Goal: Task Accomplishment & Management: Manage account settings

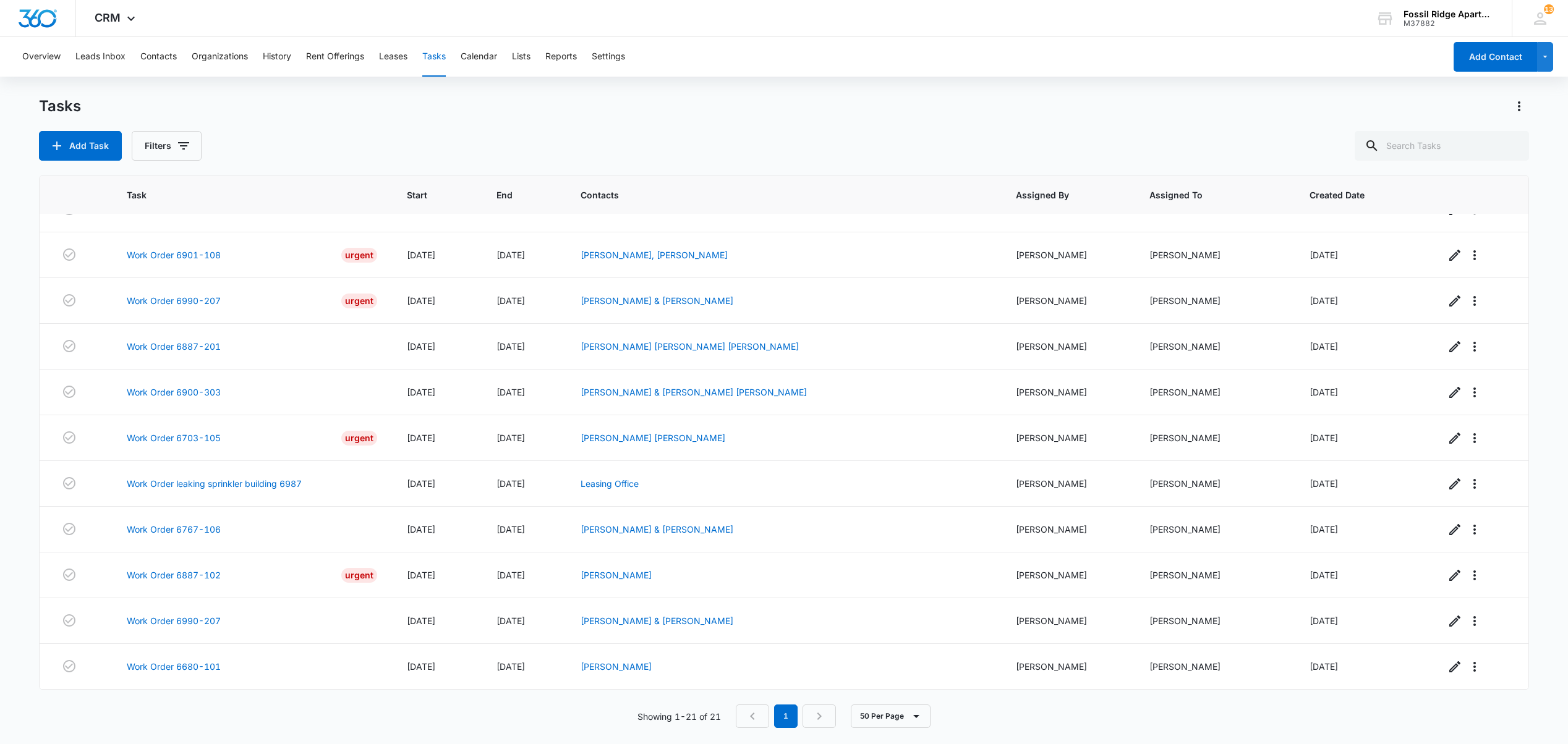
scroll to position [347, 0]
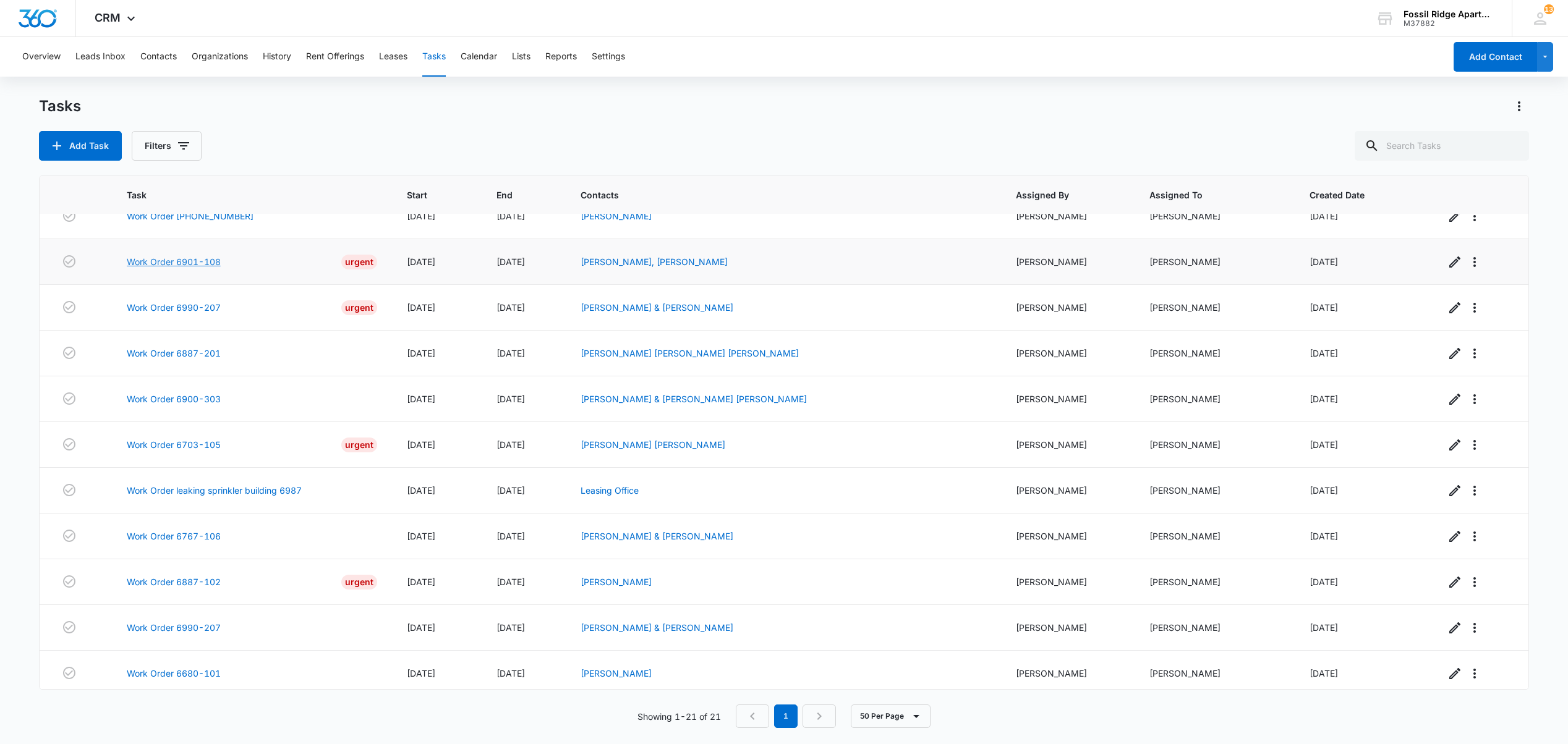
click at [172, 268] on link "Work Order 6901-108" at bounding box center [173, 261] width 94 height 13
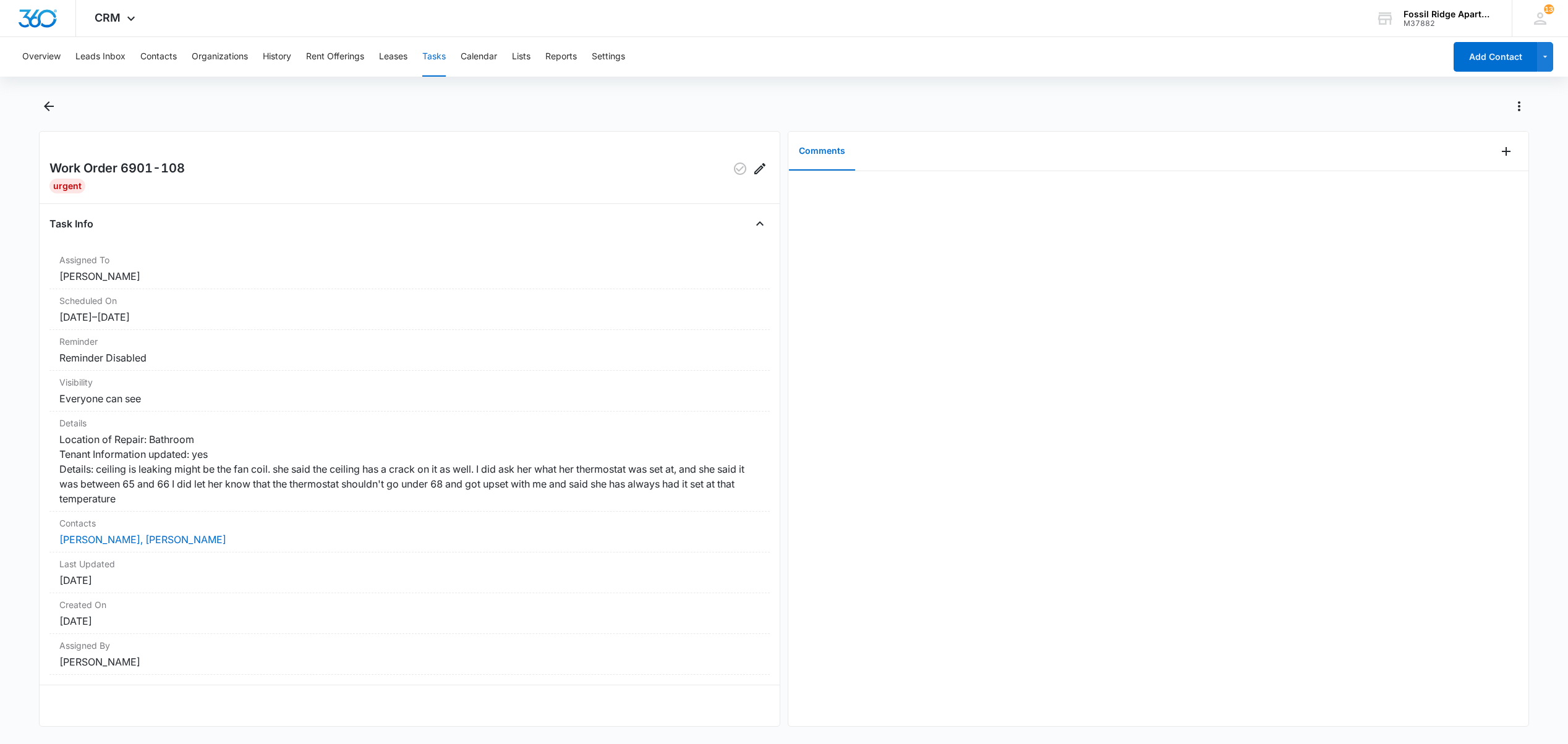
click at [939, 698] on div at bounding box center [1158, 448] width 740 height 554
click at [75, 545] on link "Angela Brommer, Marceline Mercy" at bounding box center [143, 539] width 167 height 12
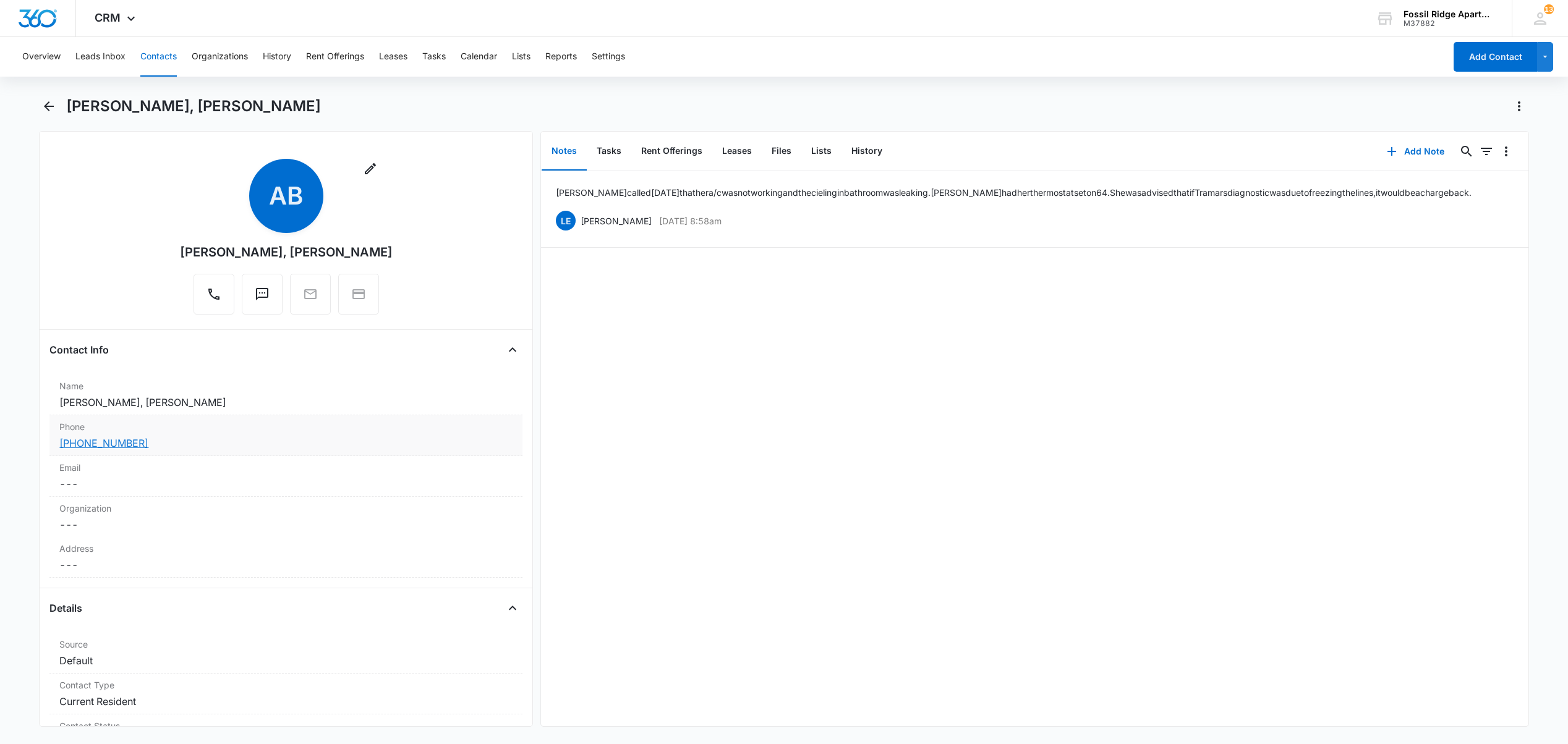
click at [89, 448] on link "(970) 980-8529" at bounding box center [104, 443] width 89 height 15
click at [596, 147] on button "Tasks" at bounding box center [608, 151] width 44 height 38
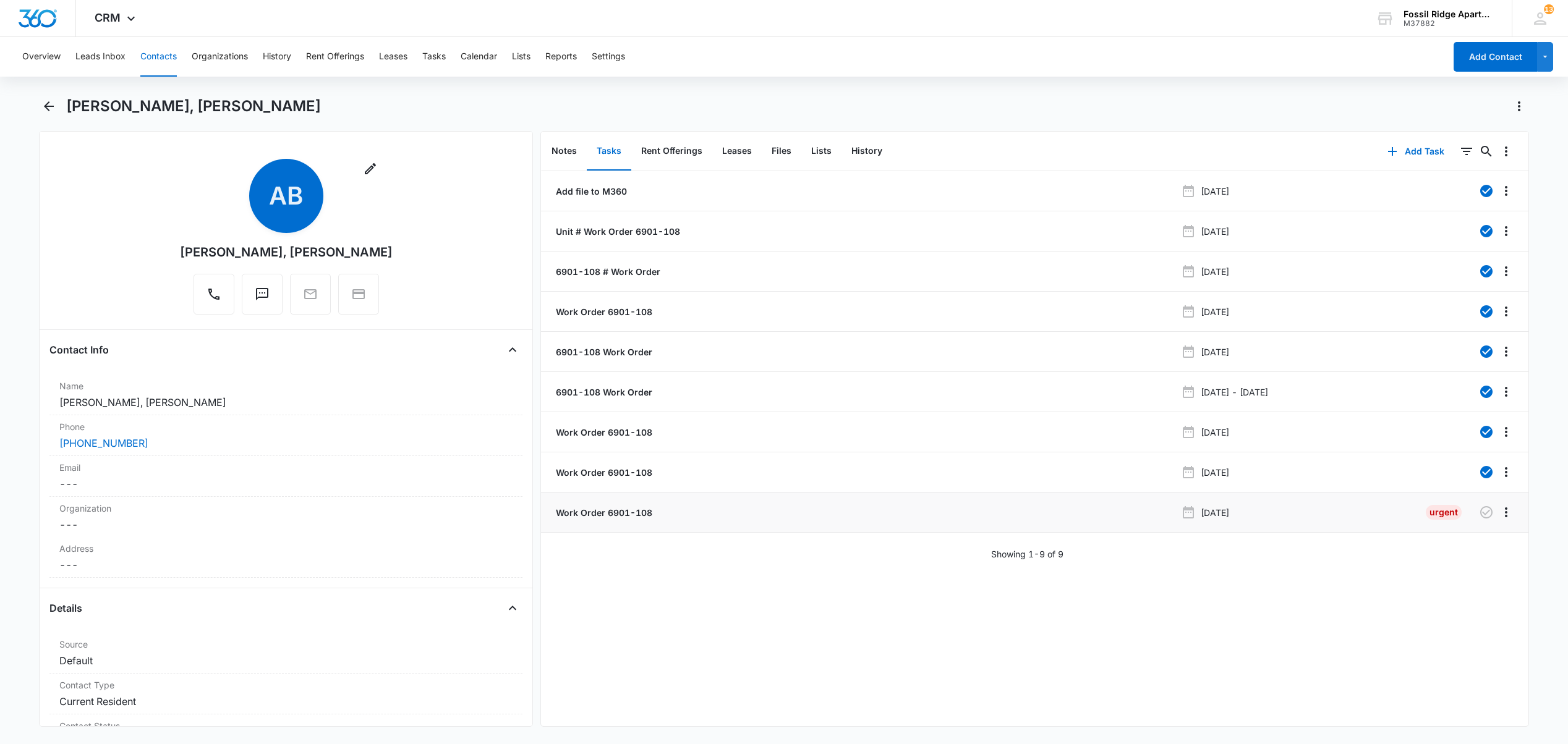
click at [629, 517] on p "Work Order 6901-108" at bounding box center [602, 512] width 99 height 13
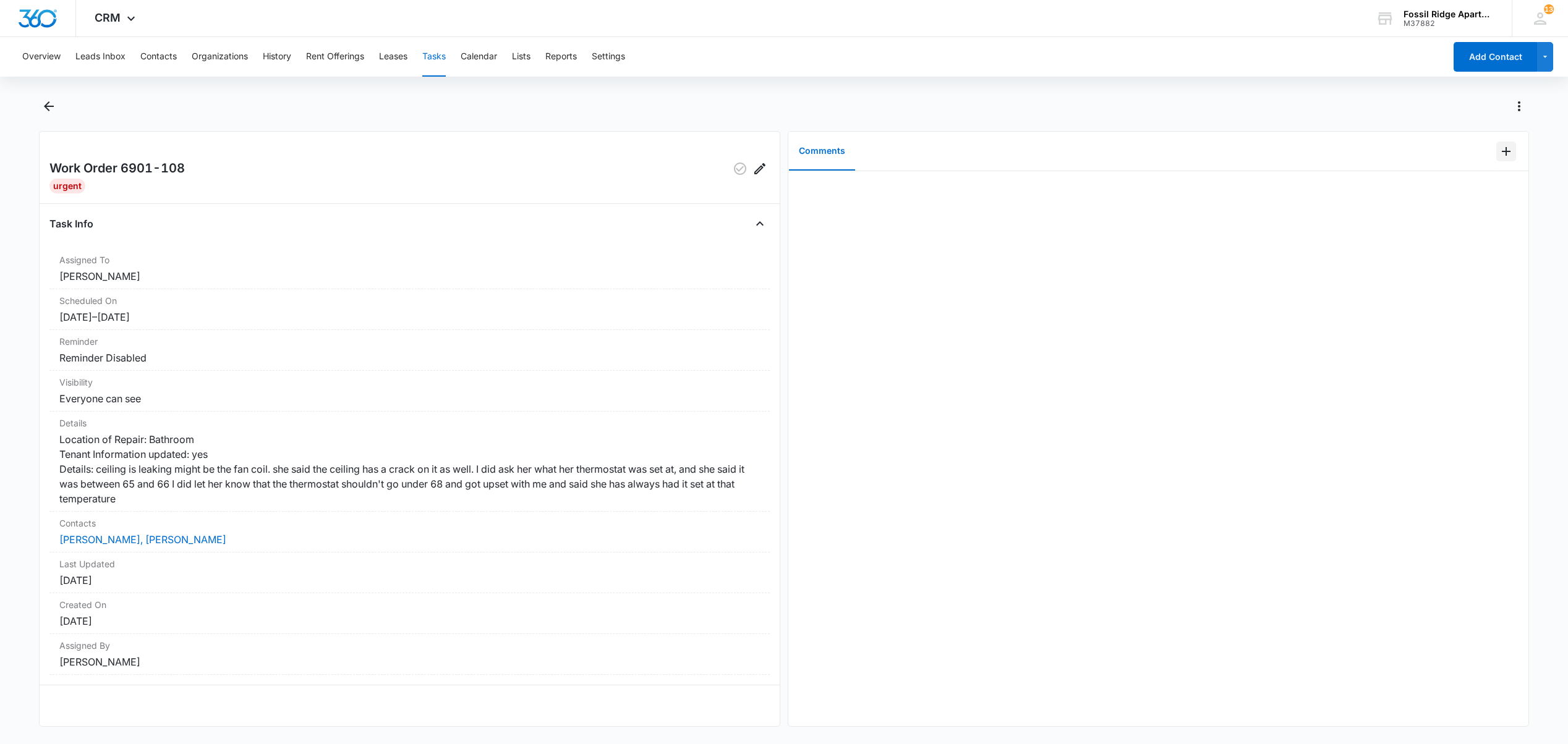
click at [1499, 149] on icon "Add Comment" at bounding box center [1506, 151] width 15 height 15
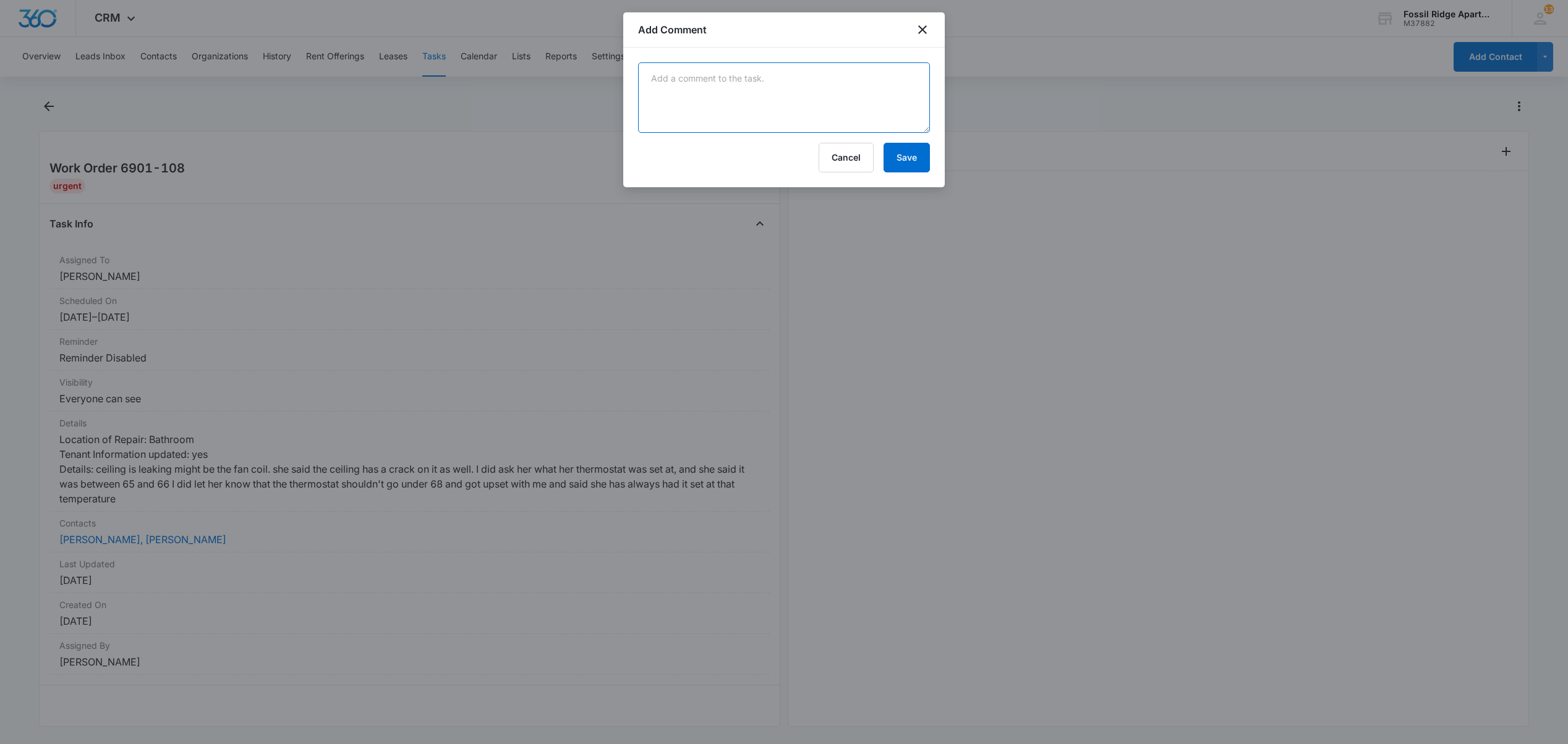
click at [708, 100] on textarea at bounding box center [784, 98] width 292 height 71
click at [743, 69] on textarea "notes from tramar:" at bounding box center [784, 98] width 292 height 71
click at [790, 100] on textarea "notes from tramar:" at bounding box center [784, 98] width 292 height 71
click at [733, 77] on textarea "notes from tramar:" at bounding box center [784, 98] width 292 height 71
click at [897, 80] on textarea "notes from Tramar: found unit running but getting any return air, after looking…" at bounding box center [784, 98] width 292 height 71
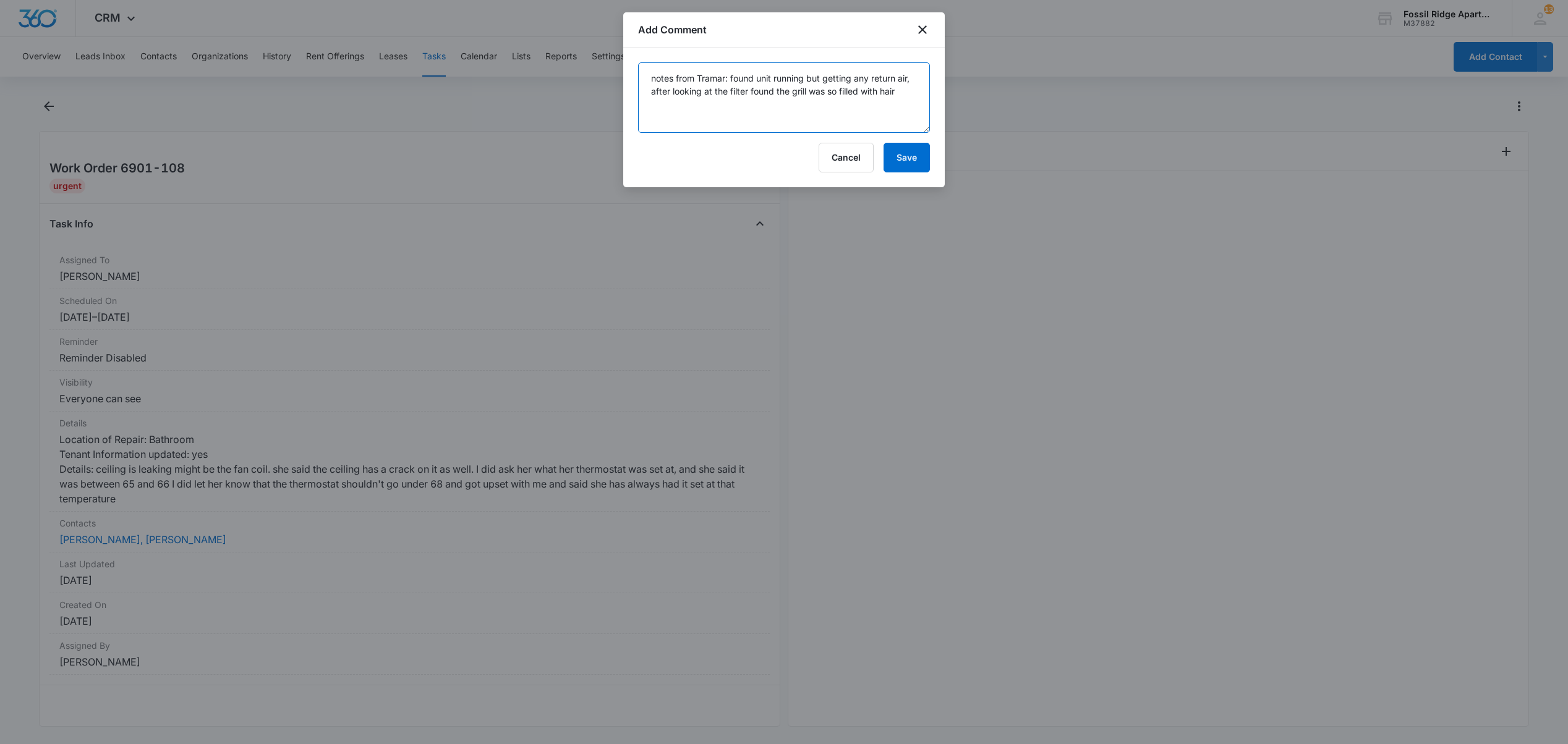
click at [891, 97] on textarea "notes from Tramar: found unit running but getting any return air, after looking…" at bounding box center [784, 98] width 292 height 71
drag, startPoint x: 793, startPoint y: 23, endPoint x: 780, endPoint y: 43, distance: 23.9
click at [780, 43] on div "Add Comment" at bounding box center [784, 29] width 321 height 35
click at [894, 98] on textarea "notes from Tramar: found unit running but getting any return air, after looking…" at bounding box center [784, 98] width 292 height 71
click at [915, 102] on textarea "notes from Tramar: found unit running but getting any return air, after looking…" at bounding box center [784, 98] width 292 height 71
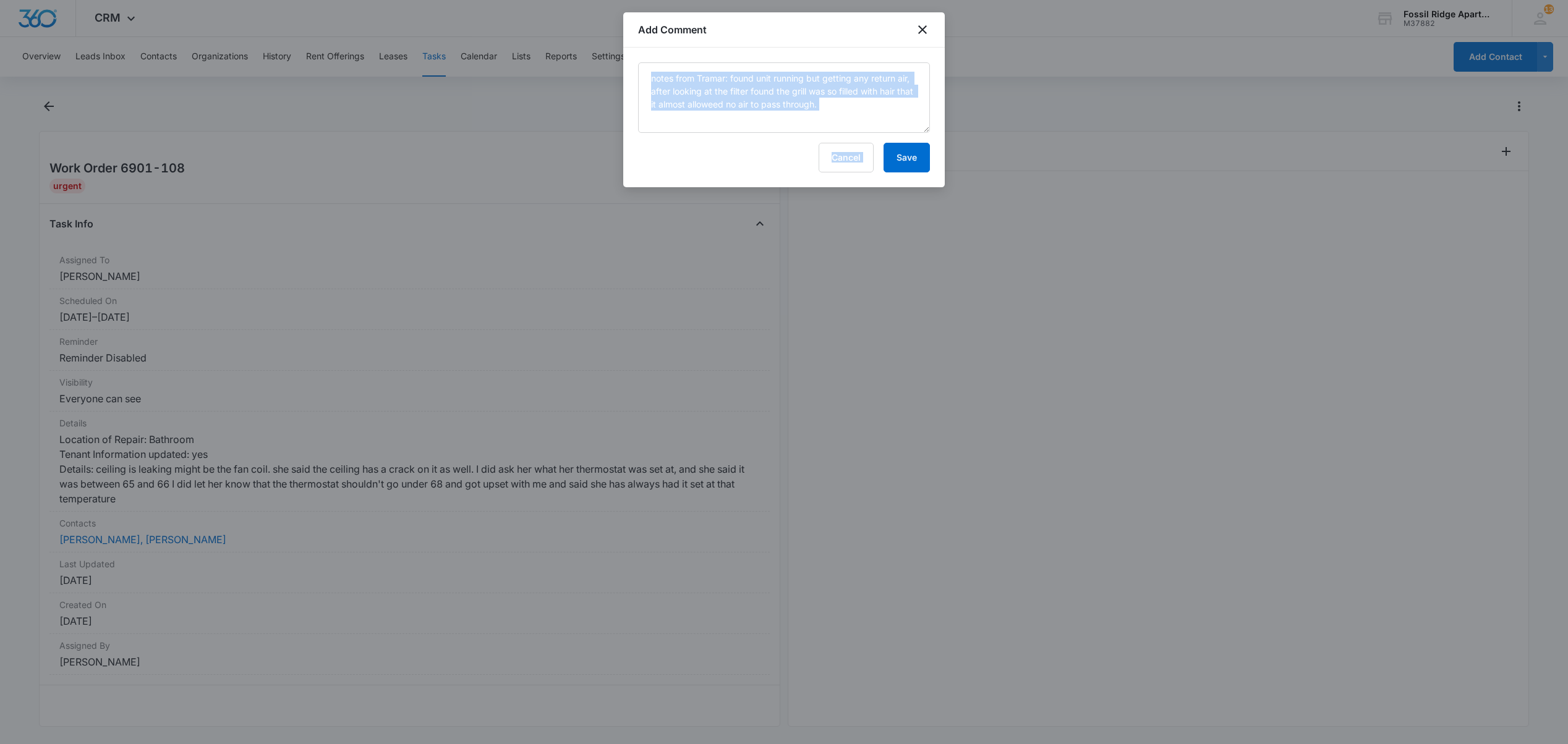
drag, startPoint x: 920, startPoint y: 152, endPoint x: 896, endPoint y: 178, distance: 35.4
click at [896, 178] on div "notes from Tramar: found unit running but getting any return air, after looking…" at bounding box center [784, 117] width 321 height 140
click at [822, 106] on textarea "notes from Tramar: found unit running but getting any return air, after looking…" at bounding box center [784, 98] width 292 height 71
type textarea "notes from Tramar: found unit running but getting any return air, after looking…"
click at [912, 169] on button "Save" at bounding box center [907, 157] width 47 height 29
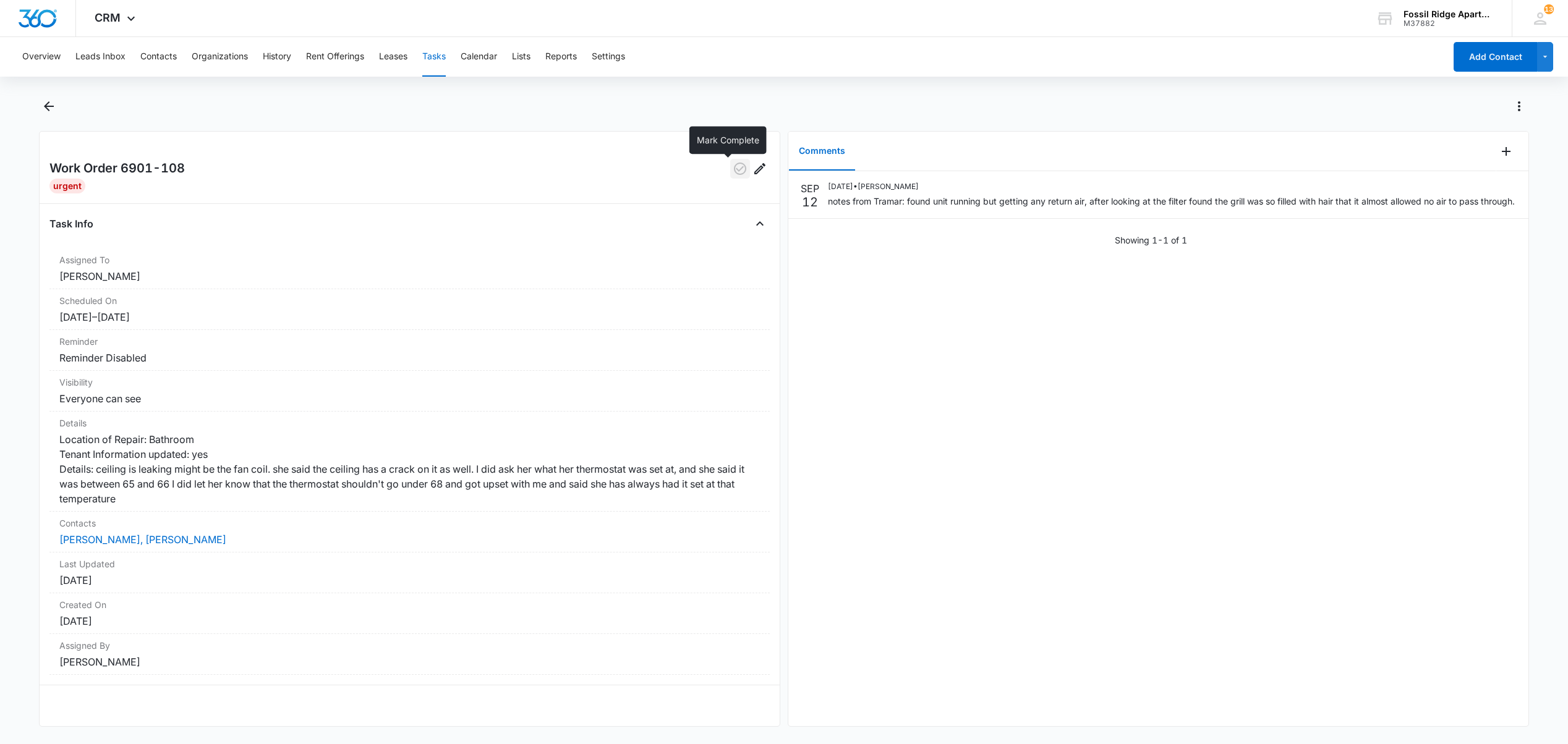
click at [732, 171] on icon "button" at bounding box center [740, 169] width 15 height 15
click at [257, 87] on div "Overview Leads Inbox Contacts Organizations History Rent Offerings Leases Tasks…" at bounding box center [784, 389] width 1568 height 704
drag, startPoint x: 812, startPoint y: 107, endPoint x: 562, endPoint y: 261, distance: 293.6
click at [562, 261] on div "Work Order 6901-108 Urgent Task Info Assigned To Colton Loe Scheduled On 9/6/25…" at bounding box center [784, 411] width 1489 height 630
click at [433, 55] on button "Tasks" at bounding box center [434, 56] width 23 height 40
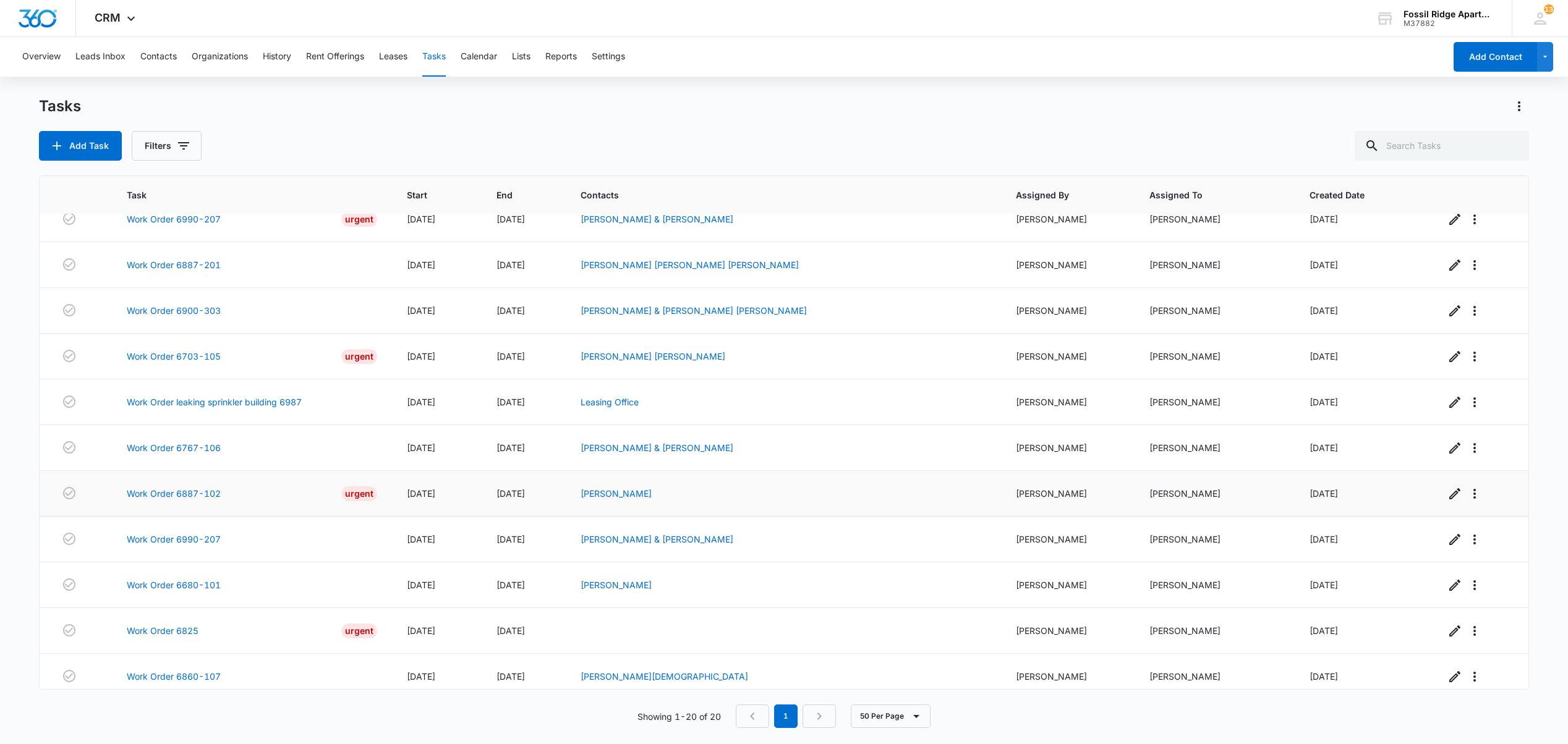
scroll to position [465, 0]
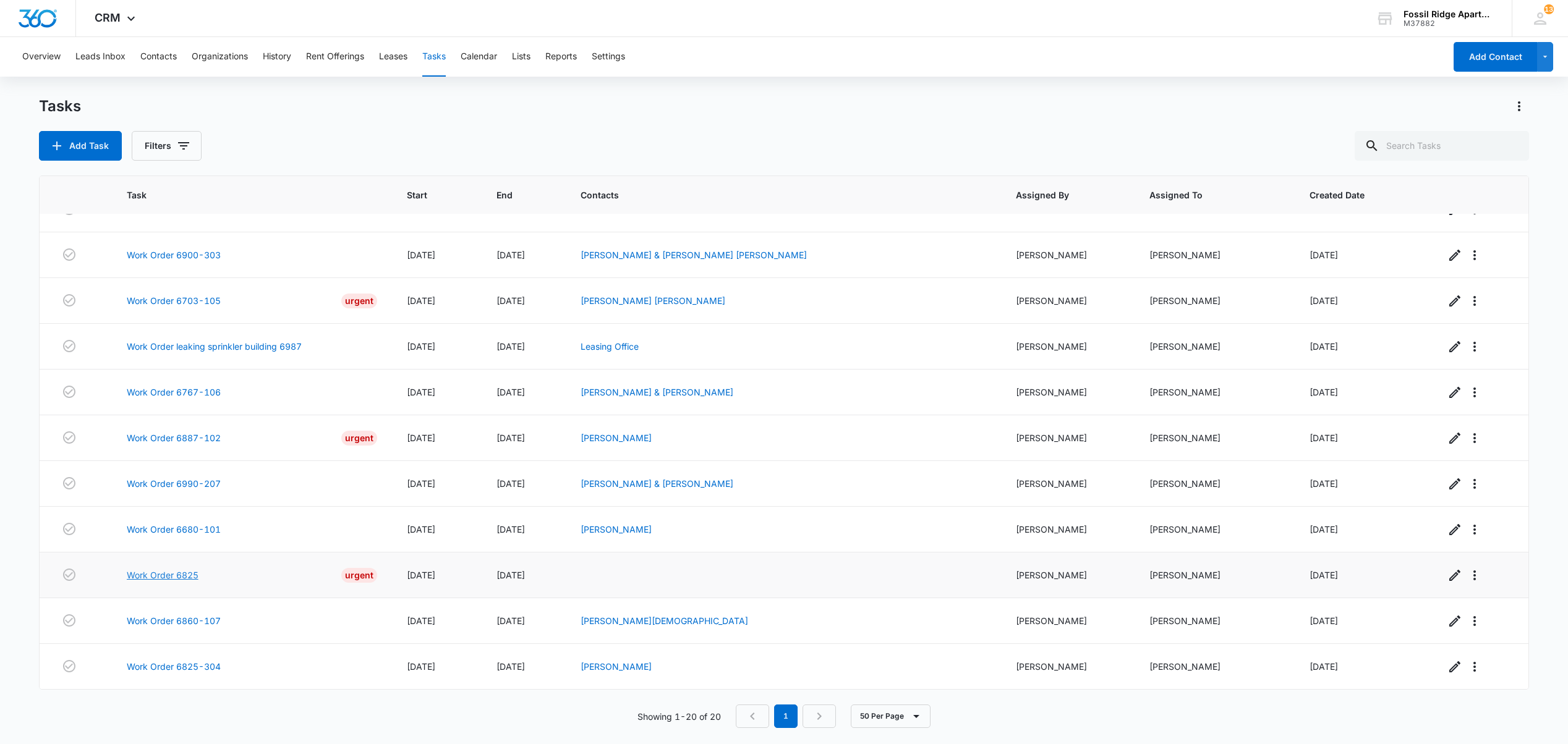
click at [189, 575] on link "Work Order 6825" at bounding box center [162, 575] width 72 height 13
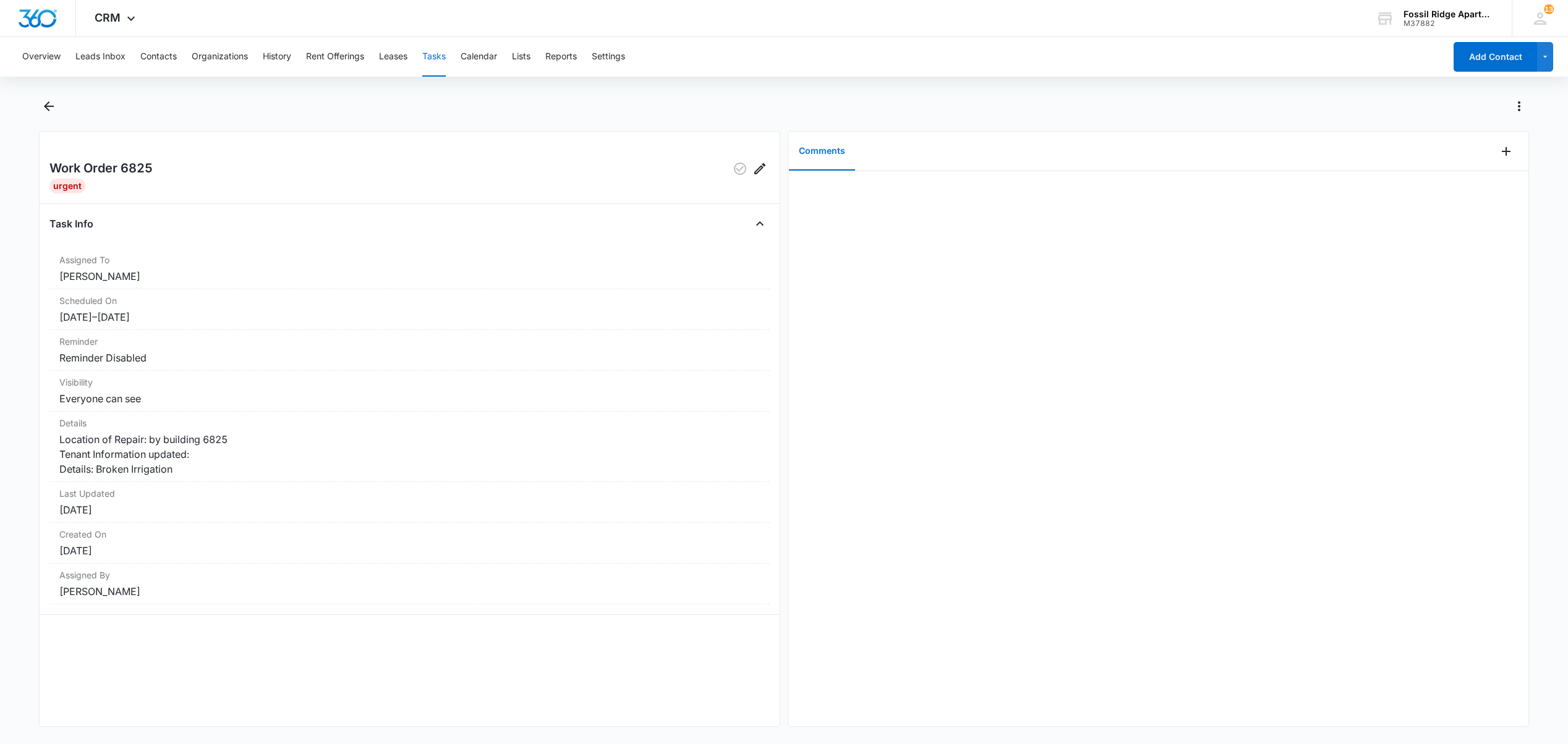
click at [441, 59] on button "Tasks" at bounding box center [434, 56] width 23 height 40
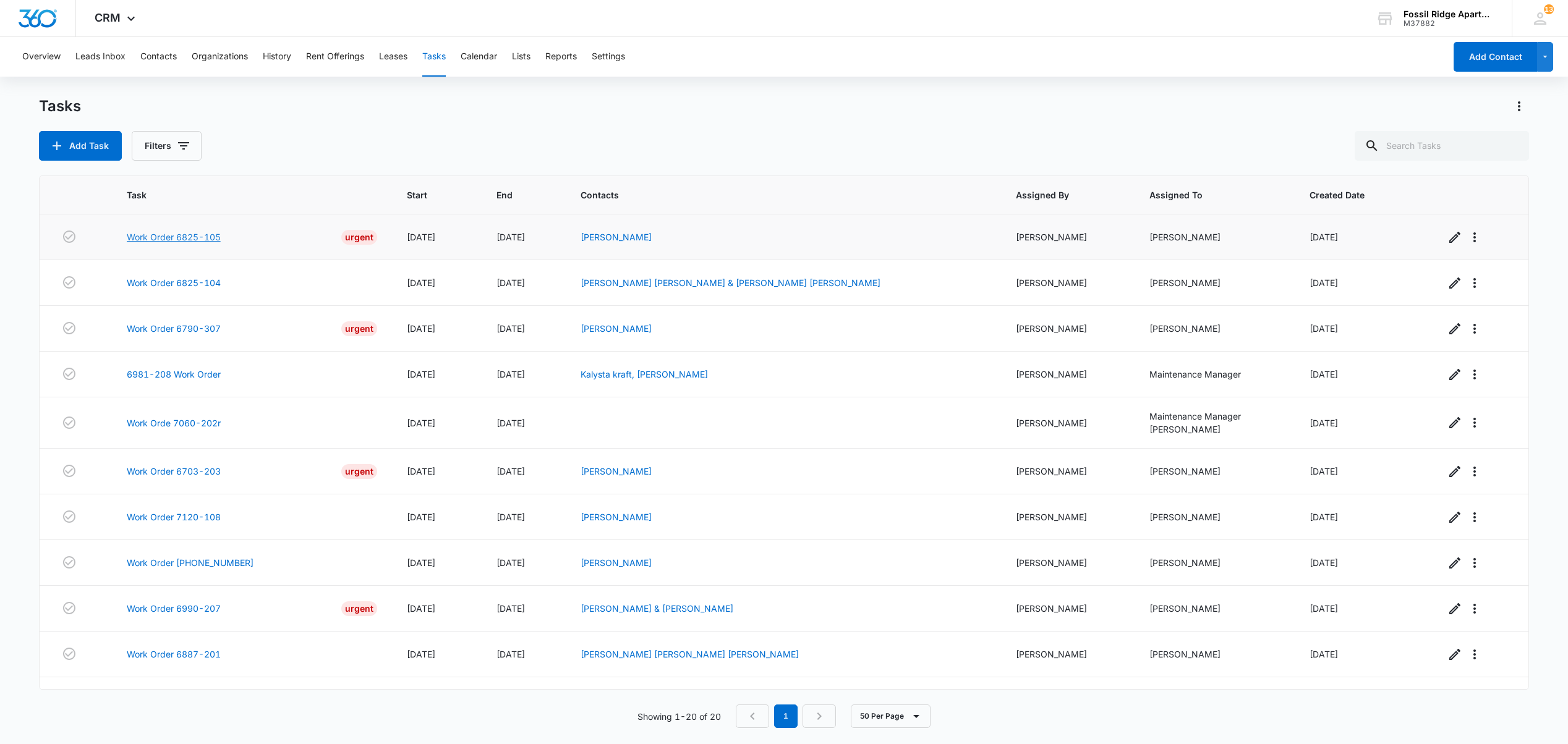
click at [206, 241] on link "Work Order 6825-105" at bounding box center [173, 236] width 94 height 13
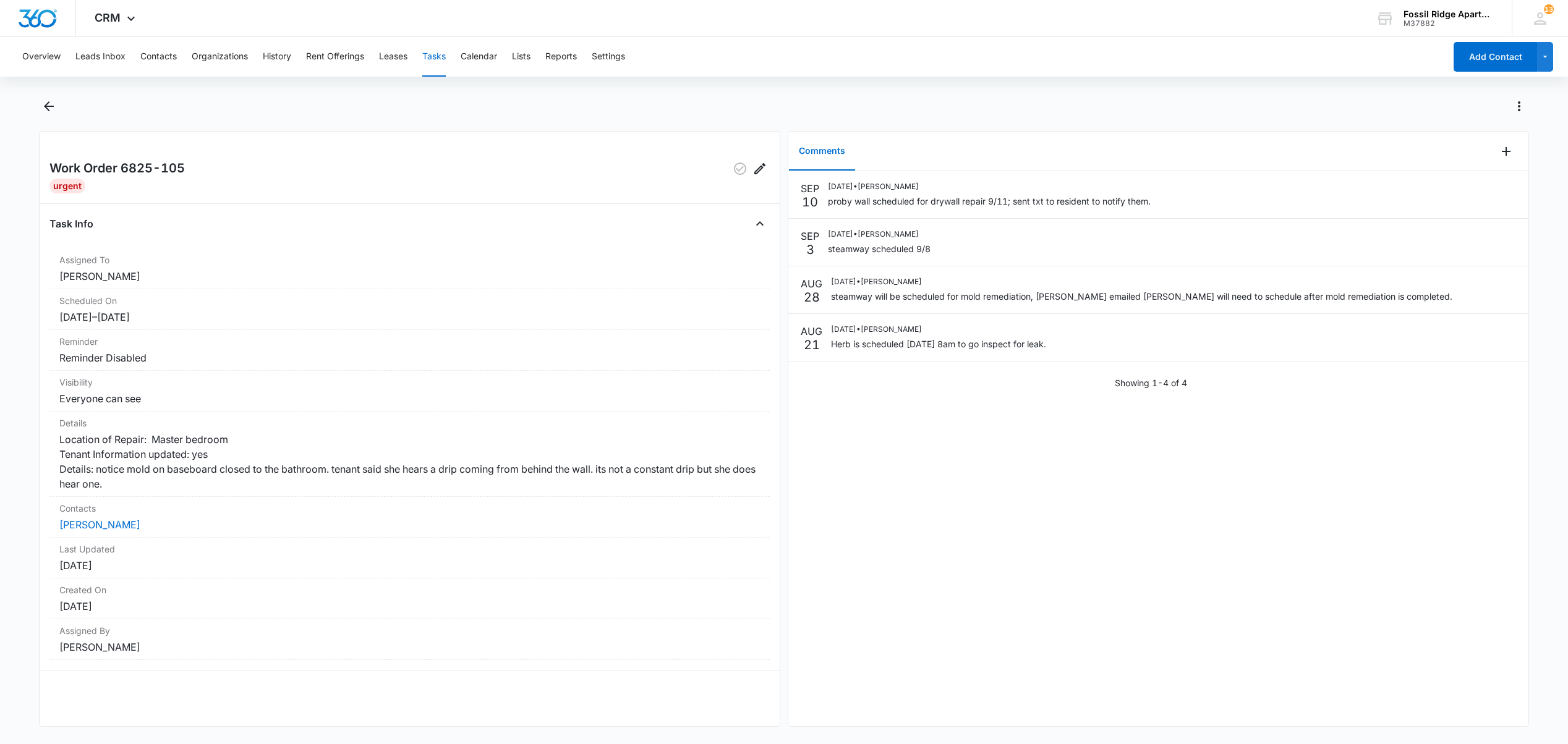
click at [436, 60] on button "Tasks" at bounding box center [434, 56] width 23 height 40
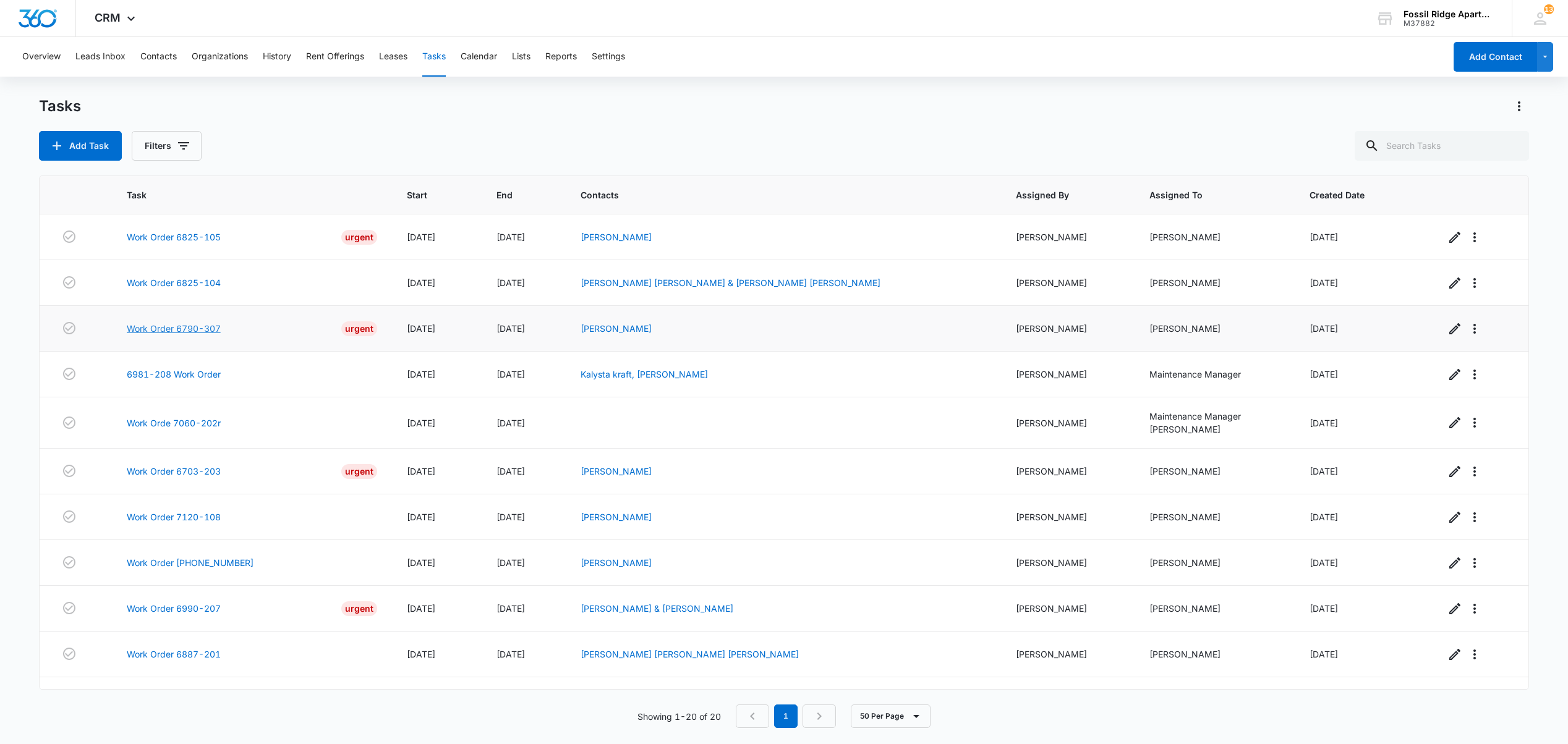
click at [181, 333] on link "Work Order 6790-307" at bounding box center [173, 328] width 94 height 13
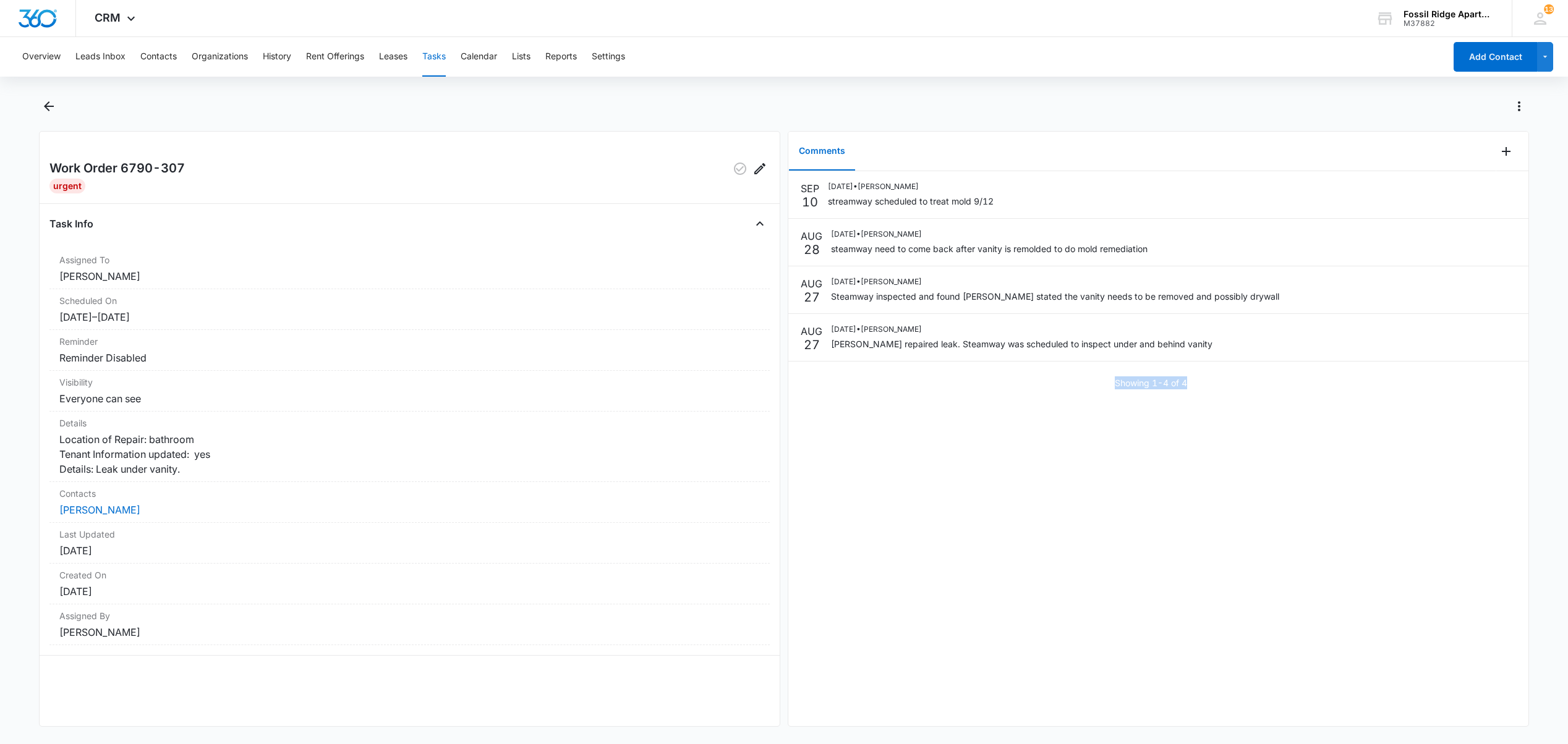
drag, startPoint x: 1190, startPoint y: 381, endPoint x: 1109, endPoint y: 389, distance: 81.4
click at [1109, 389] on div "Showing 1-4 of 4" at bounding box center [1158, 382] width 740 height 13
drag, startPoint x: 942, startPoint y: 396, endPoint x: 949, endPoint y: 433, distance: 37.7
click at [942, 396] on div "SEP 10 09/10/2025 • Jessica Apostolou streamway scheduled to treat mold 9/12 AU…" at bounding box center [1158, 284] width 740 height 228
click at [1039, 209] on li "SEP 10 09/10/2025 • Jessica Apostolou streamway scheduled to treat mold 9/12" at bounding box center [1158, 194] width 740 height 47
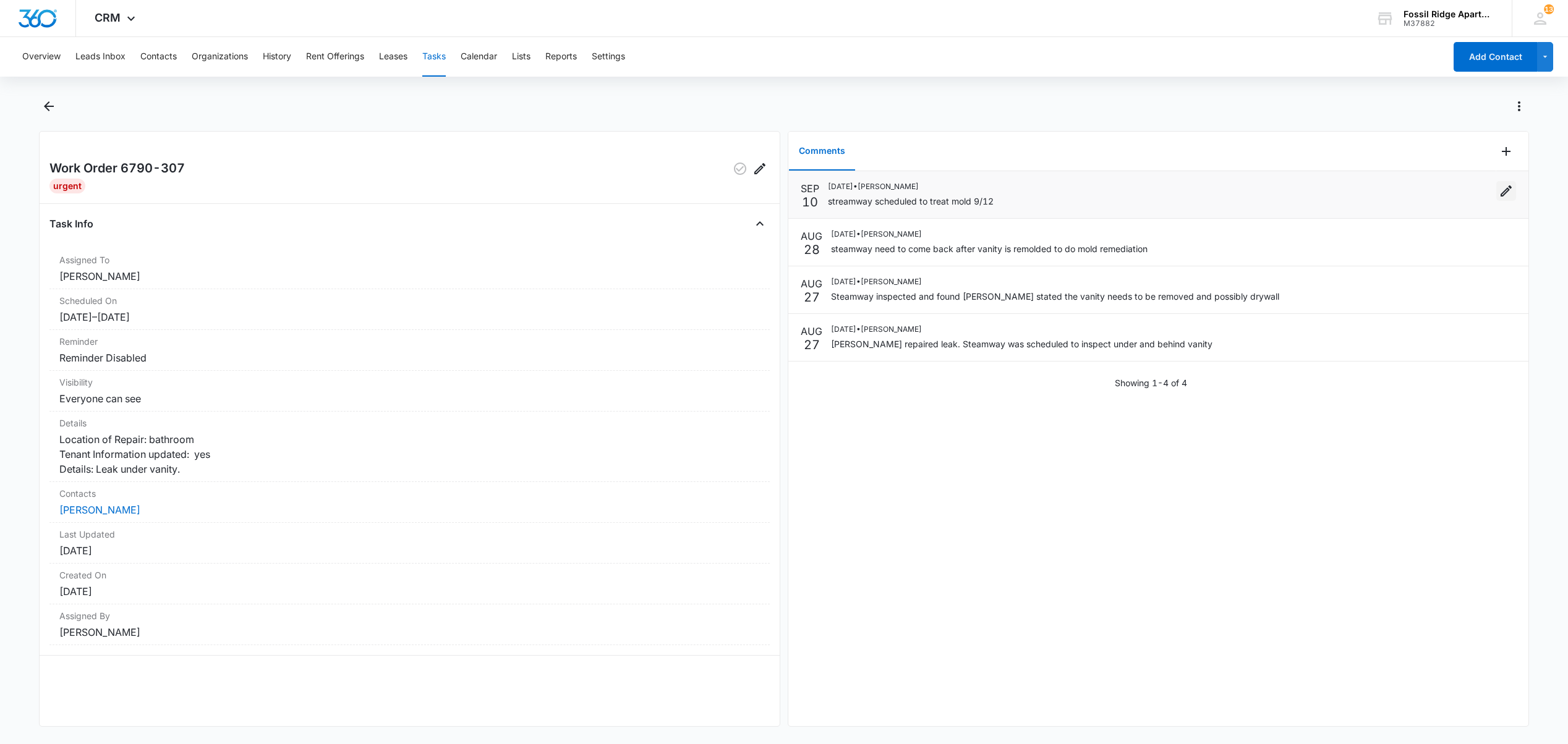
click at [1499, 192] on icon "Edit" at bounding box center [1506, 191] width 15 height 15
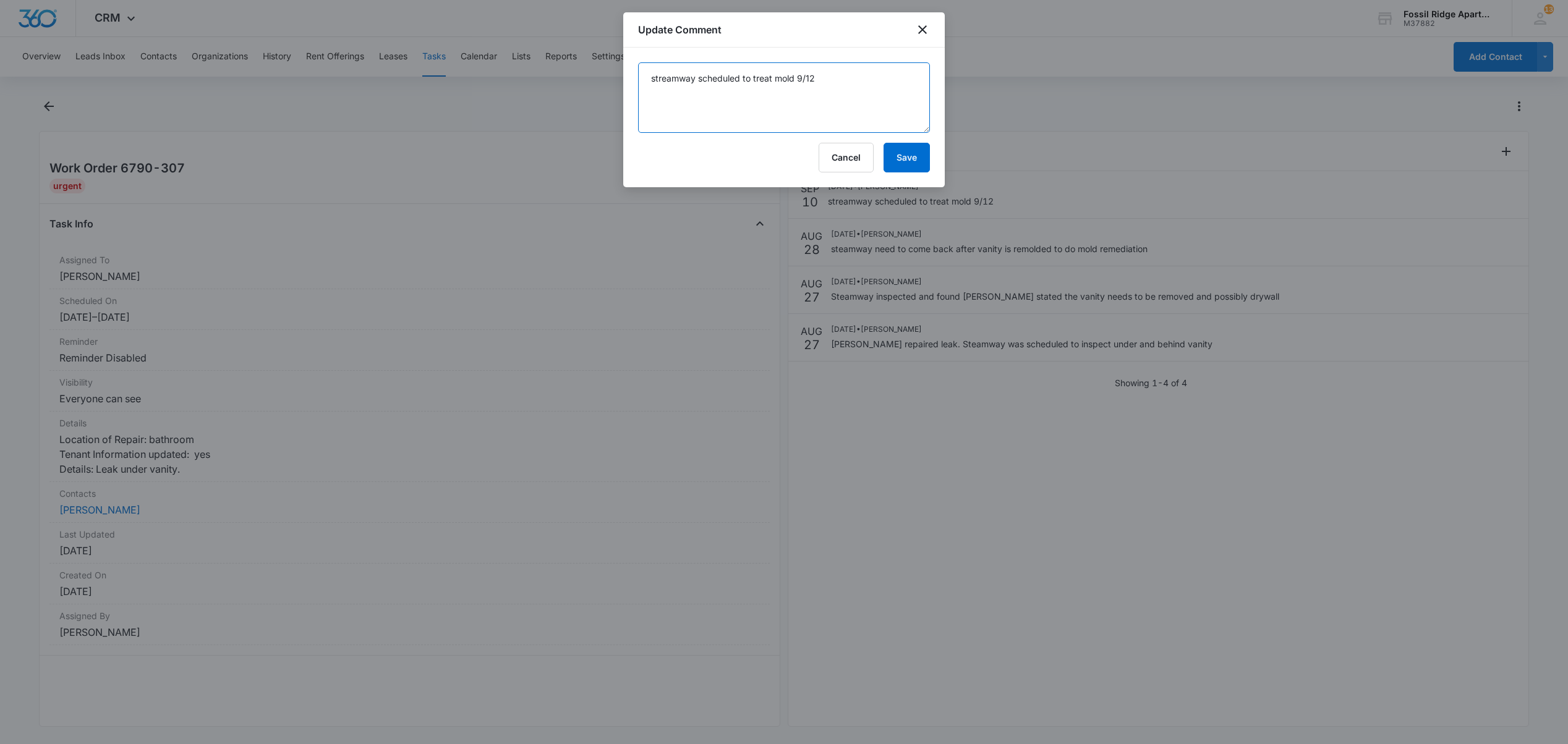
click at [822, 92] on textarea "streamway scheduled to treat mold 9/12" at bounding box center [784, 98] width 292 height 71
type textarea "streamway scheduled to treat mold 9/17"
click at [894, 153] on button "Save" at bounding box center [907, 157] width 47 height 29
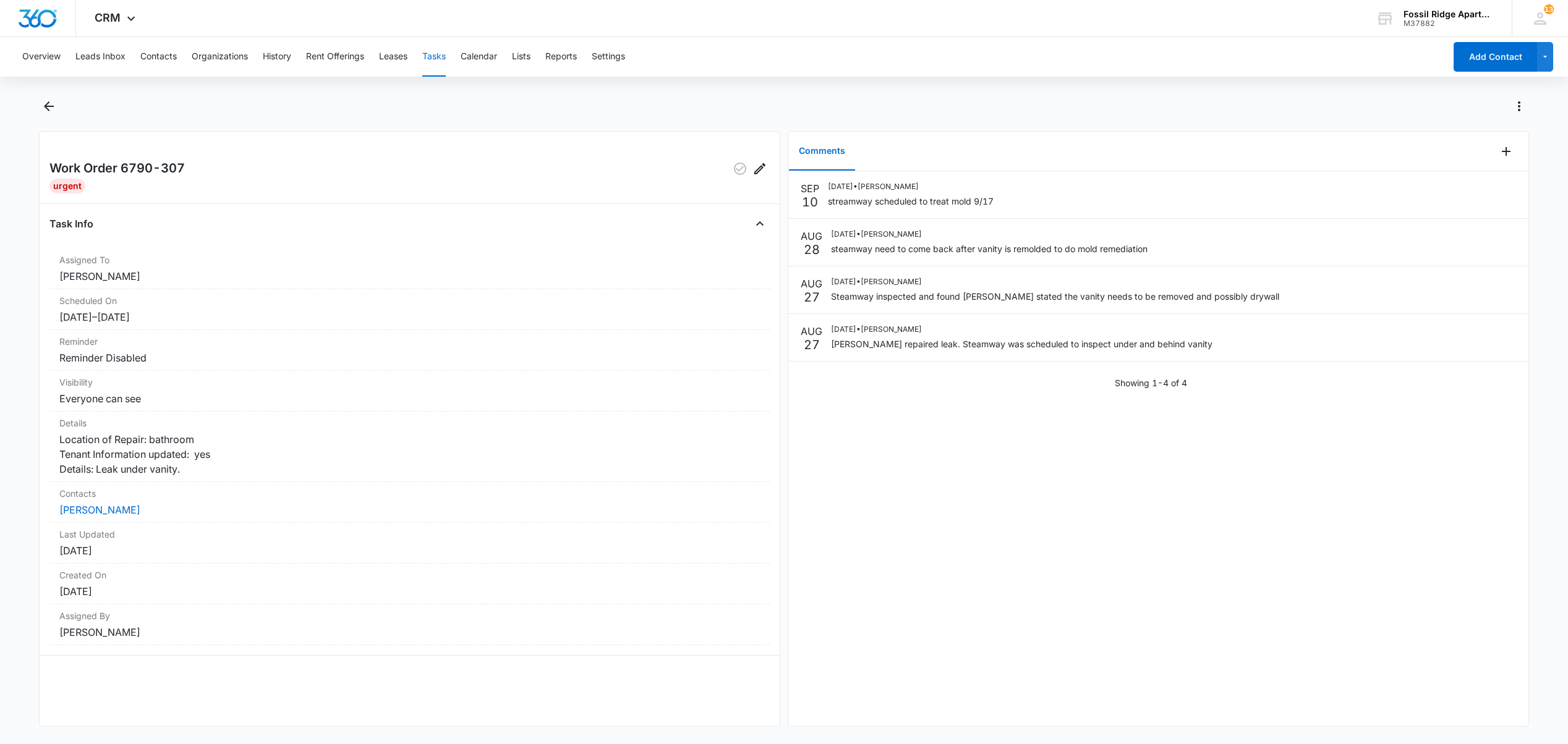
click at [821, 502] on div "SEP 10 09/10/2025 • Jessica Apostolou streamway scheduled to treat mold 9/17 AU…" at bounding box center [1158, 448] width 740 height 554
click at [918, 540] on div "SEP 10 09/10/2025 • Jessica Apostolou streamway scheduled to treat mold 9/17 AU…" at bounding box center [1158, 448] width 740 height 554
click at [434, 55] on button "Tasks" at bounding box center [434, 56] width 23 height 40
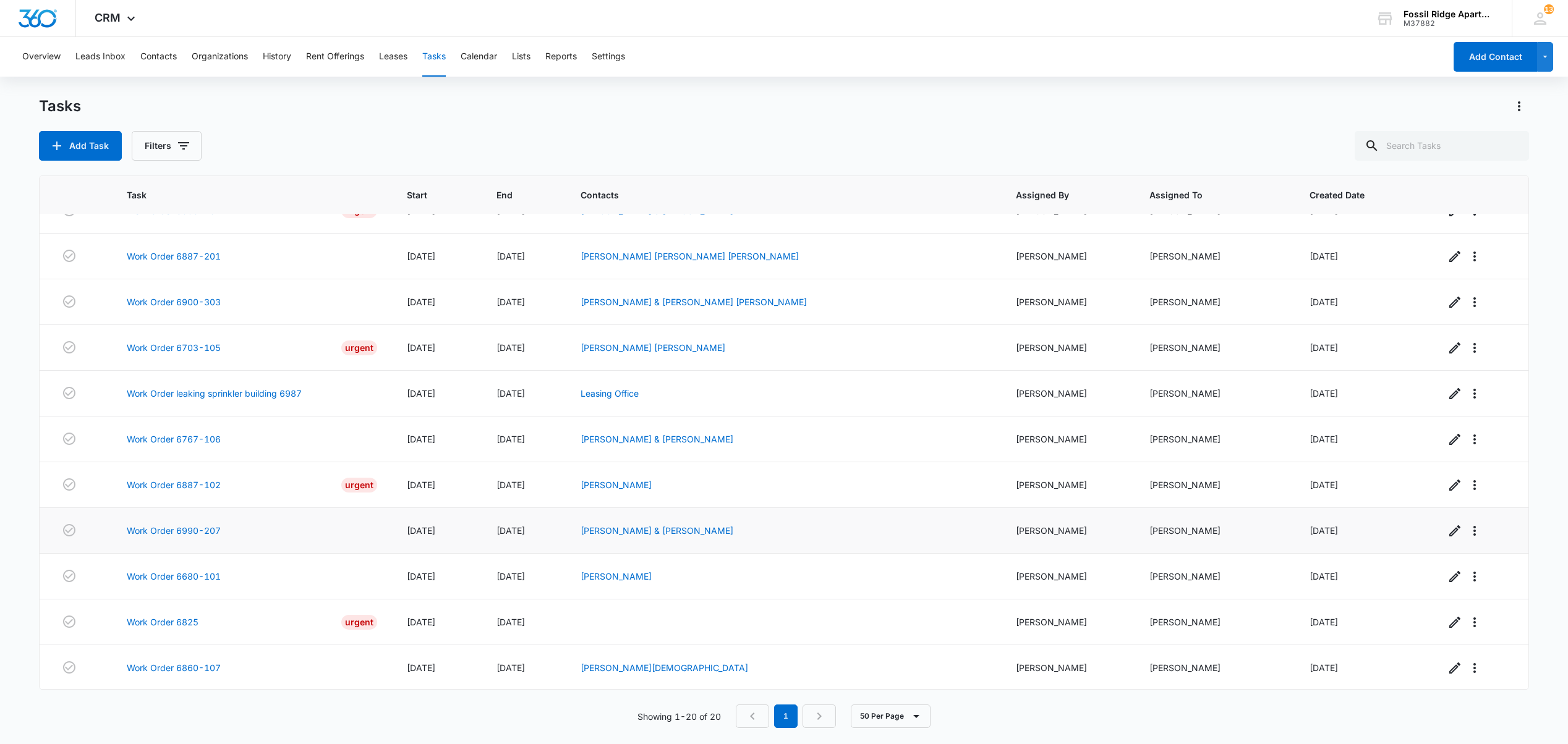
scroll to position [465, 0]
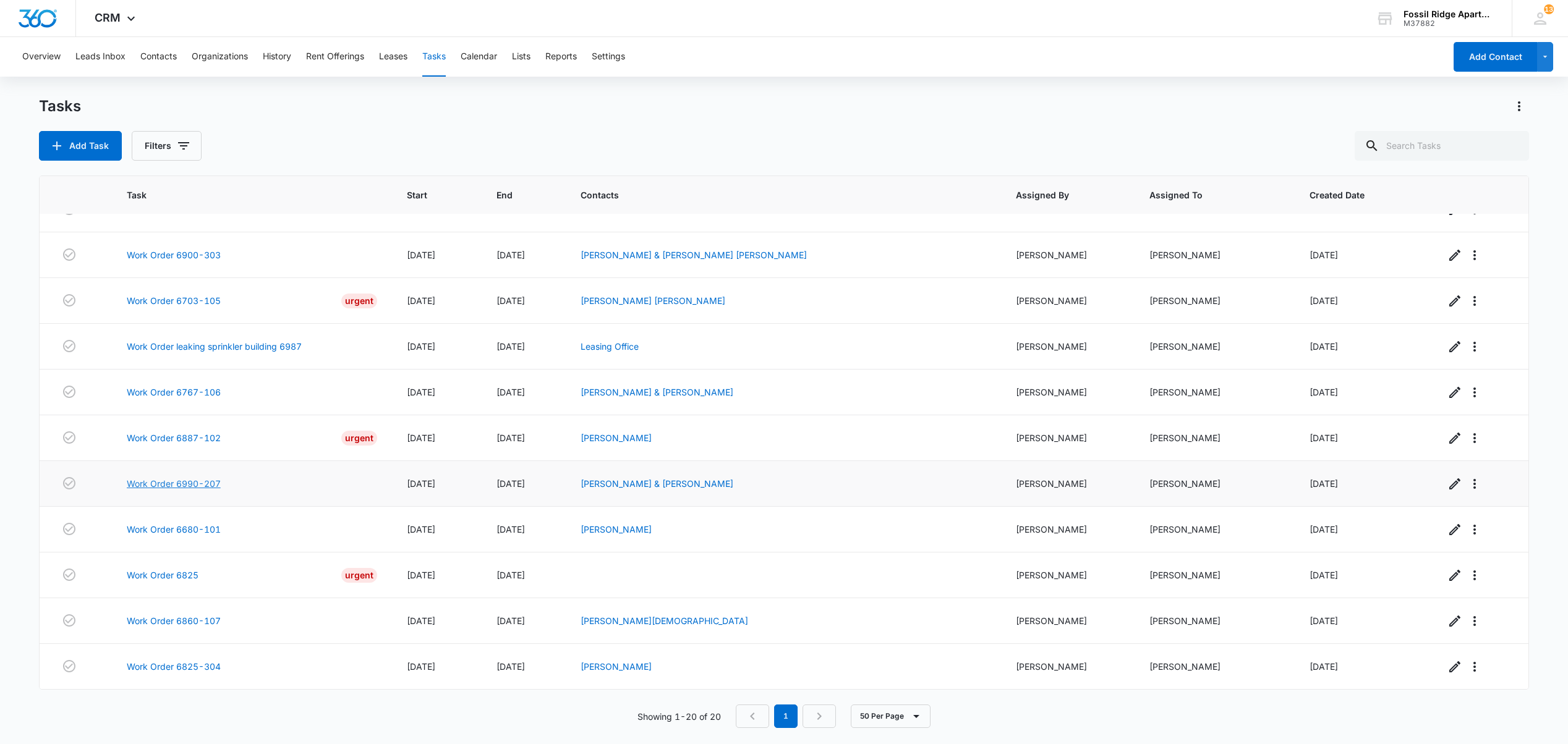
click at [175, 477] on link "Work Order 6990-207" at bounding box center [173, 483] width 94 height 13
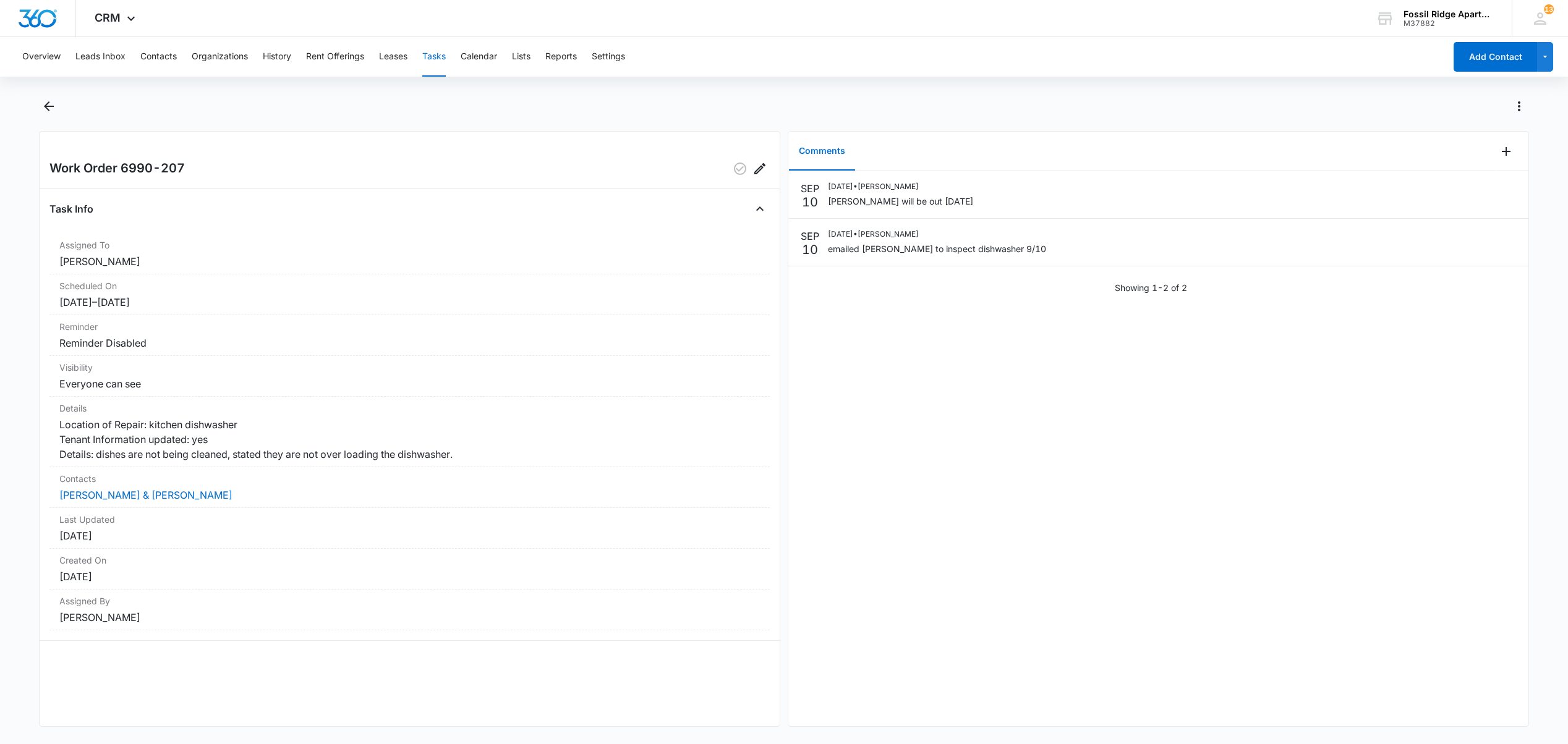
click at [431, 50] on button "Tasks" at bounding box center [434, 56] width 23 height 40
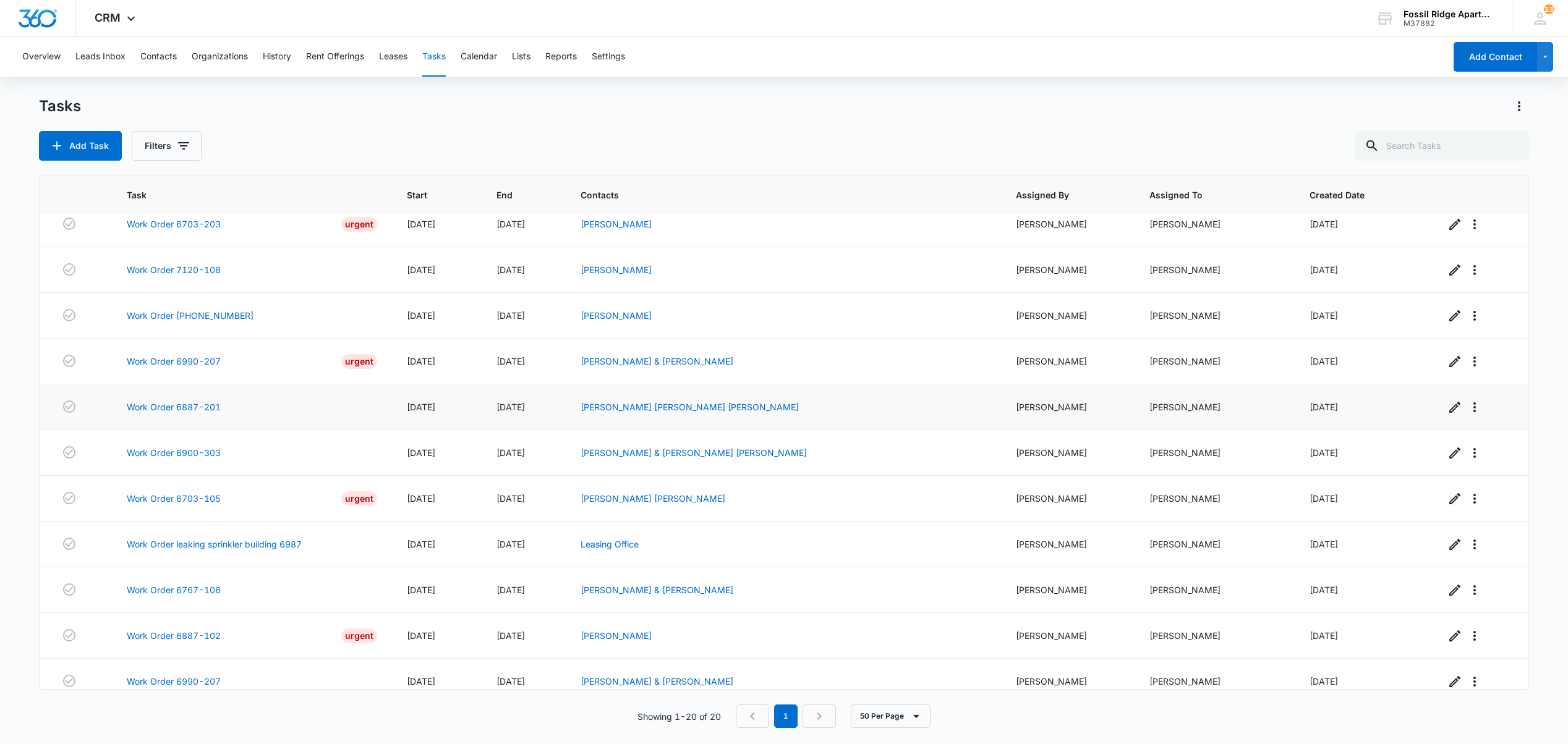
scroll to position [329, 0]
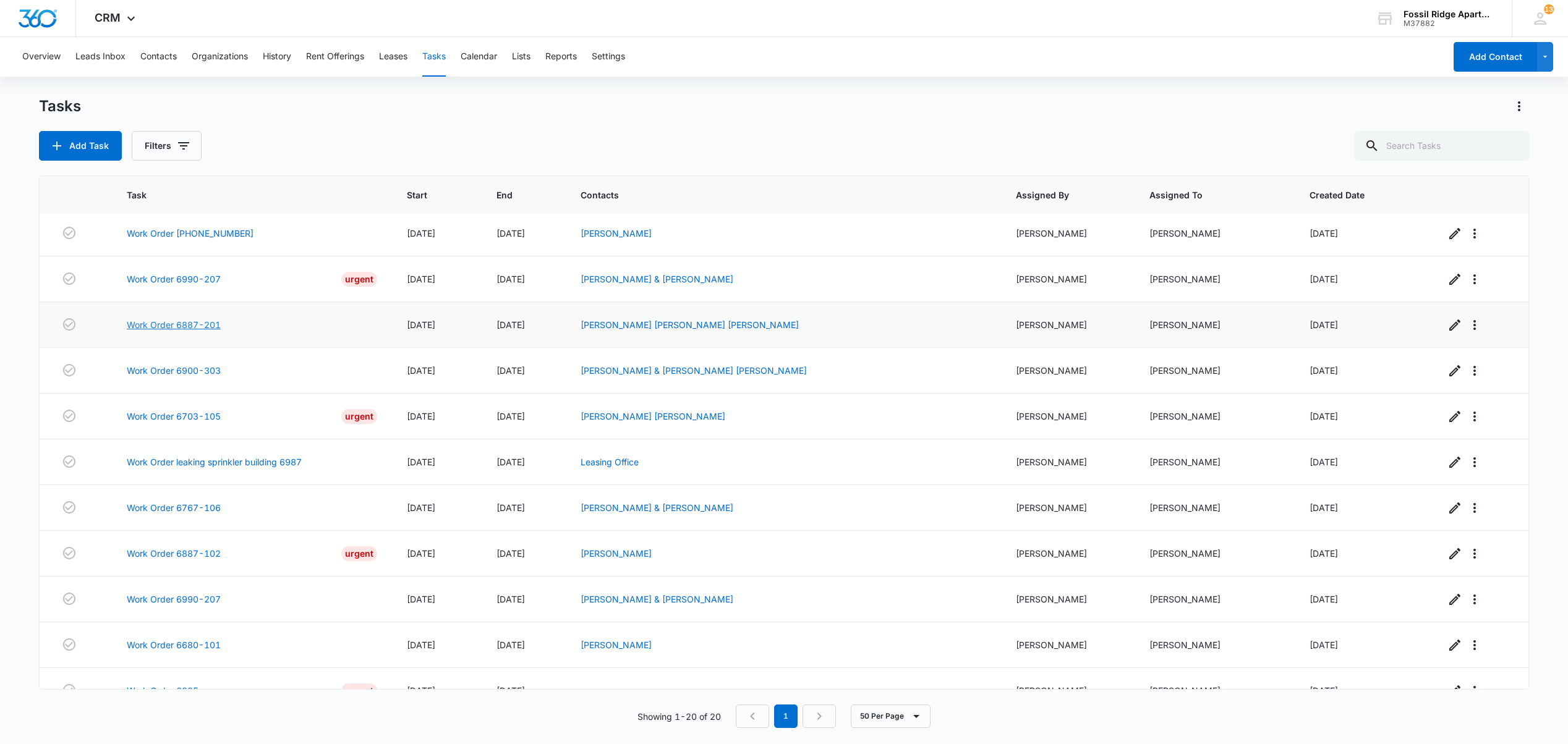
click at [206, 331] on link "Work Order 6887-201" at bounding box center [173, 324] width 94 height 13
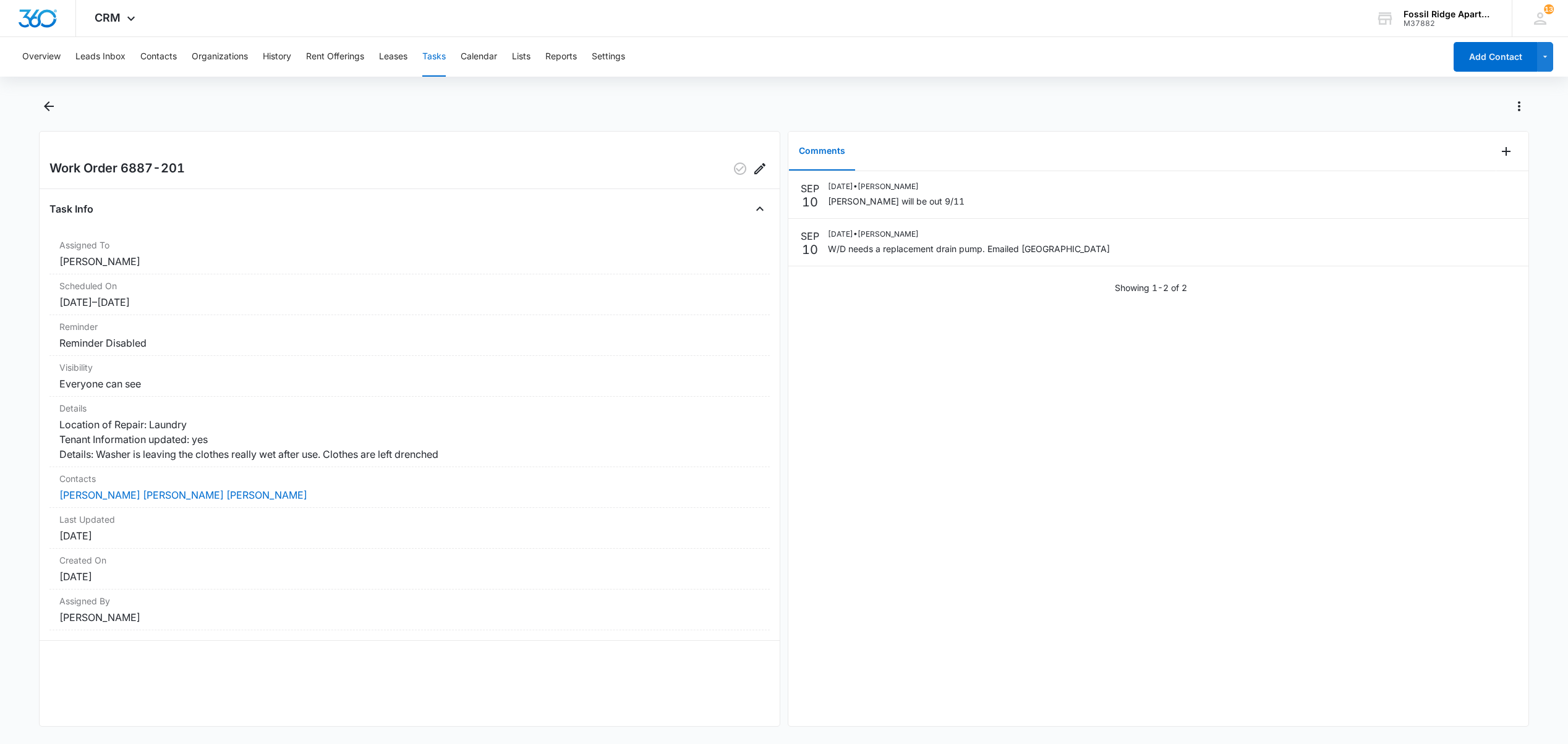
click at [437, 50] on button "Tasks" at bounding box center [434, 56] width 23 height 40
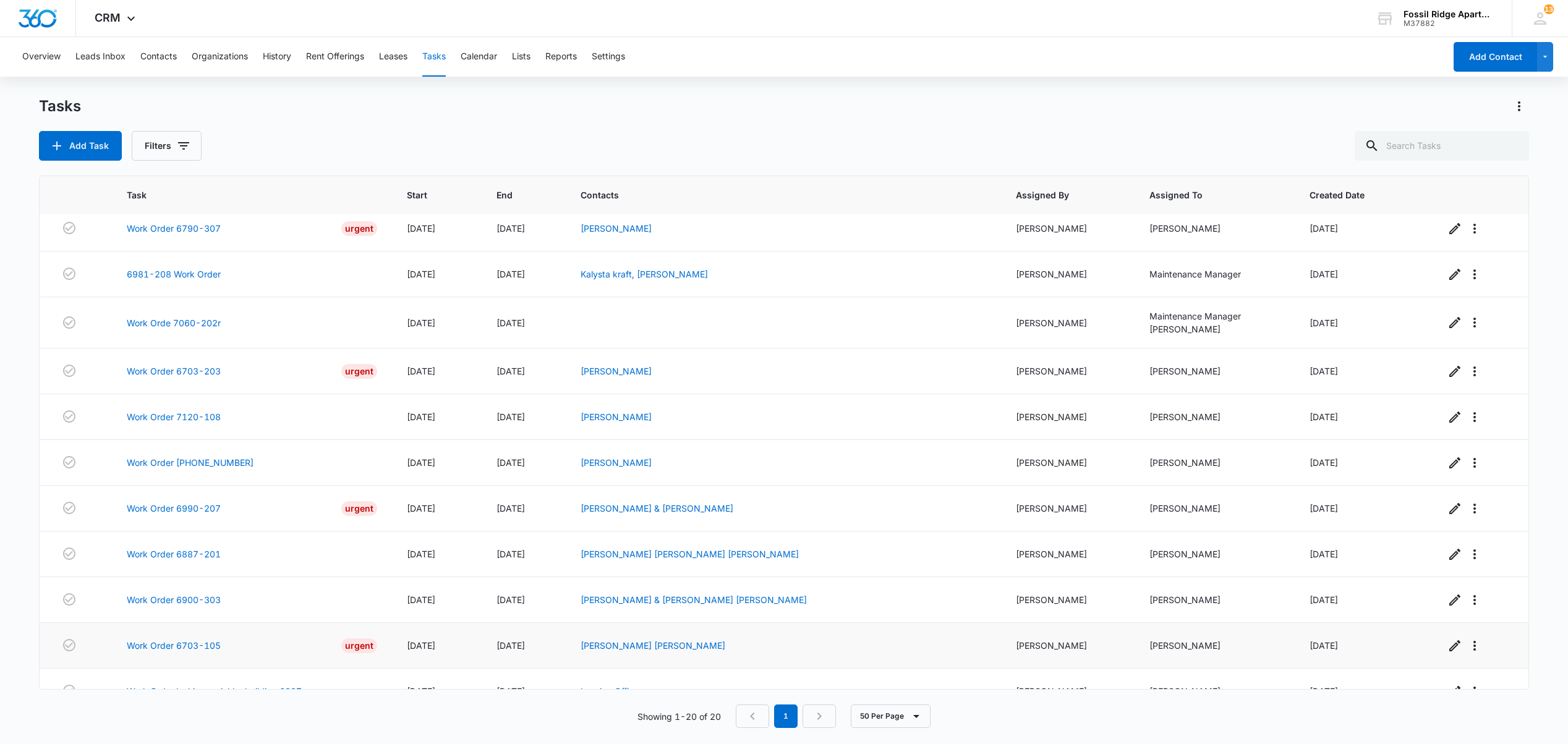
scroll to position [247, 0]
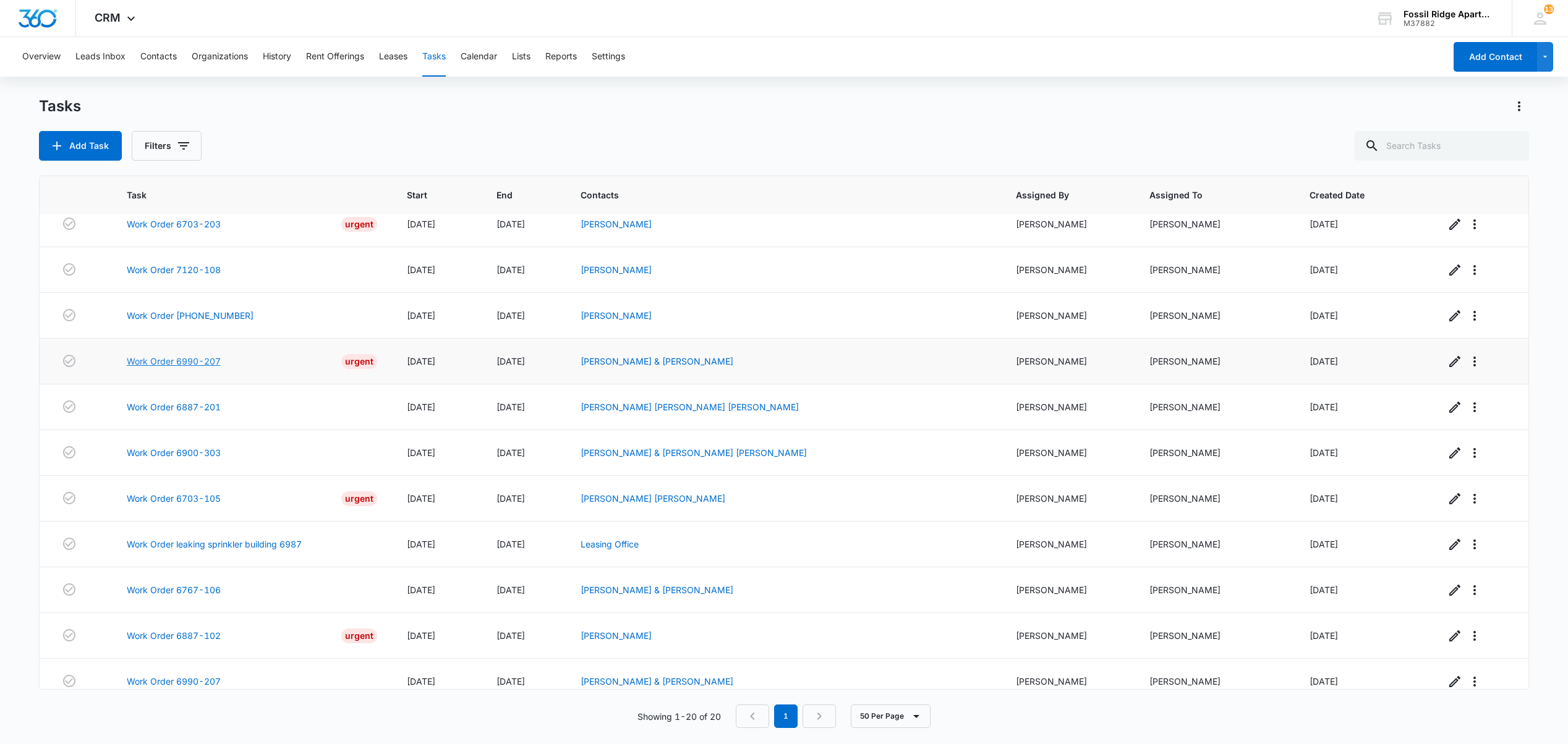
click at [196, 368] on link "Work Order 6990-207" at bounding box center [173, 360] width 94 height 13
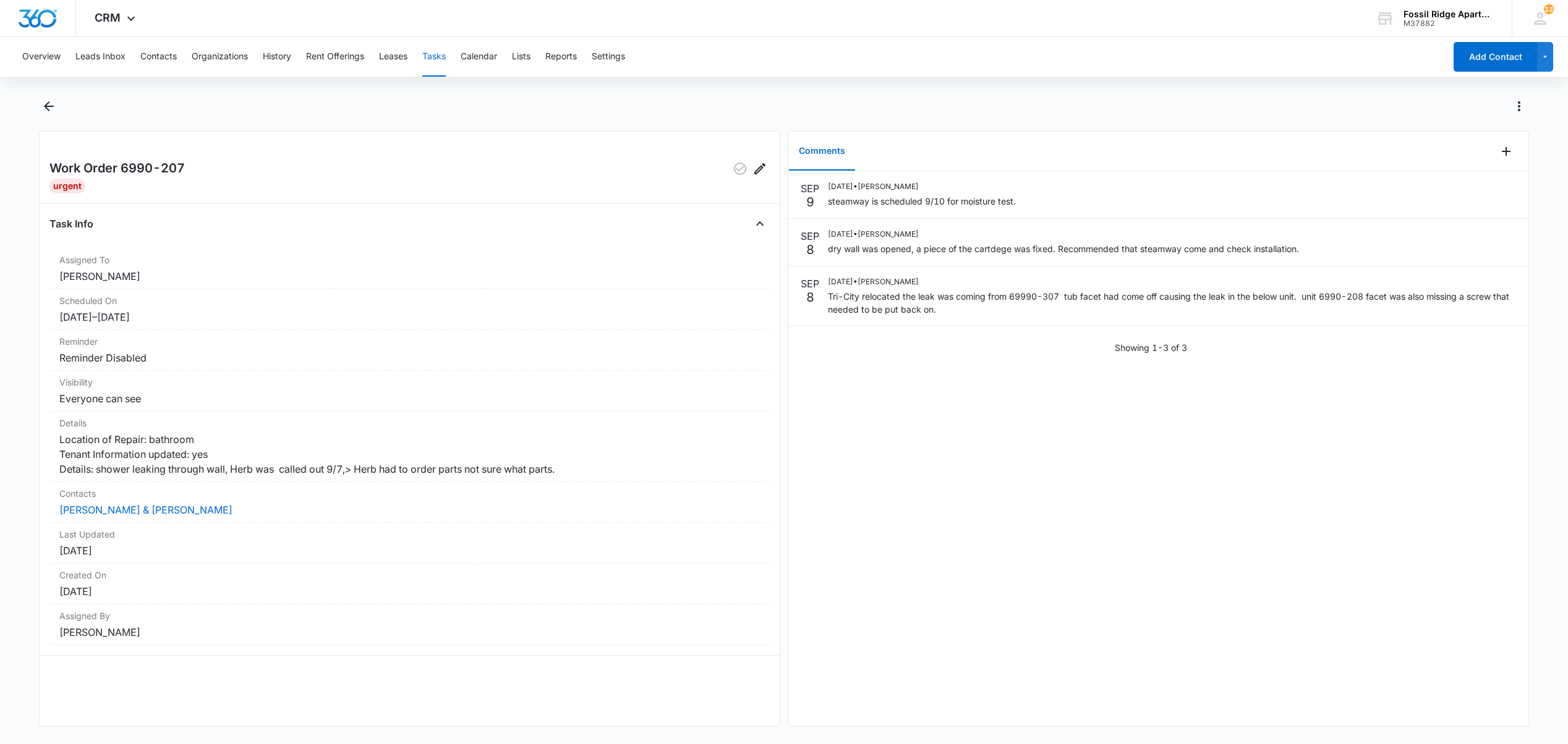
click at [429, 55] on button "Tasks" at bounding box center [434, 56] width 23 height 40
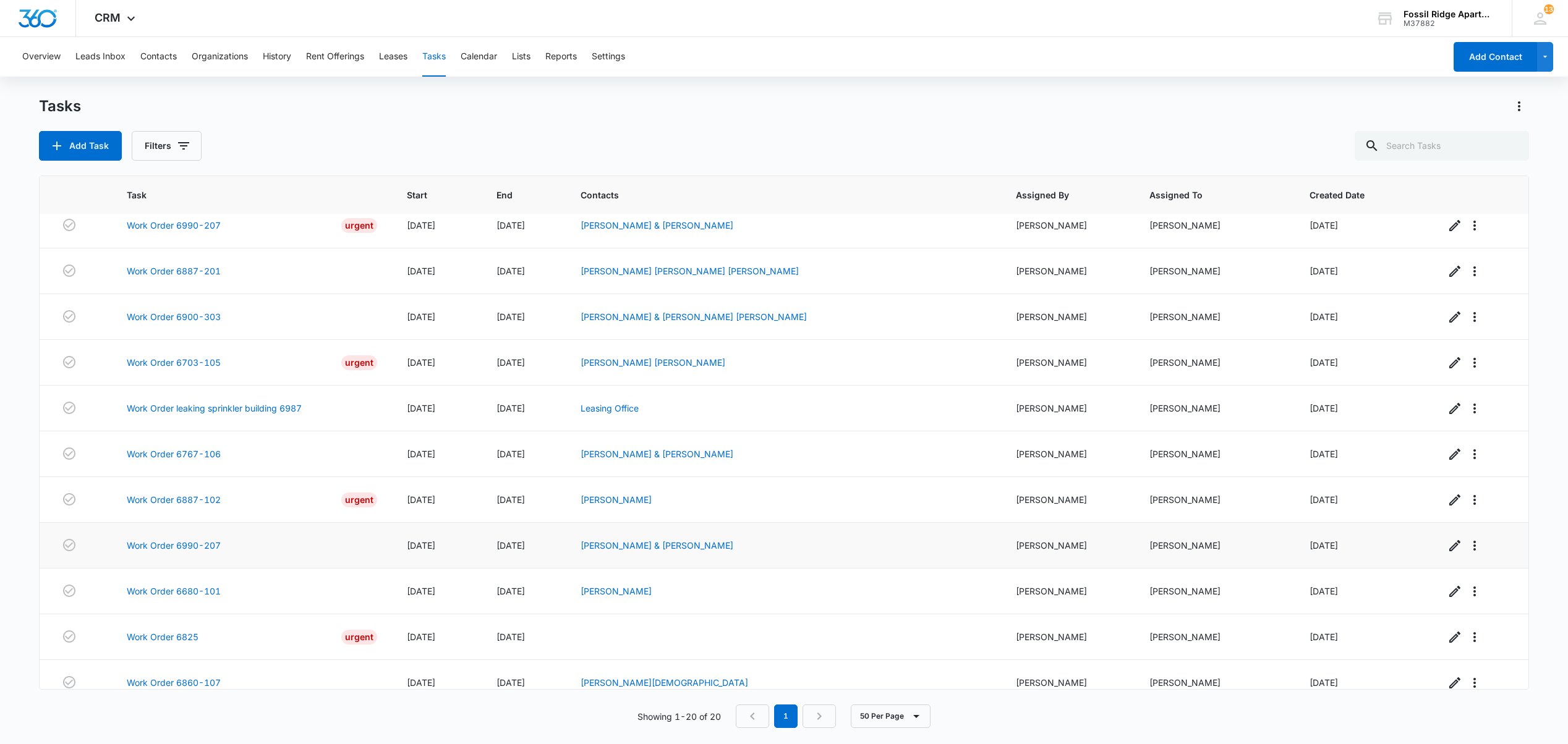
scroll to position [300, 0]
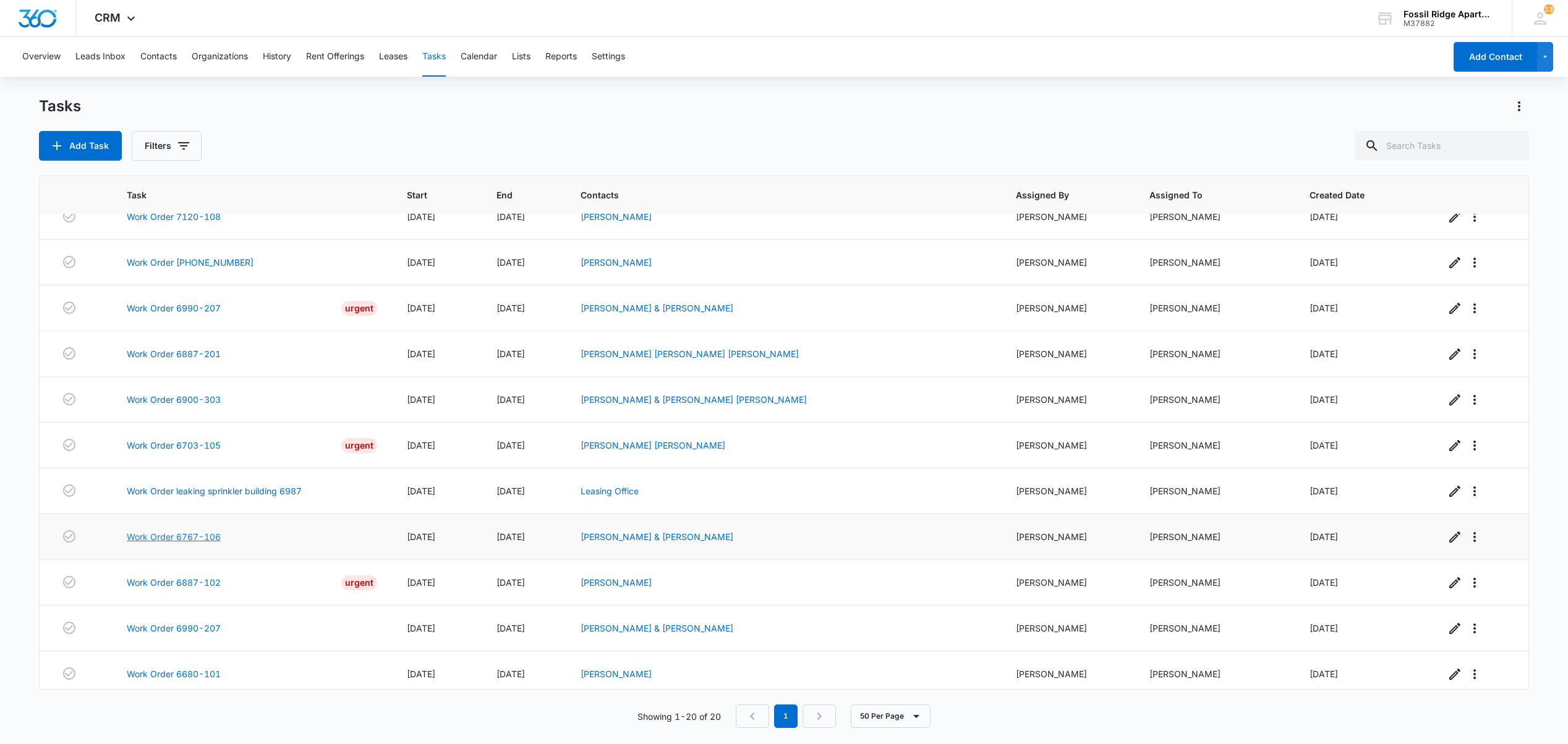
click at [175, 543] on link "Work Order 6767-106" at bounding box center [173, 536] width 94 height 13
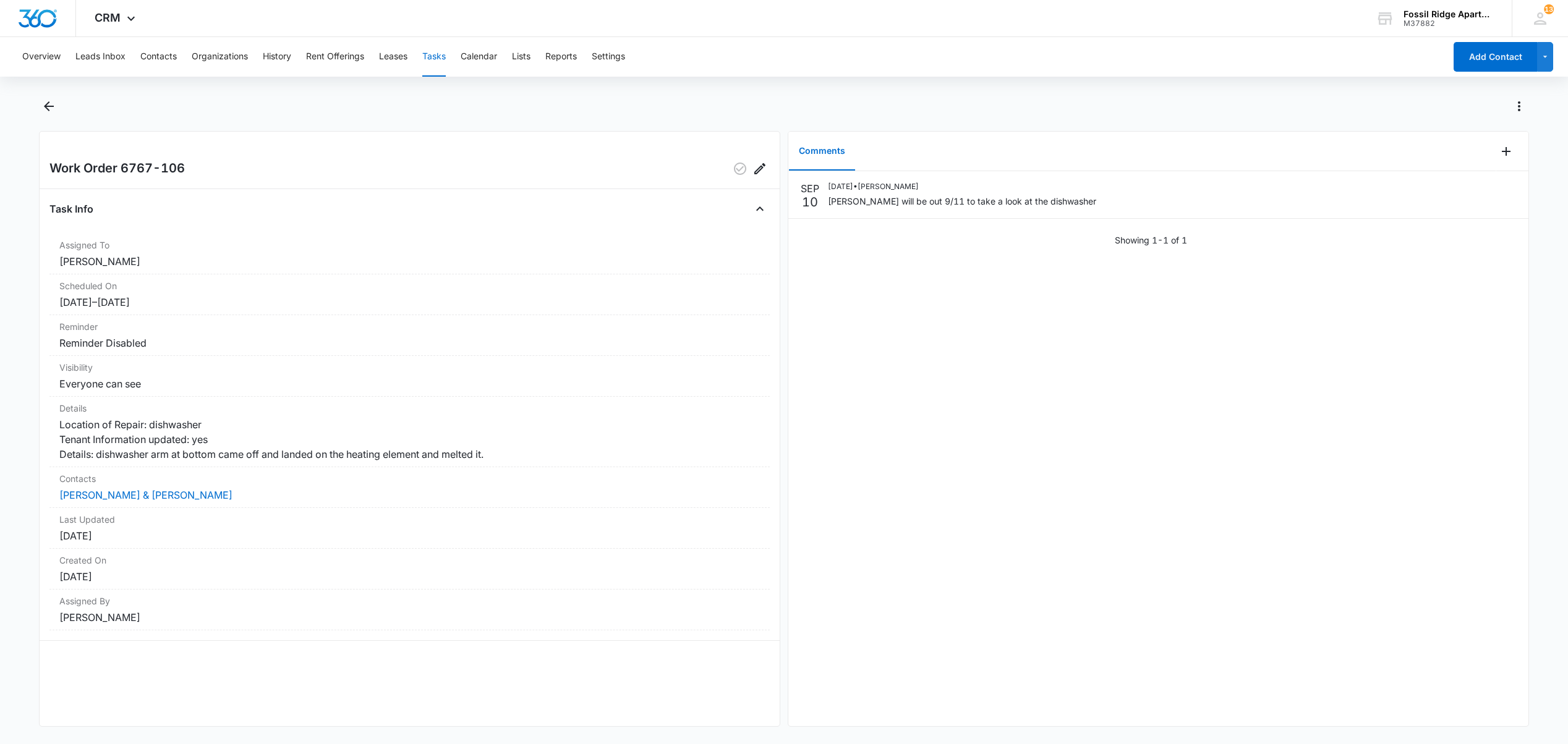
click at [437, 58] on button "Tasks" at bounding box center [434, 56] width 23 height 40
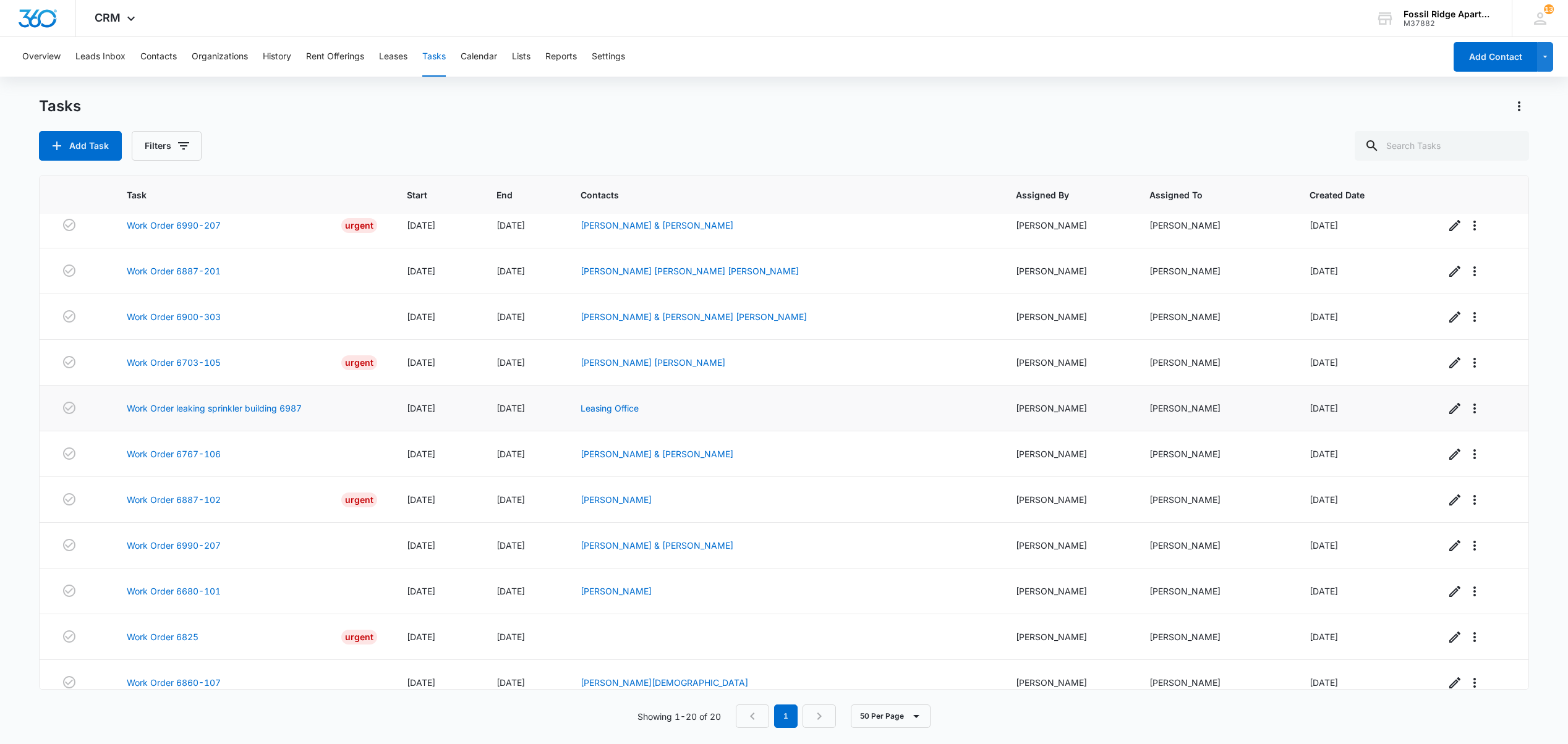
scroll to position [300, 0]
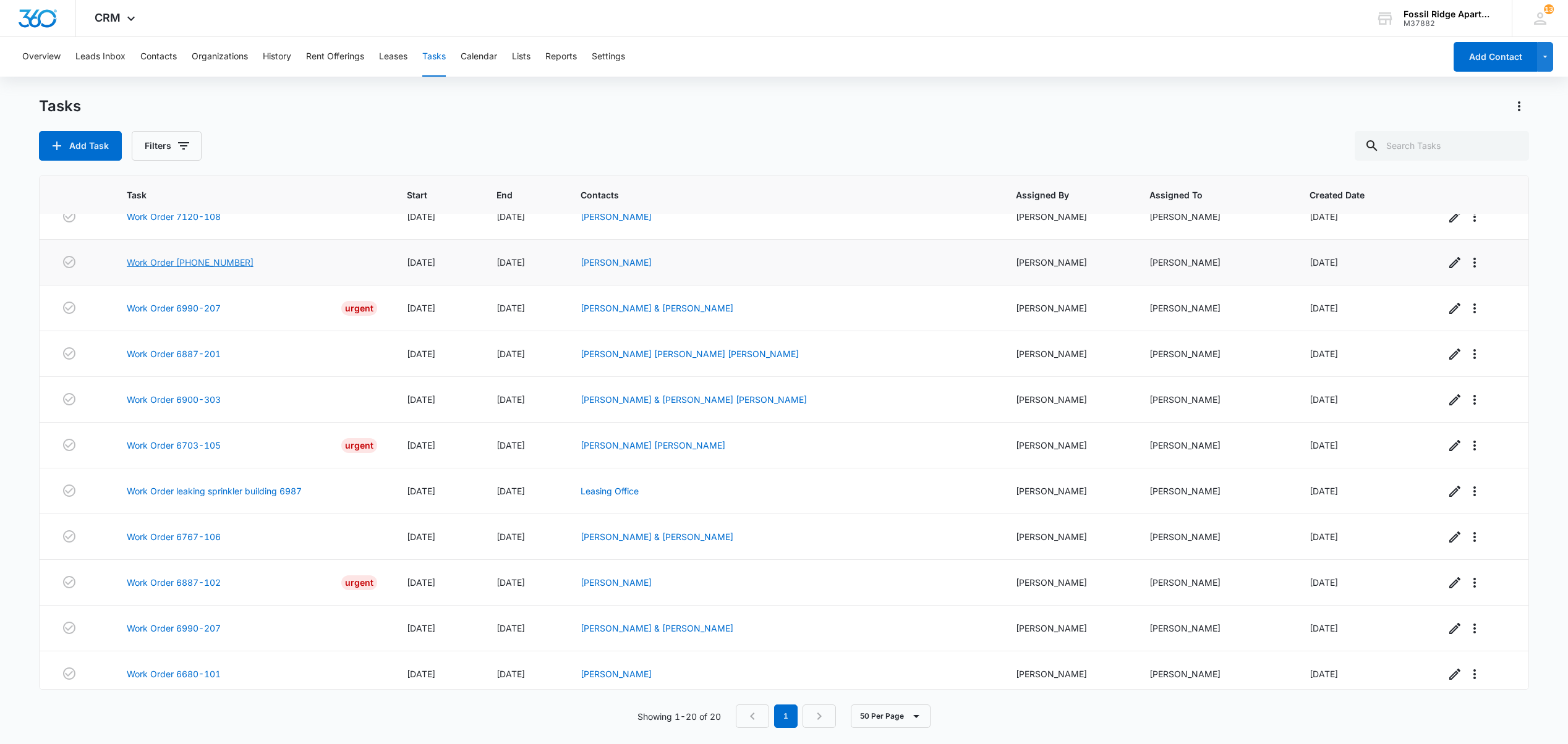
click at [192, 269] on link "Work Order [PHONE_NUMBER]" at bounding box center [190, 262] width 126 height 13
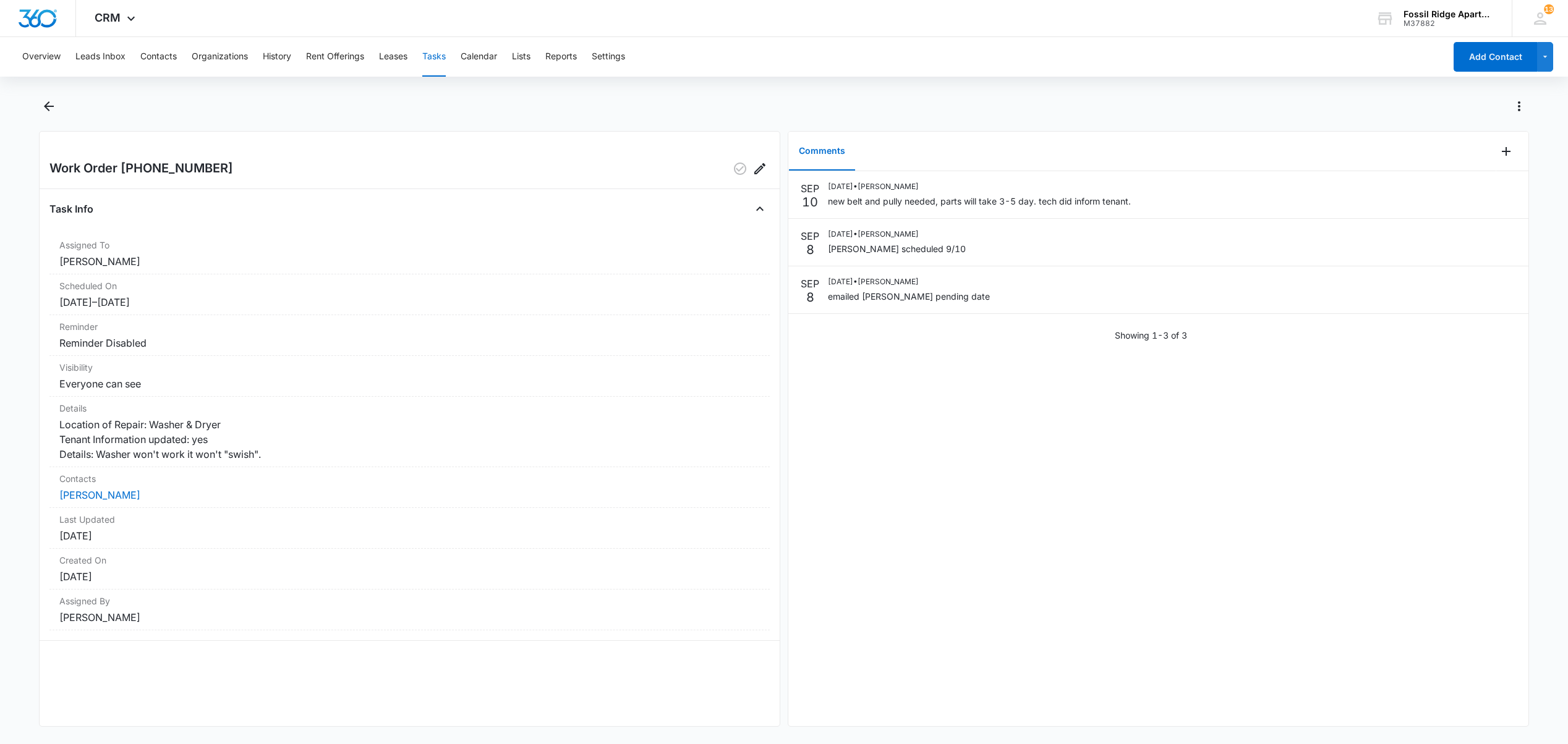
click at [441, 56] on button "Tasks" at bounding box center [434, 56] width 23 height 40
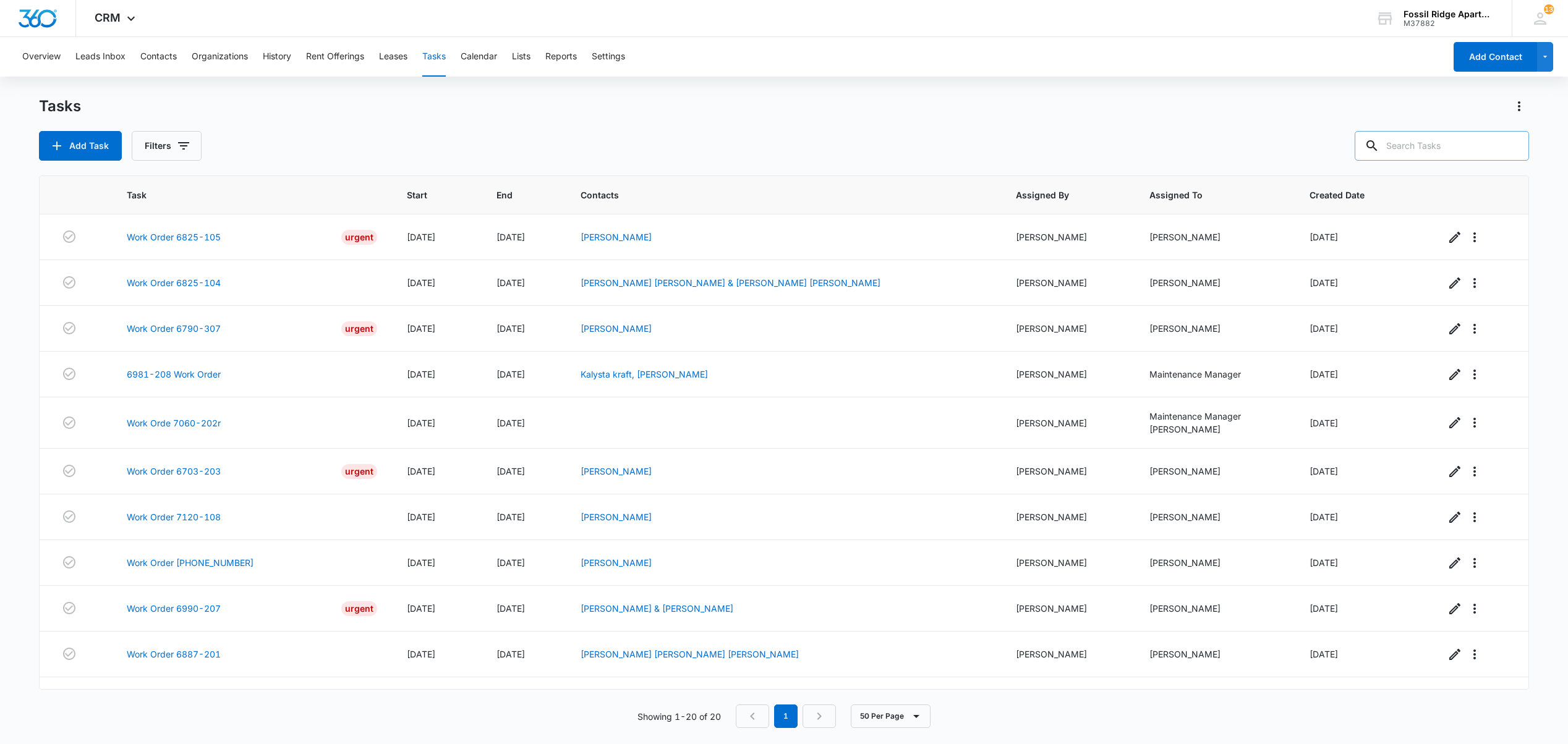
click at [1420, 144] on input "text" at bounding box center [1442, 145] width 175 height 29
type input "7"
type input "000306"
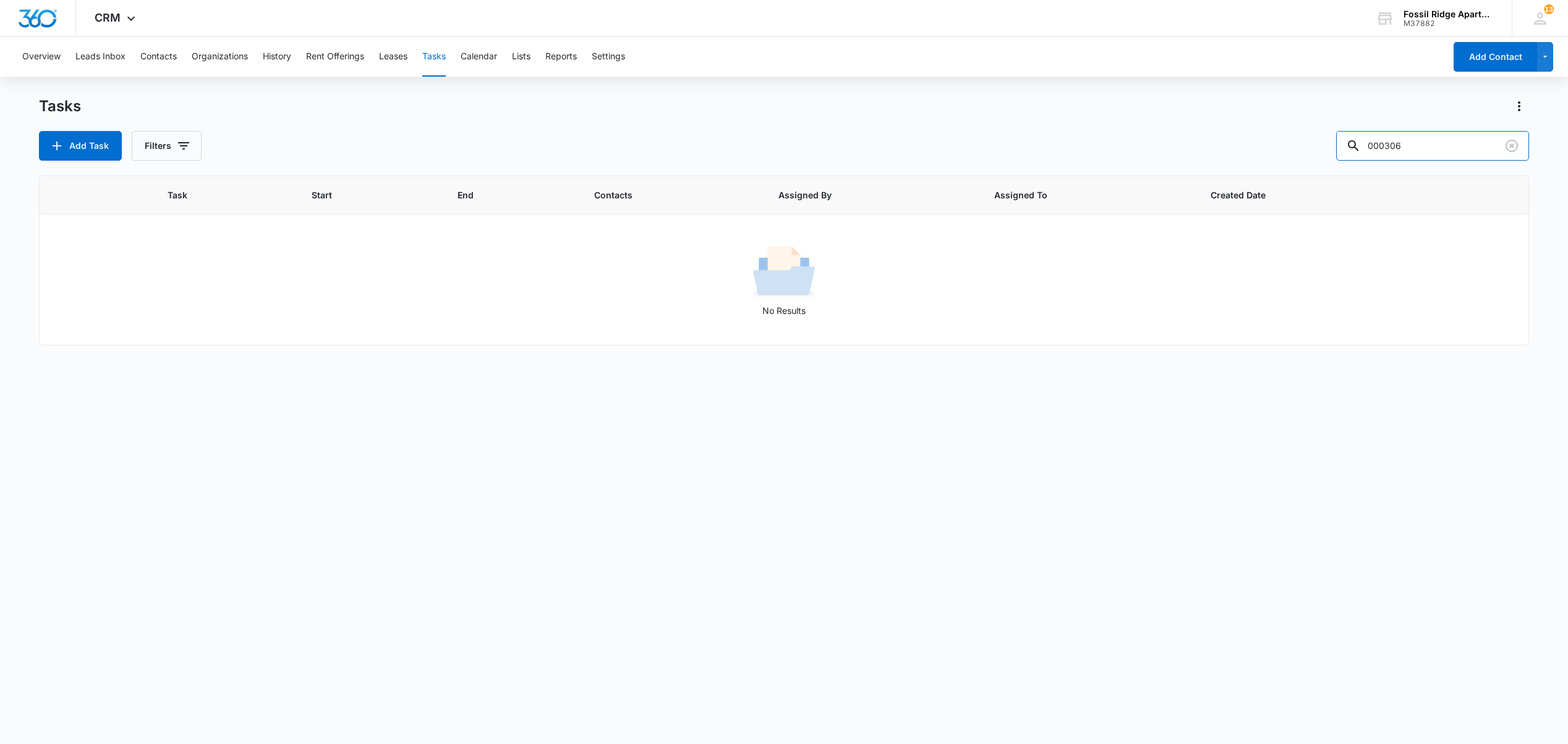
drag, startPoint x: 1414, startPoint y: 144, endPoint x: 1225, endPoint y: 129, distance: 189.6
click at [1241, 129] on div "Tasks Add Task Filters 000306" at bounding box center [784, 128] width 1489 height 64
type input "7000"
click at [147, 50] on button "Contacts" at bounding box center [158, 56] width 36 height 40
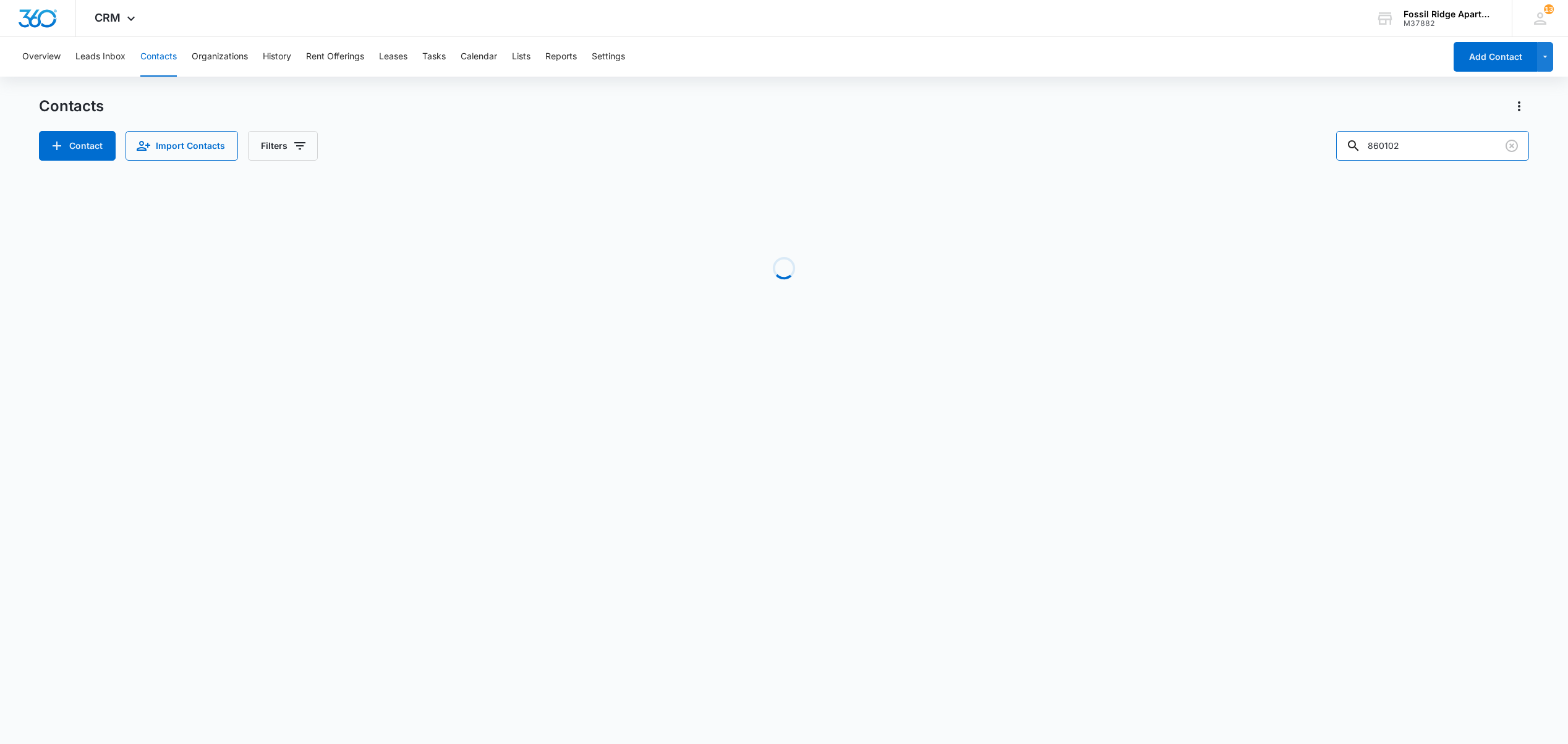
drag, startPoint x: 1107, startPoint y: 126, endPoint x: 1095, endPoint y: 116, distance: 15.6
click at [1104, 126] on div "Contacts Contact Import Contacts Filters 860102" at bounding box center [784, 128] width 1489 height 64
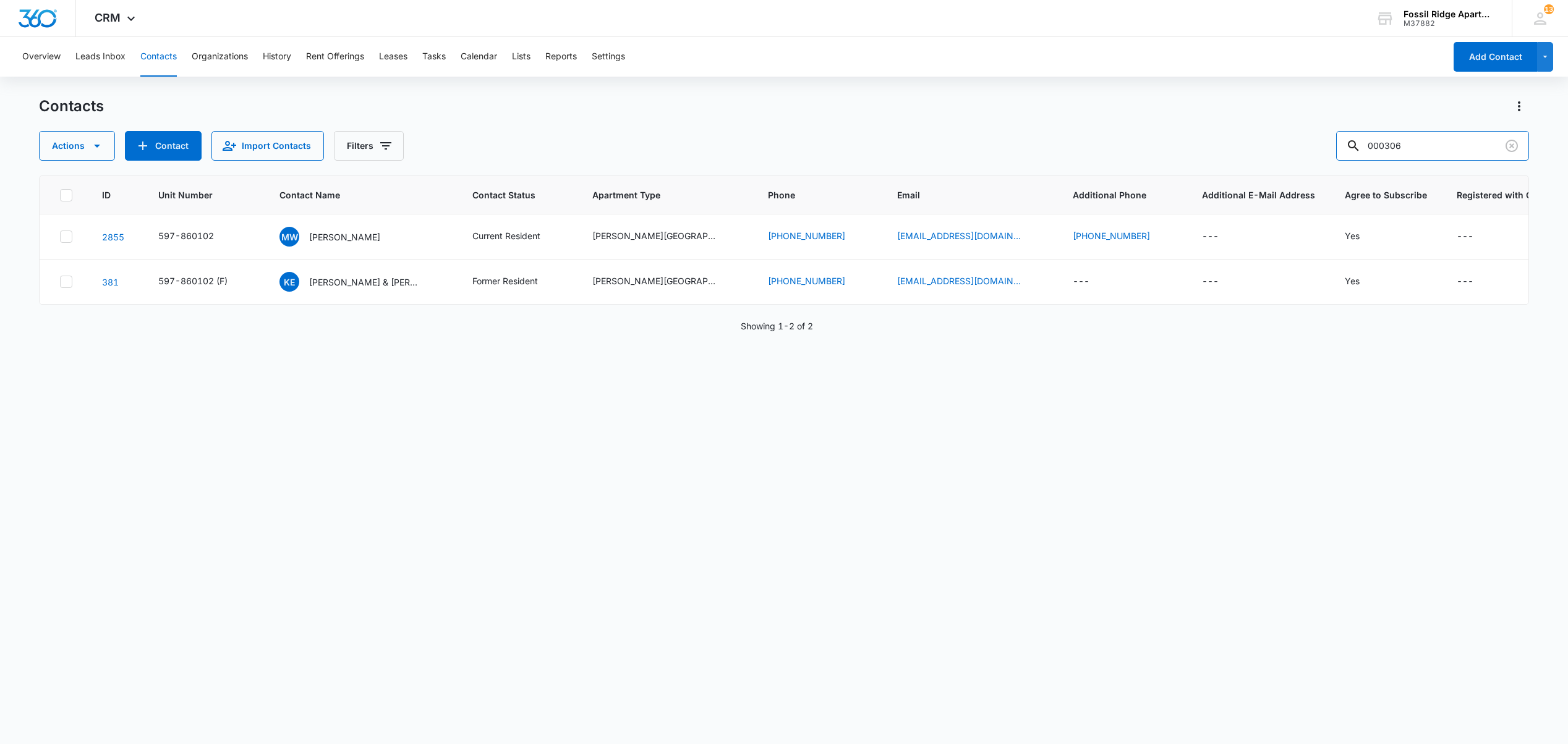
type input "000306"
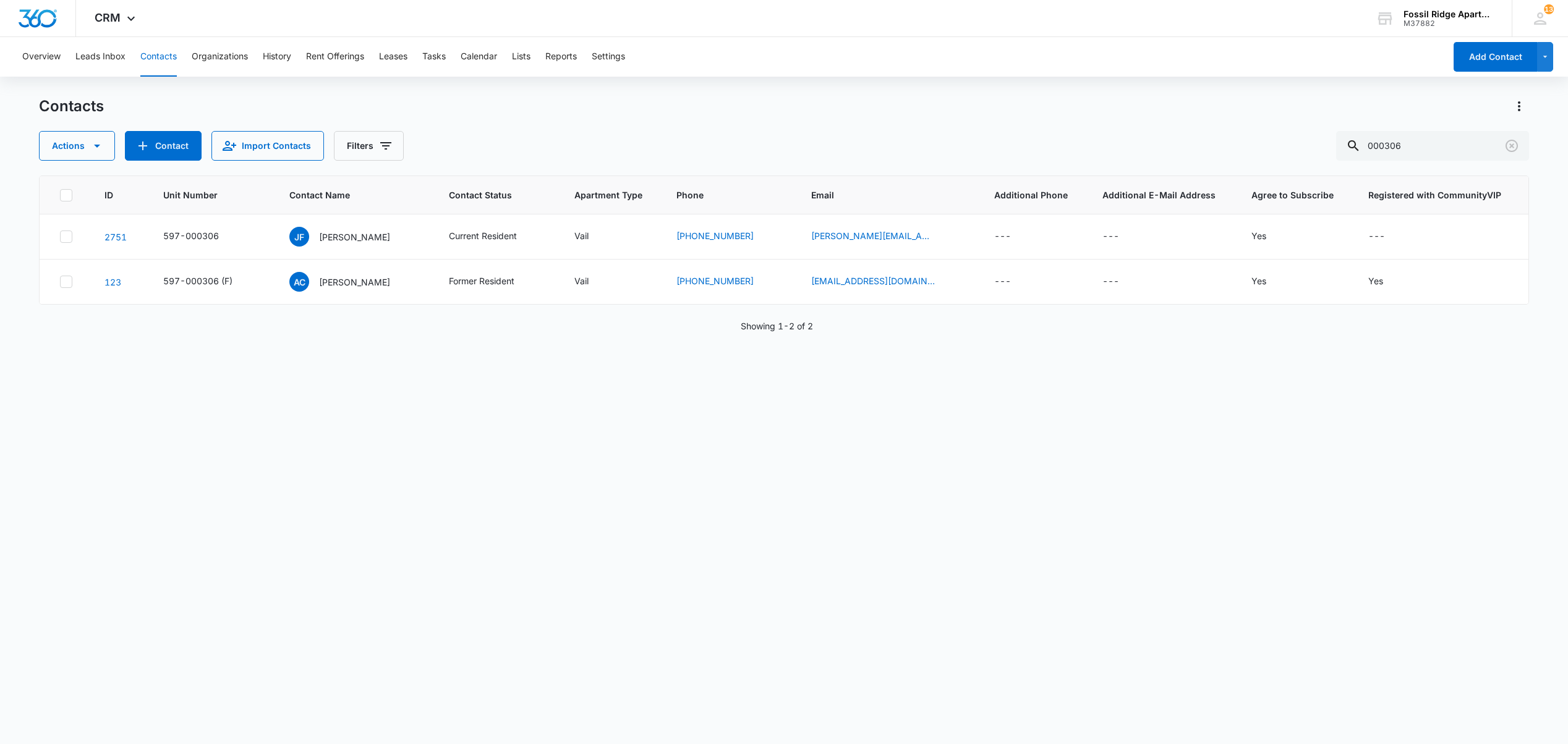
drag, startPoint x: 827, startPoint y: 230, endPoint x: 781, endPoint y: 371, distance: 148.3
click at [781, 371] on div "ID Unit Number Contact Name Contact Status Apartment Type Phone Email Additiona…" at bounding box center [784, 451] width 1489 height 552
drag, startPoint x: 805, startPoint y: 235, endPoint x: 790, endPoint y: 235, distance: 15.0
click at [796, 235] on td "josie.fugate19@gmail.com" at bounding box center [888, 237] width 183 height 45
click at [811, 231] on link "josie.fugate19@gmail.com" at bounding box center [872, 235] width 123 height 13
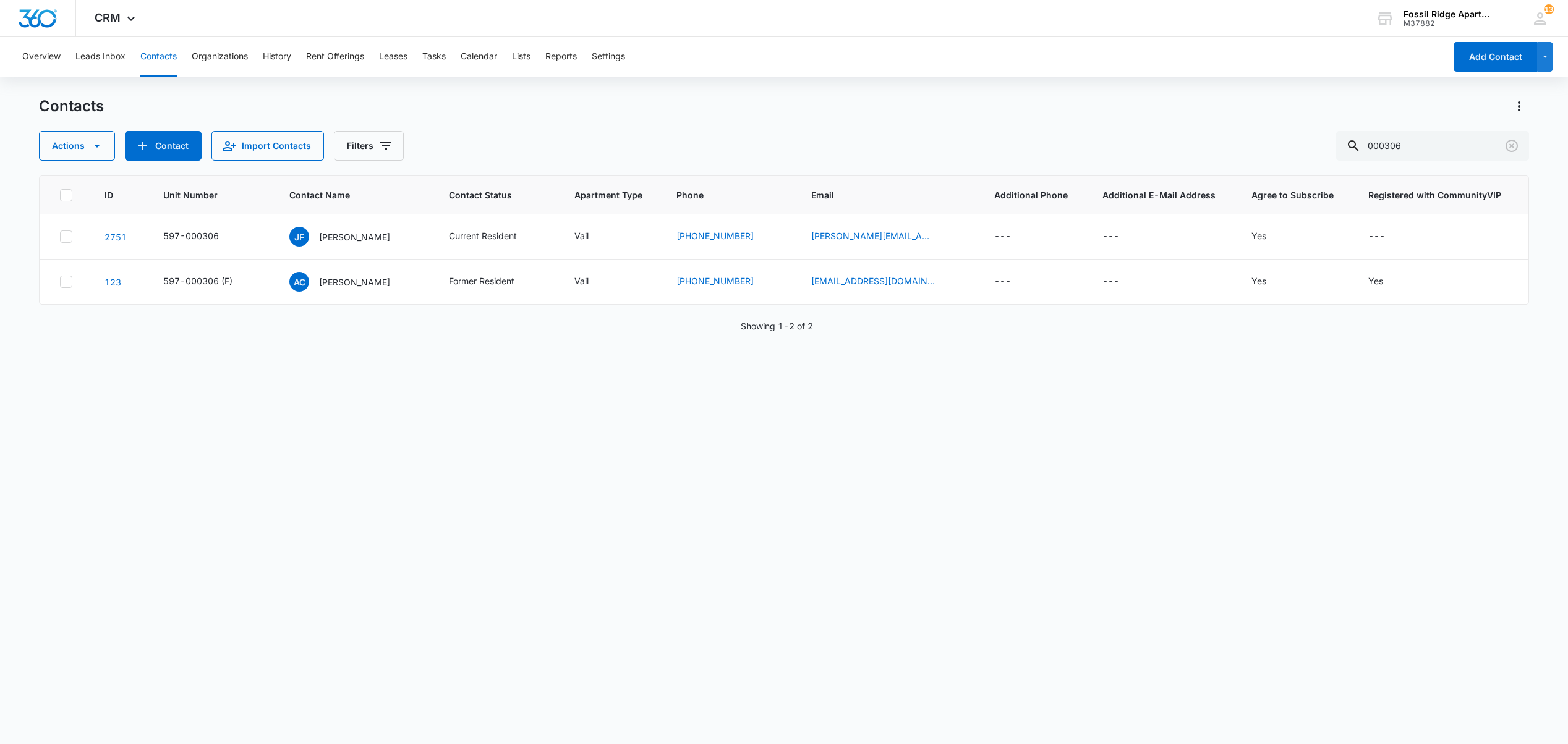
click at [30, 382] on main "Contacts Actions Contact Import Contacts Filters 000306 ID Unit Number Contact …" at bounding box center [784, 419] width 1568 height 646
click at [1440, 152] on input "000306" at bounding box center [1433, 145] width 193 height 29
drag, startPoint x: 1435, startPoint y: 150, endPoint x: 1181, endPoint y: 126, distance: 255.1
click at [1183, 126] on div "Contacts Actions Contact Import Contacts Filters 000306" at bounding box center [784, 128] width 1489 height 64
type input "060204"
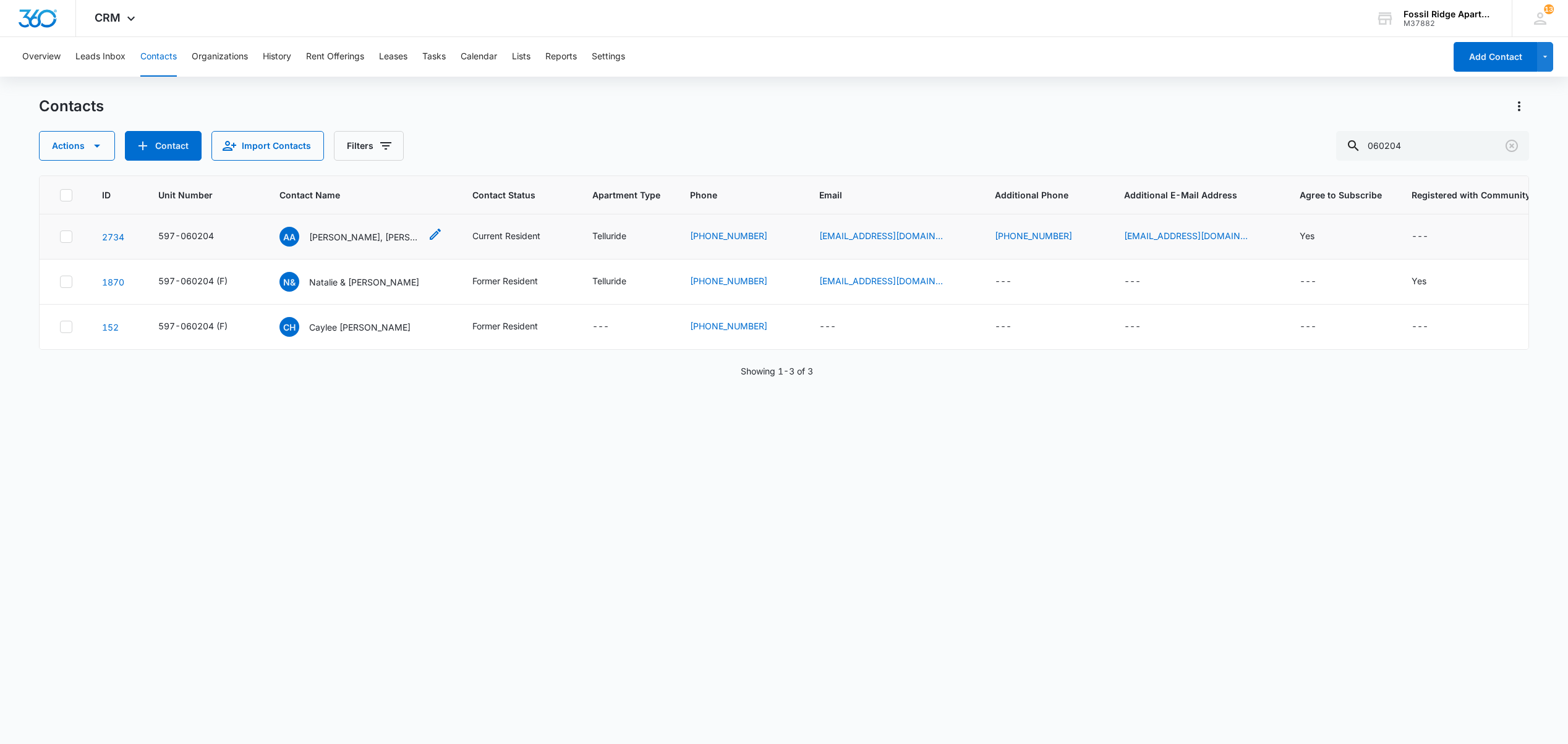
click at [343, 238] on p "Andrea Apolonio, Summer Renae Thompson" at bounding box center [365, 236] width 111 height 13
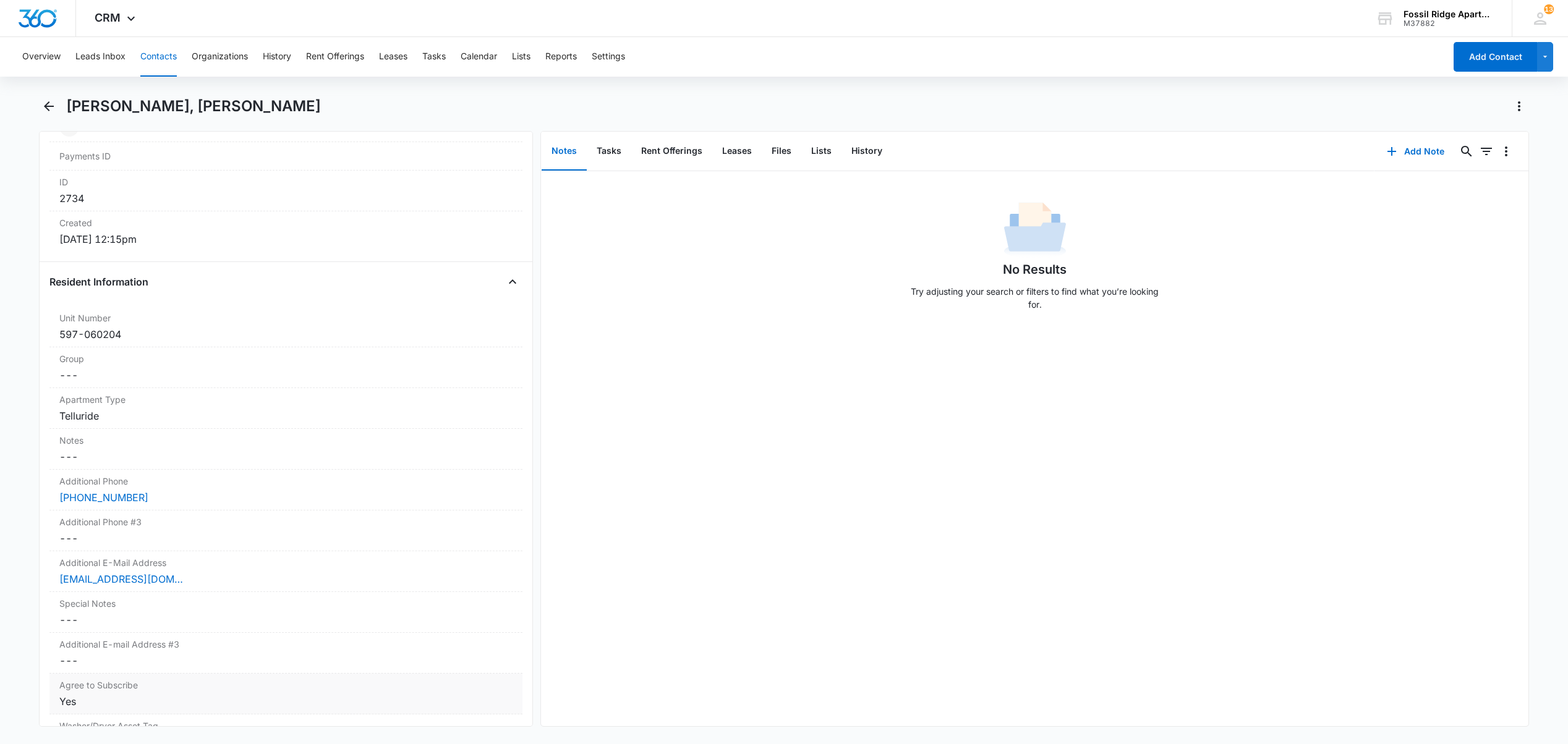
scroll to position [824, 0]
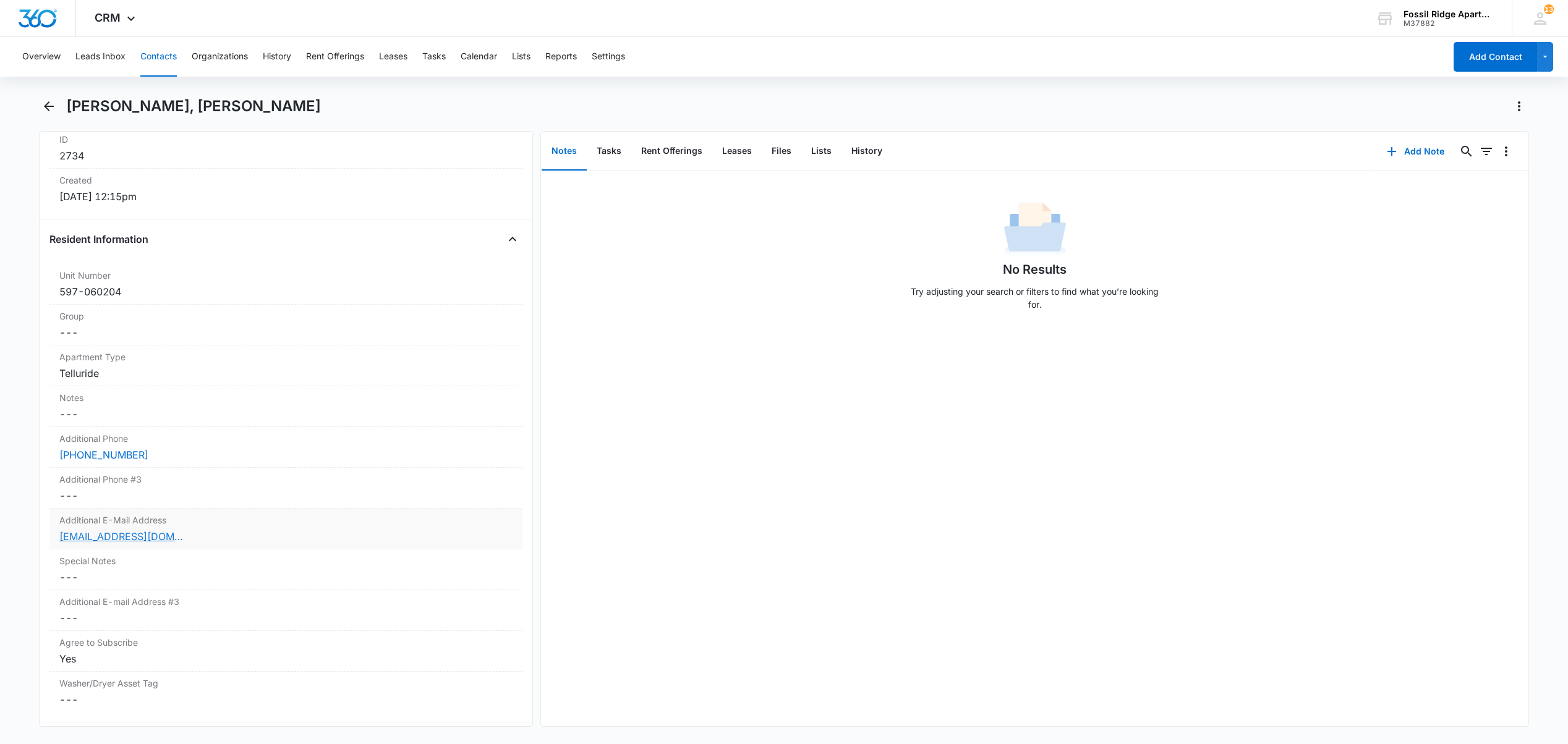
click at [175, 542] on link "summerthompson289@gmail.com" at bounding box center [121, 536] width 123 height 15
drag, startPoint x: 160, startPoint y: 65, endPoint x: 277, endPoint y: 77, distance: 117.6
click at [160, 65] on button "Contacts" at bounding box center [158, 56] width 36 height 40
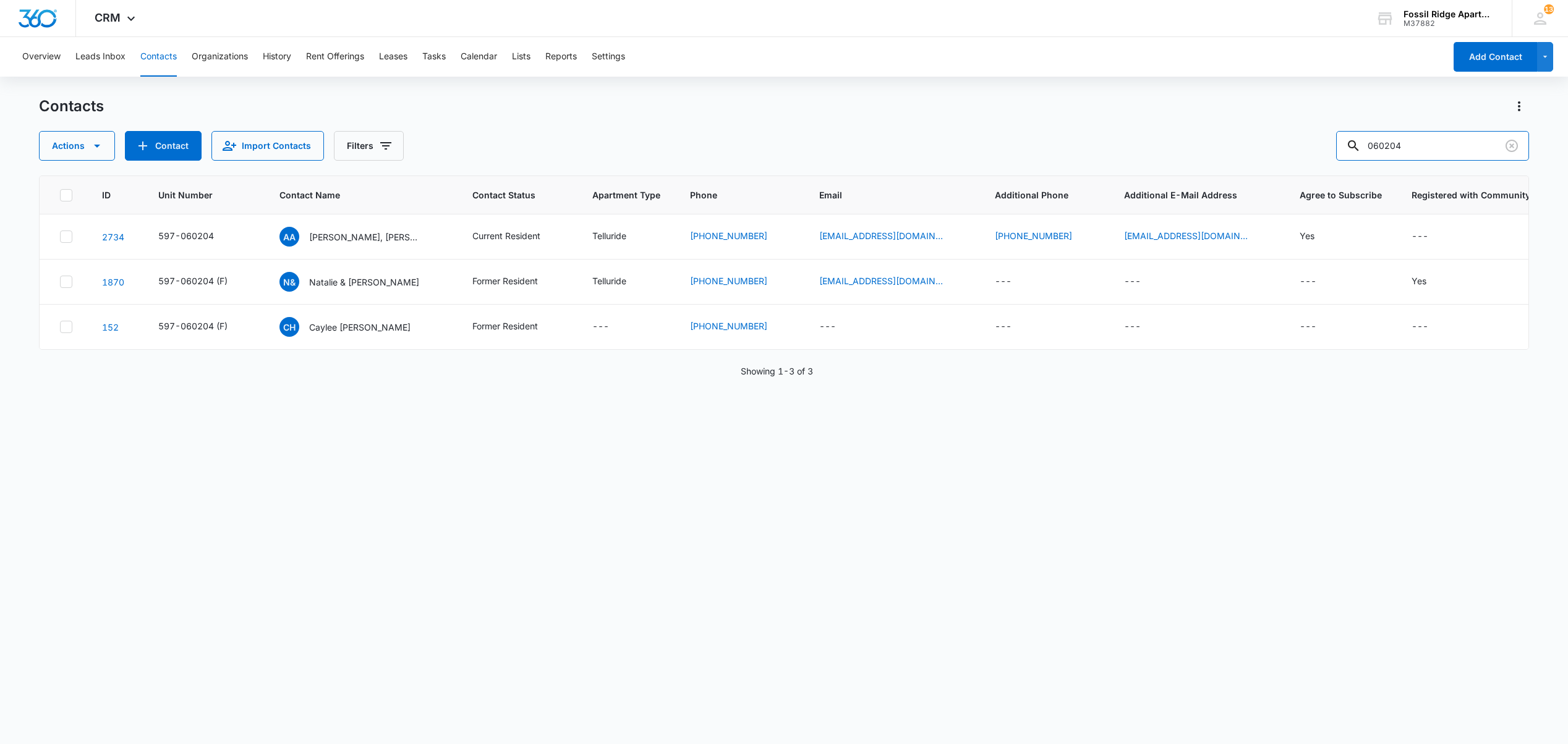
drag, startPoint x: 1207, startPoint y: 127, endPoint x: 1119, endPoint y: 129, distance: 88.0
click at [1122, 129] on div "Contacts Actions Contact Import Contacts Filters 060204" at bounding box center [784, 128] width 1489 height 64
click at [1449, 150] on input "text" at bounding box center [1442, 145] width 175 height 29
type input "703305"
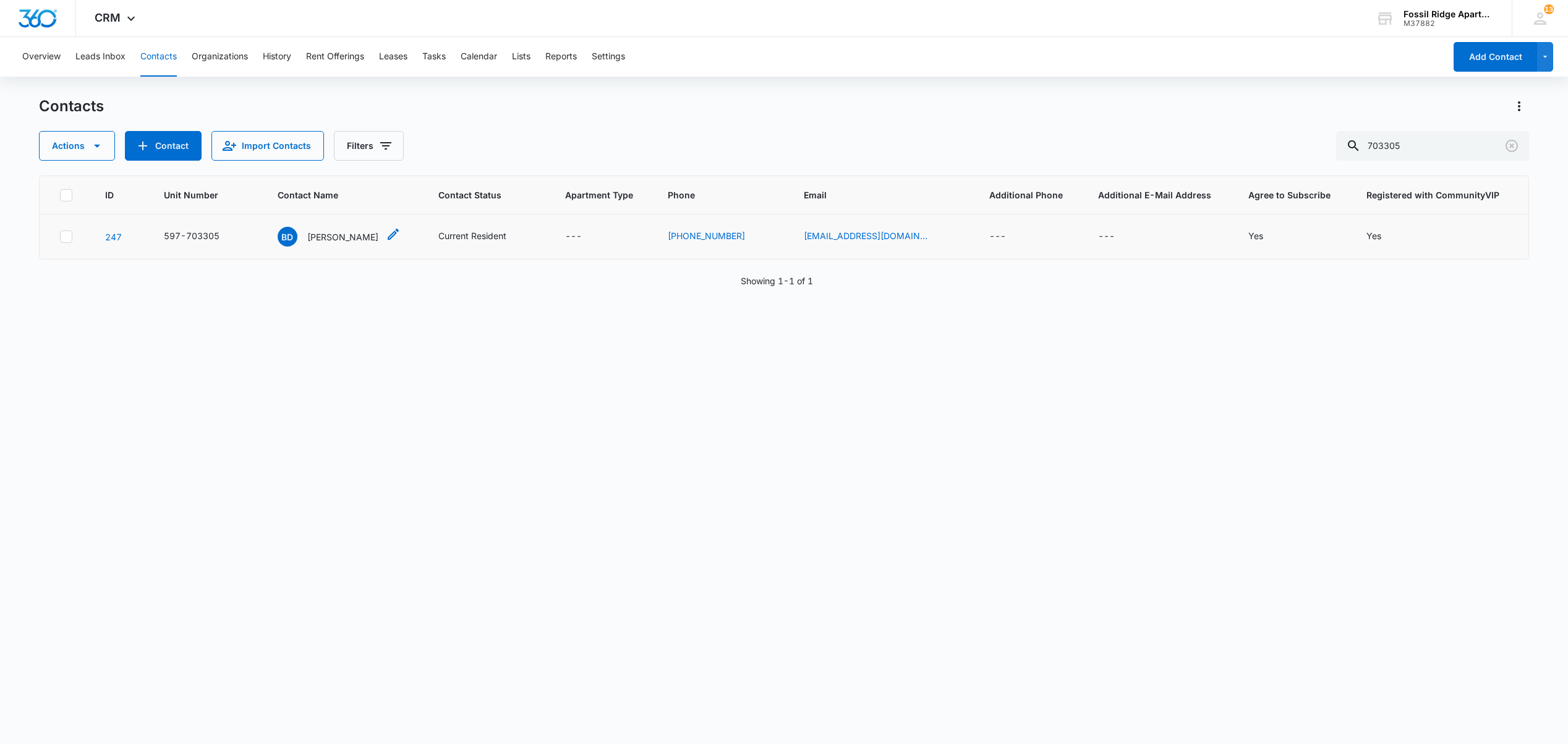
click at [330, 238] on p "Brandon Dismang" at bounding box center [343, 236] width 71 height 13
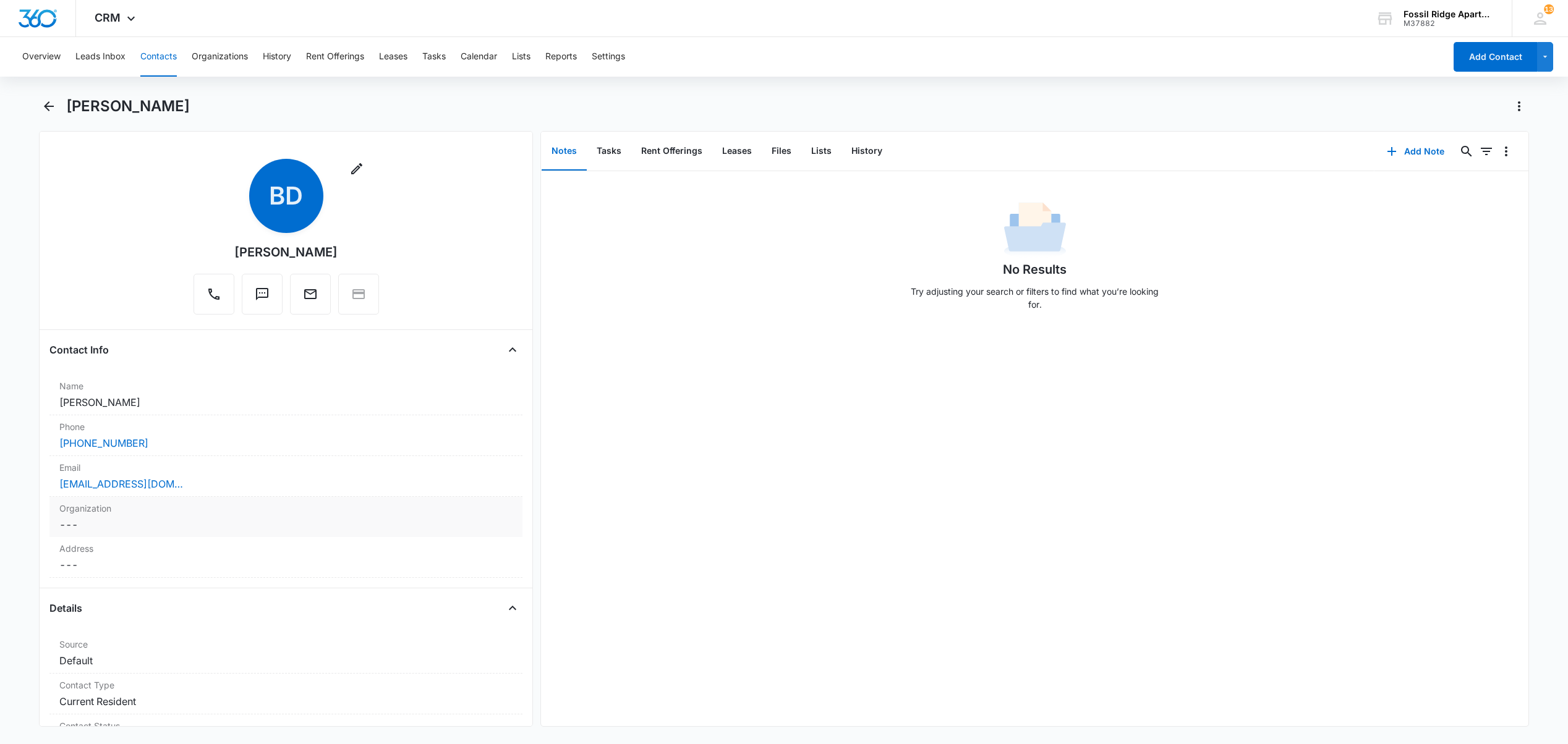
drag, startPoint x: 185, startPoint y: 482, endPoint x: 50, endPoint y: 498, distance: 135.9
click at [50, 498] on dl "Name Cancel Save Changes Brandon Dismang Phone Cancel Save Changes (970) 702-51…" at bounding box center [286, 476] width 473 height 203
click at [199, 485] on div "dismang7189@gmail.com" at bounding box center [286, 484] width 453 height 15
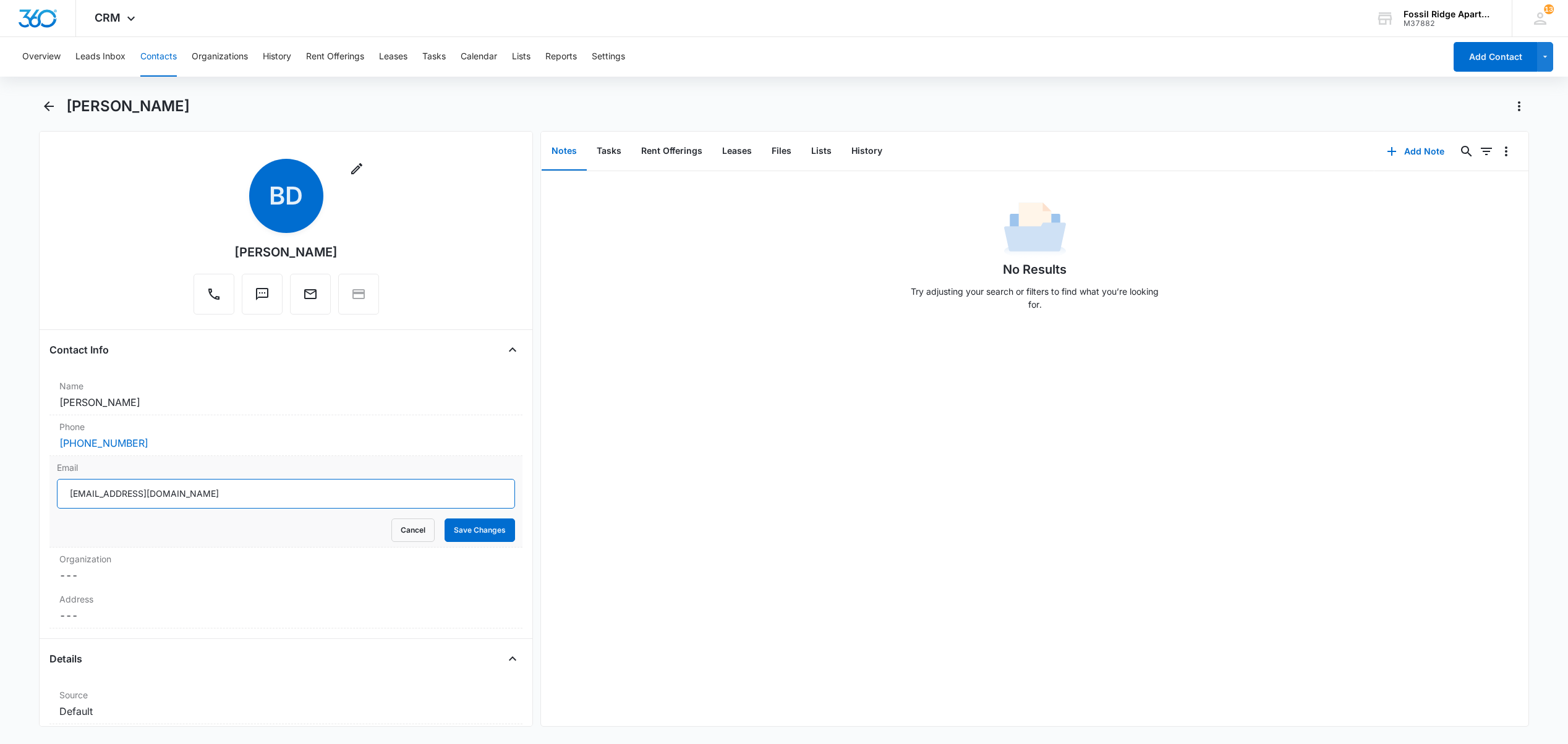
drag, startPoint x: 187, startPoint y: 485, endPoint x: 56, endPoint y: 502, distance: 132.1
click at [56, 502] on div "Email dismang7189@gmail.com Cancel Save Changes" at bounding box center [286, 502] width 473 height 92
click at [196, 505] on input "dismang7189@gmail.com" at bounding box center [286, 493] width 458 height 29
click at [189, 503] on input "dismang7189@gmail.com" at bounding box center [286, 493] width 458 height 29
drag, startPoint x: 172, startPoint y: 494, endPoint x: 62, endPoint y: 498, distance: 110.1
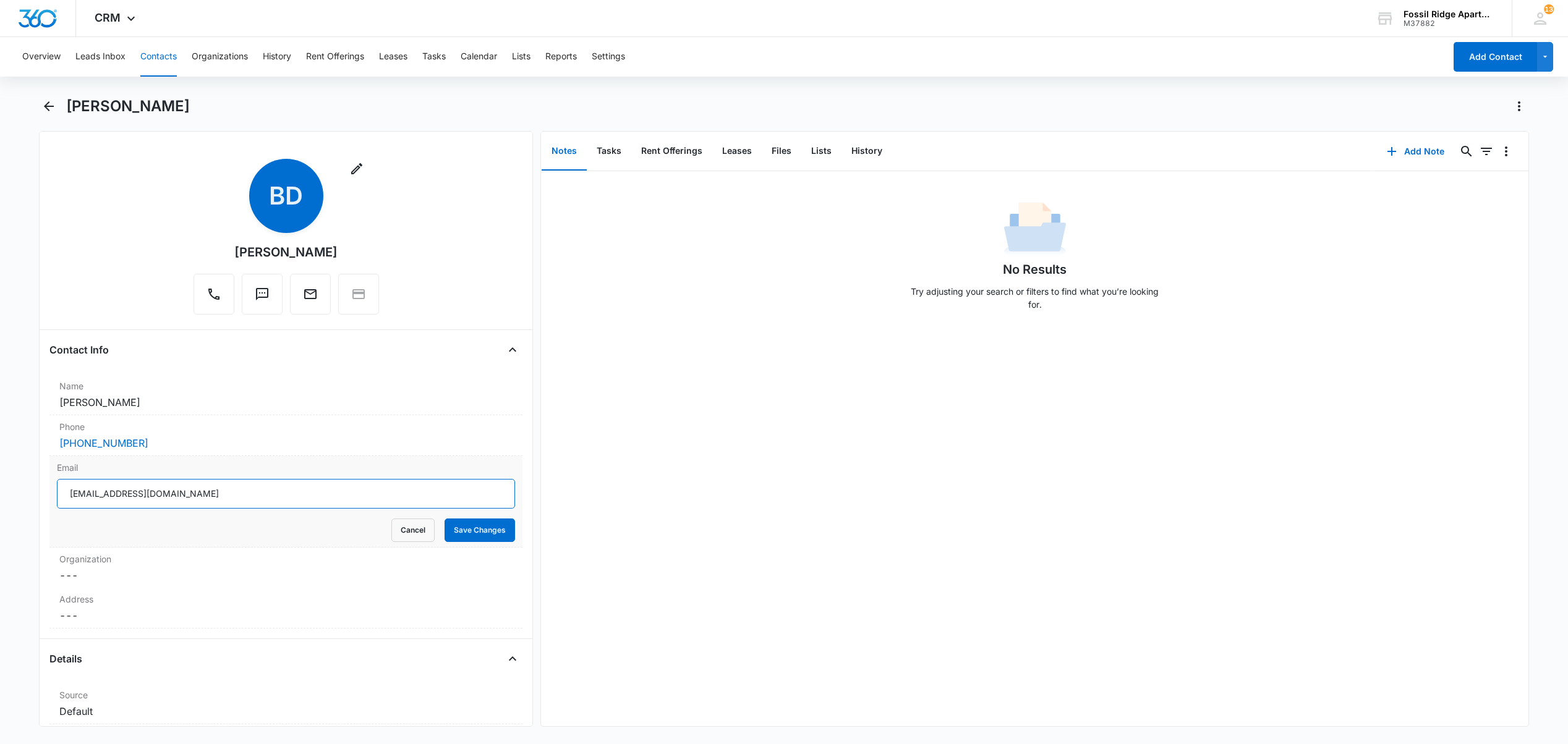
click at [62, 498] on input "dismang7189@gmail.com" at bounding box center [286, 493] width 458 height 29
click at [90, 134] on div "Remove BD Brandon Dismang Contact Info Name Cancel Save Changes Brandon Dismang…" at bounding box center [286, 429] width 494 height 596
click at [152, 52] on button "Contacts" at bounding box center [158, 56] width 36 height 40
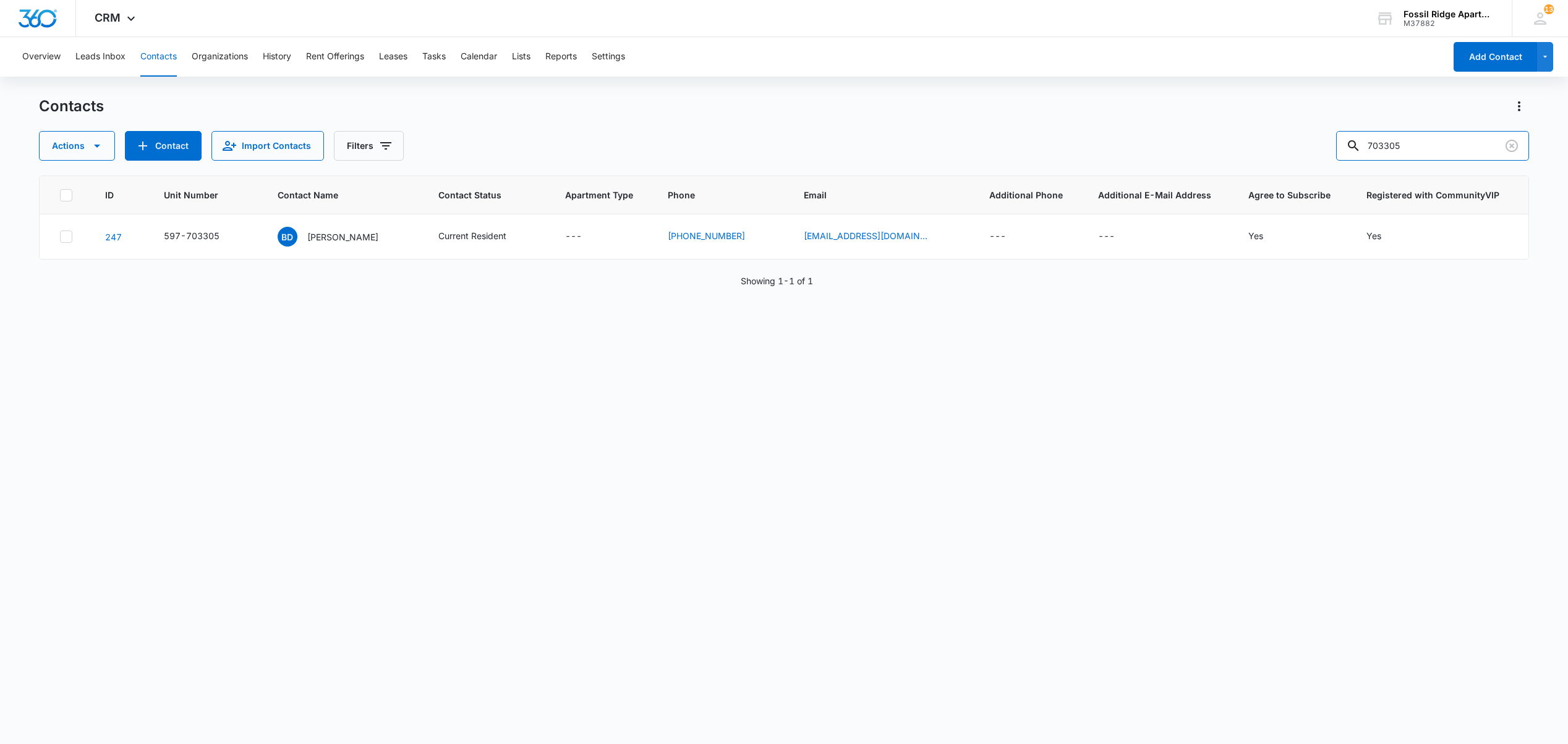
drag, startPoint x: 1420, startPoint y: 144, endPoint x: 1064, endPoint y: 126, distance: 356.5
click at [1064, 126] on div "Contacts Actions Contact Import Contacts Filters 703305" at bounding box center [784, 128] width 1489 height 64
type input "825202"
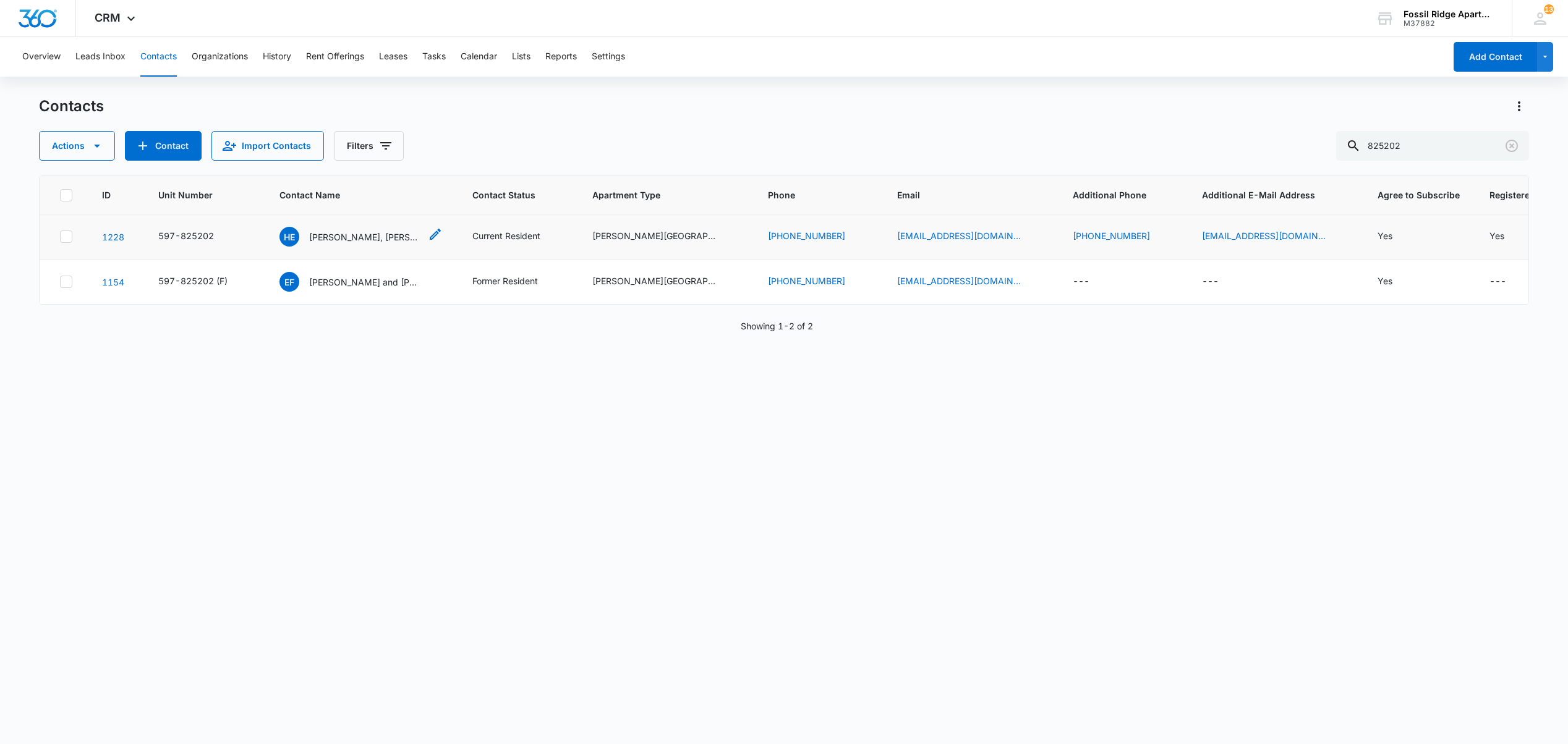
click at [327, 240] on p "Hanna Erikkson, Isac Gifford" at bounding box center [365, 236] width 111 height 13
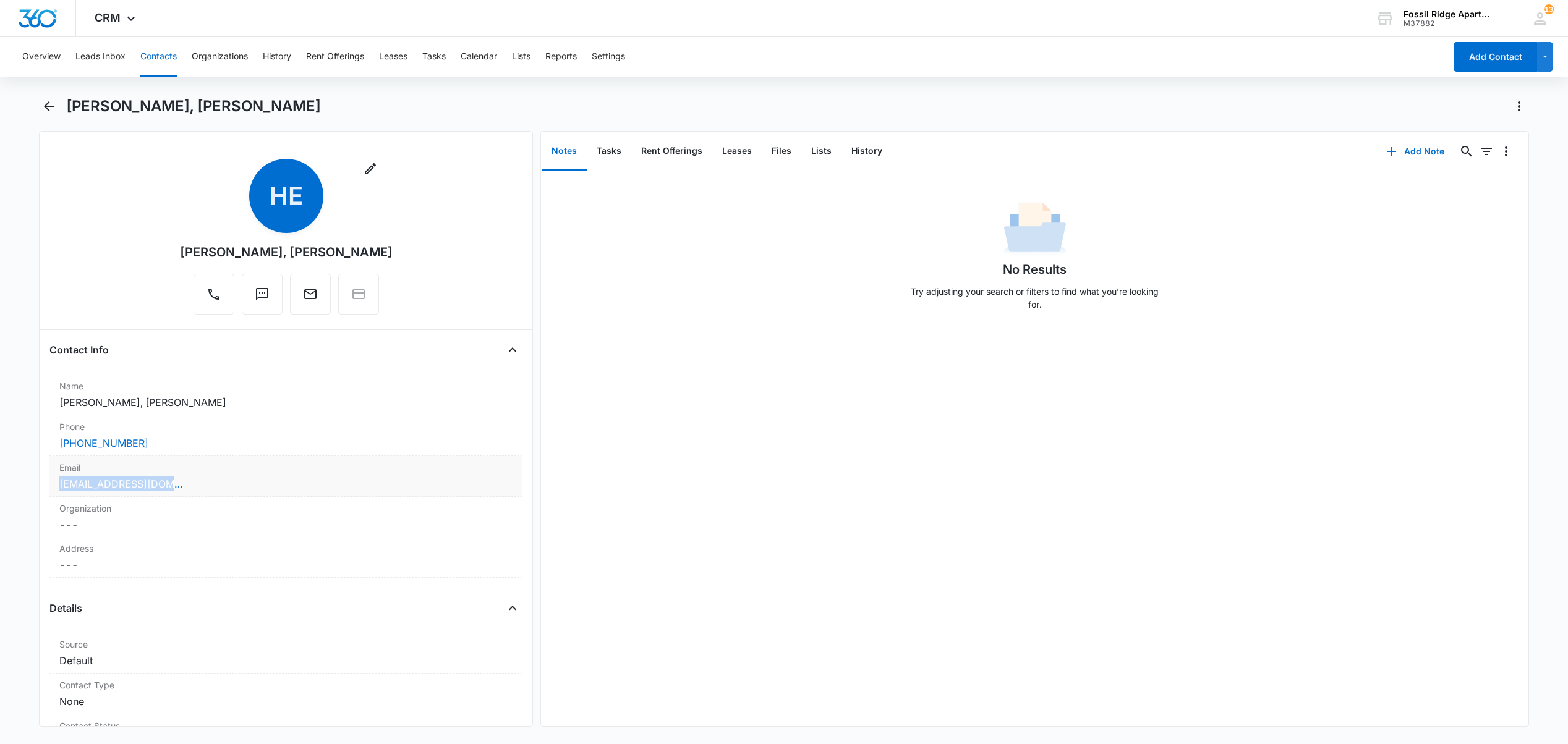
drag, startPoint x: 129, startPoint y: 482, endPoint x: 53, endPoint y: 486, distance: 76.1
click at [53, 486] on div "Email Cancel Save Changes haeriksson29@gmail.com" at bounding box center [286, 476] width 473 height 41
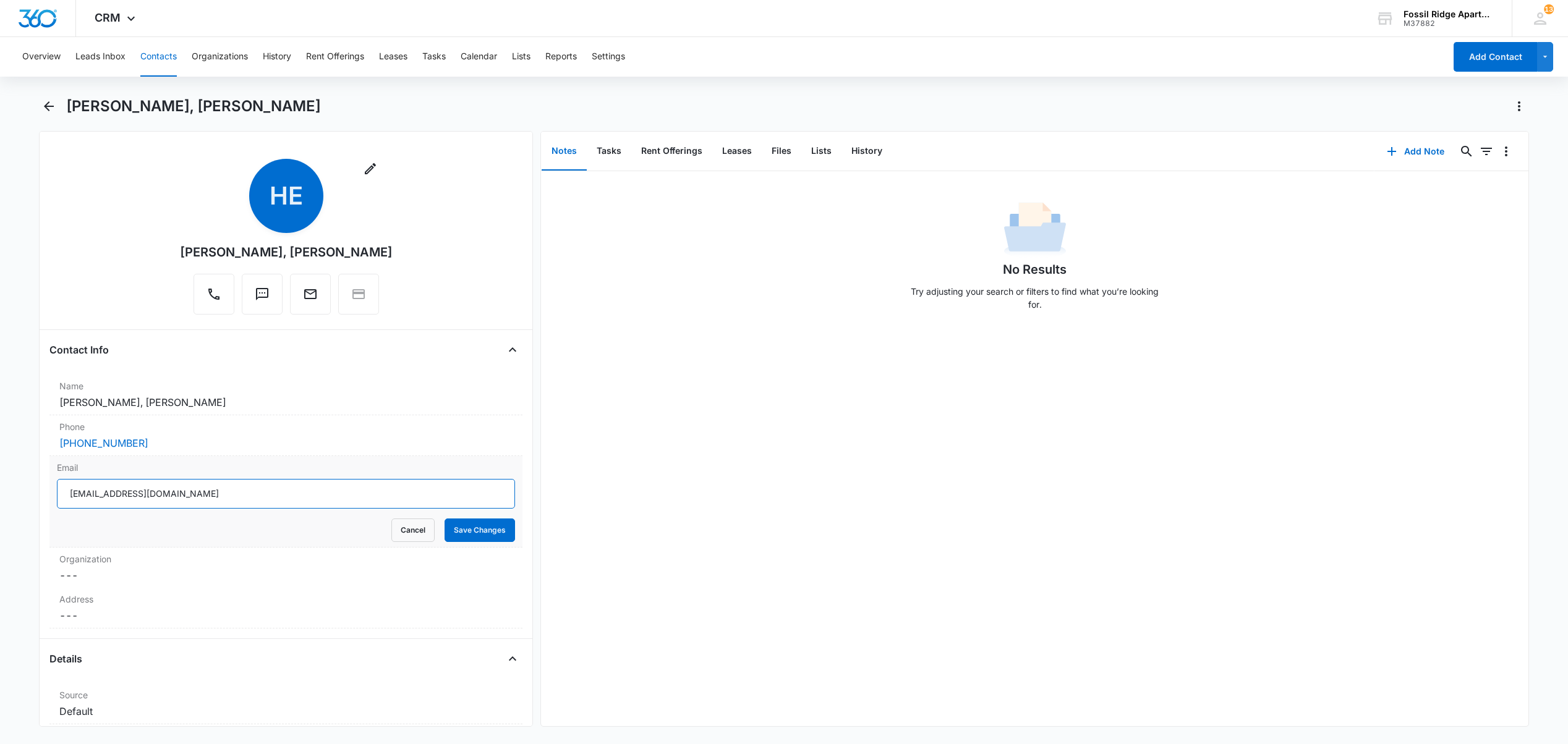
drag, startPoint x: 161, startPoint y: 500, endPoint x: 68, endPoint y: 500, distance: 93.0
click at [68, 500] on input "haeriksson29@gmail.com" at bounding box center [286, 493] width 458 height 29
click at [196, 500] on input "haeriksson29@gmail.com" at bounding box center [286, 493] width 458 height 29
drag, startPoint x: 193, startPoint y: 500, endPoint x: 65, endPoint y: 503, distance: 128.0
click at [65, 503] on input "haeriksson29@gmail.com" at bounding box center [286, 493] width 458 height 29
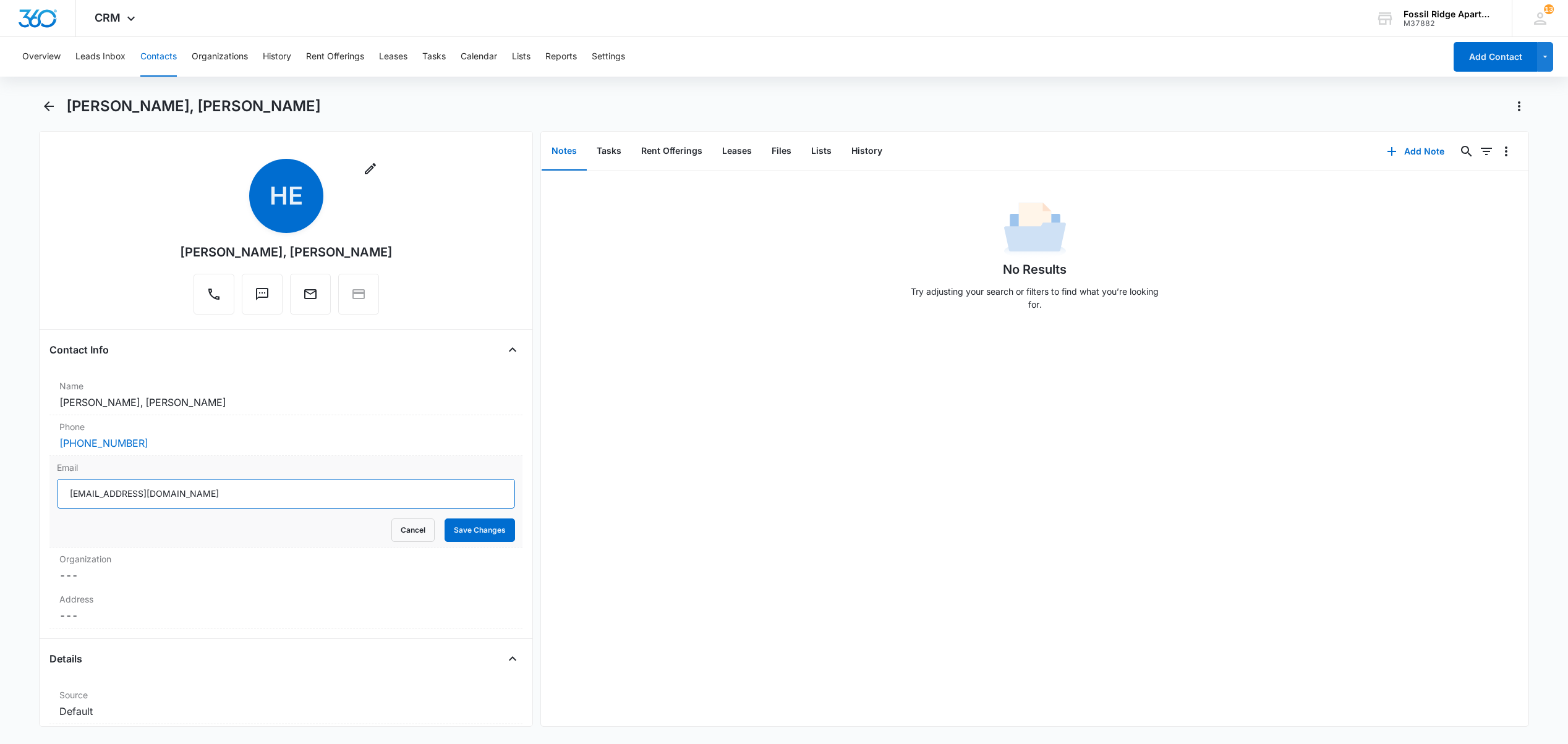
click at [188, 506] on input "haeriksson29@gmail.com" at bounding box center [286, 493] width 458 height 29
drag, startPoint x: 164, startPoint y: 493, endPoint x: 37, endPoint y: 490, distance: 127.0
click at [37, 490] on main "Hanna Erikkson, Isac Gifford Remove HE Hanna Erikkson, Isac Gifford Contact Inf…" at bounding box center [784, 418] width 1568 height 645
click at [438, 99] on div "Hanna Erikkson, Isac Gifford" at bounding box center [797, 106] width 1463 height 20
click at [613, 151] on button "Tasks" at bounding box center [608, 151] width 44 height 38
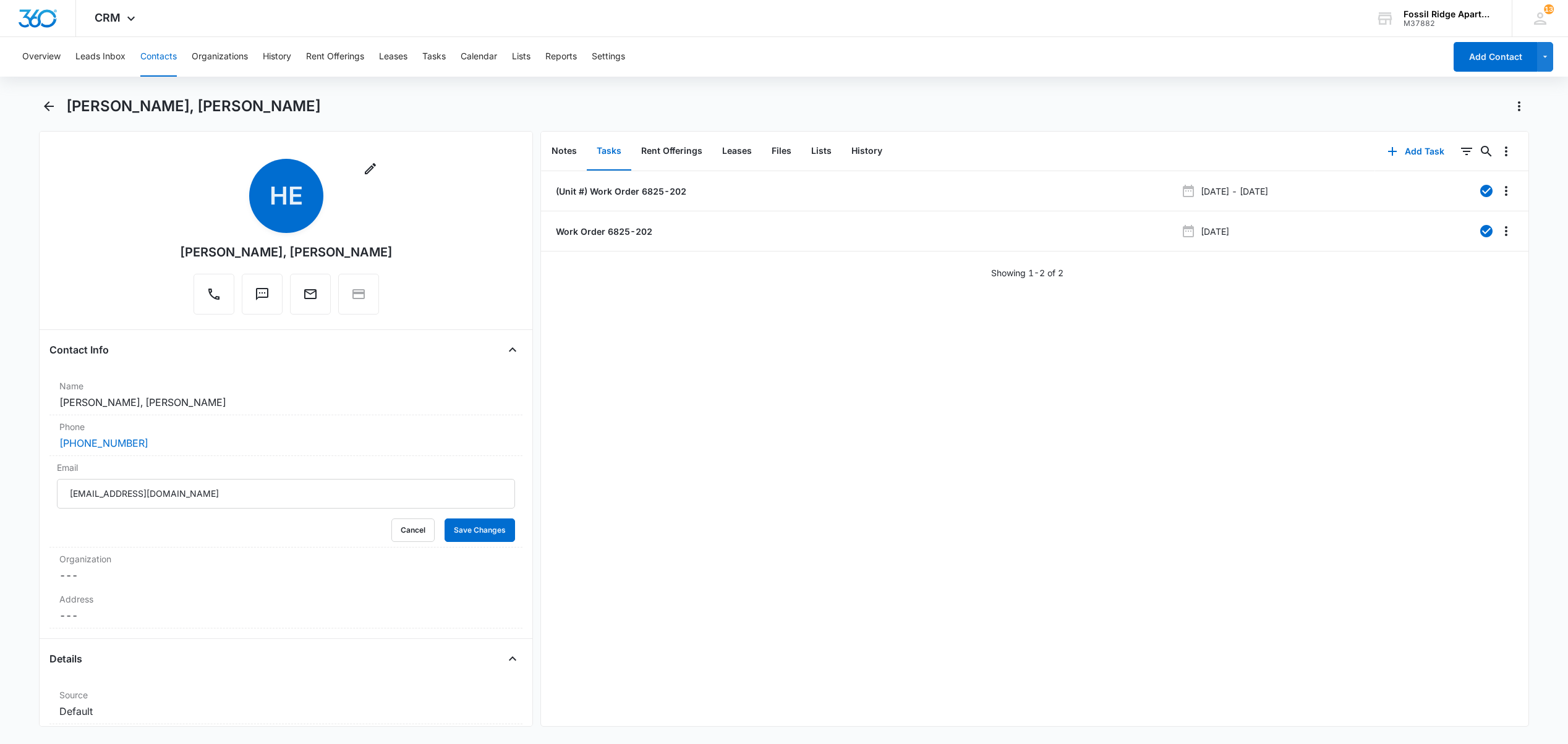
drag, startPoint x: 166, startPoint y: 53, endPoint x: 233, endPoint y: 63, distance: 67.7
click at [167, 53] on button "Contacts" at bounding box center [158, 56] width 36 height 40
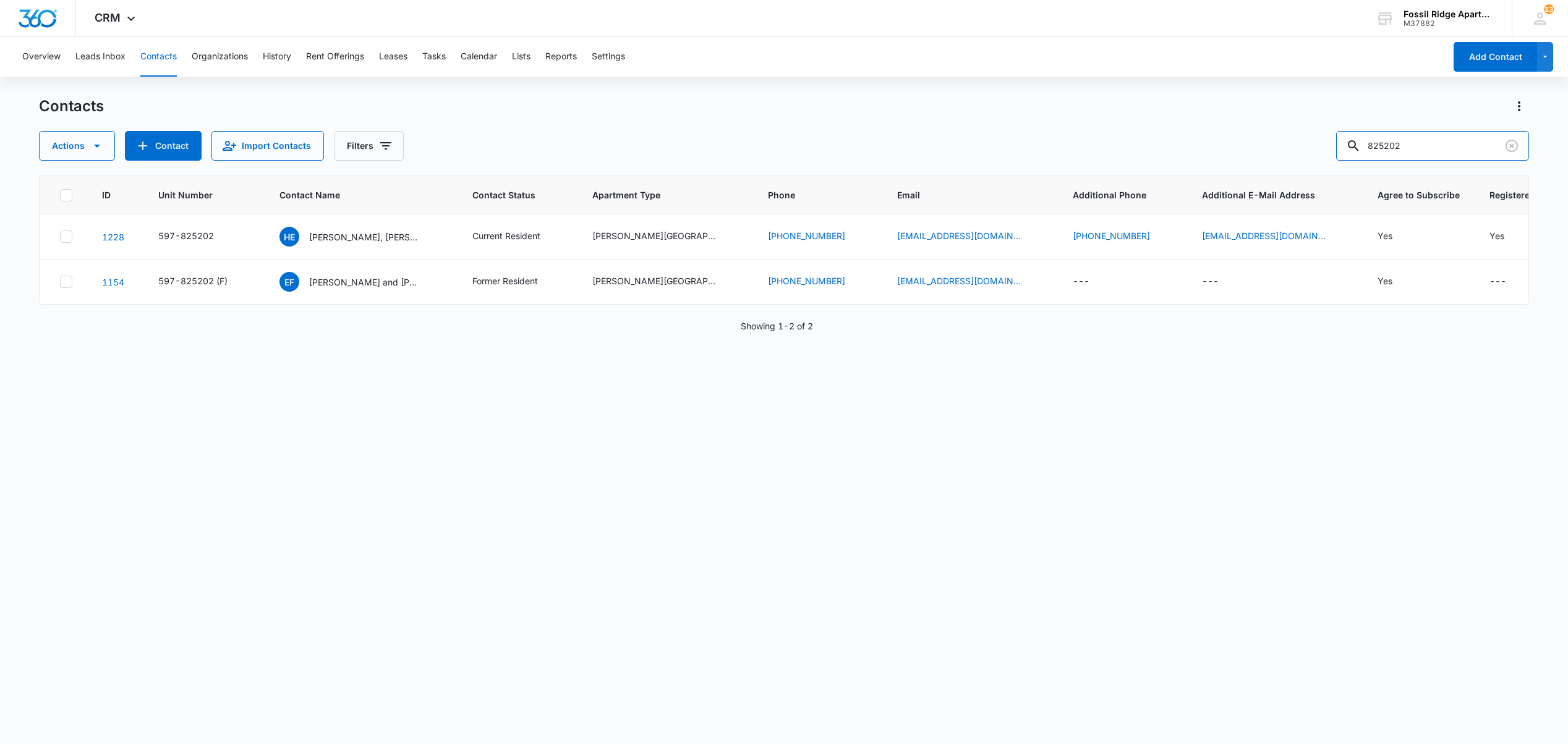
drag, startPoint x: 1355, startPoint y: 136, endPoint x: 914, endPoint y: 100, distance: 442.5
click at [914, 99] on div "Contacts Actions Contact Import Contacts Filters 825202" at bounding box center [784, 128] width 1489 height 64
type input "971104"
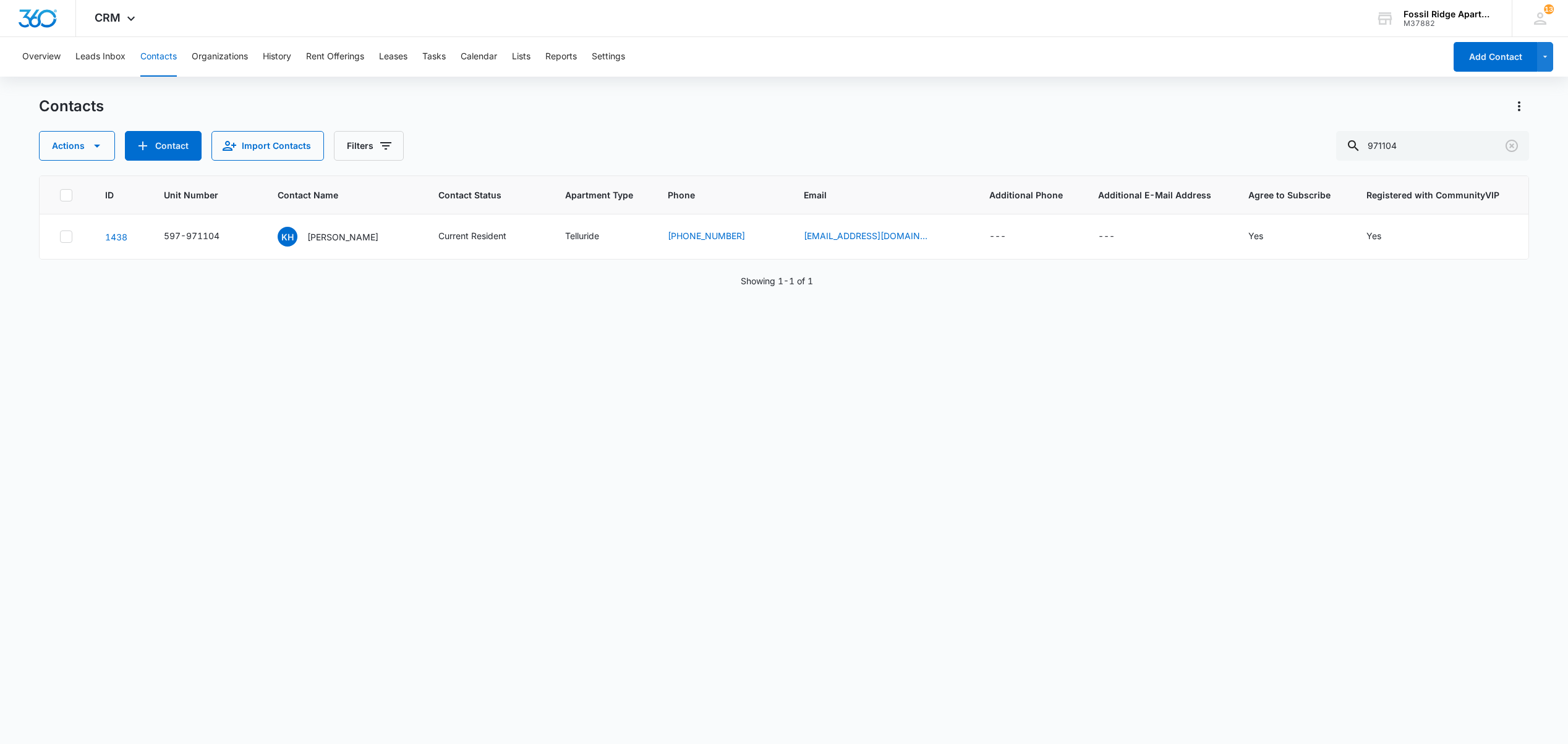
drag, startPoint x: 352, startPoint y: 238, endPoint x: 368, endPoint y: 272, distance: 37.6
click at [352, 238] on p "Kayleigh Hansen" at bounding box center [343, 236] width 71 height 13
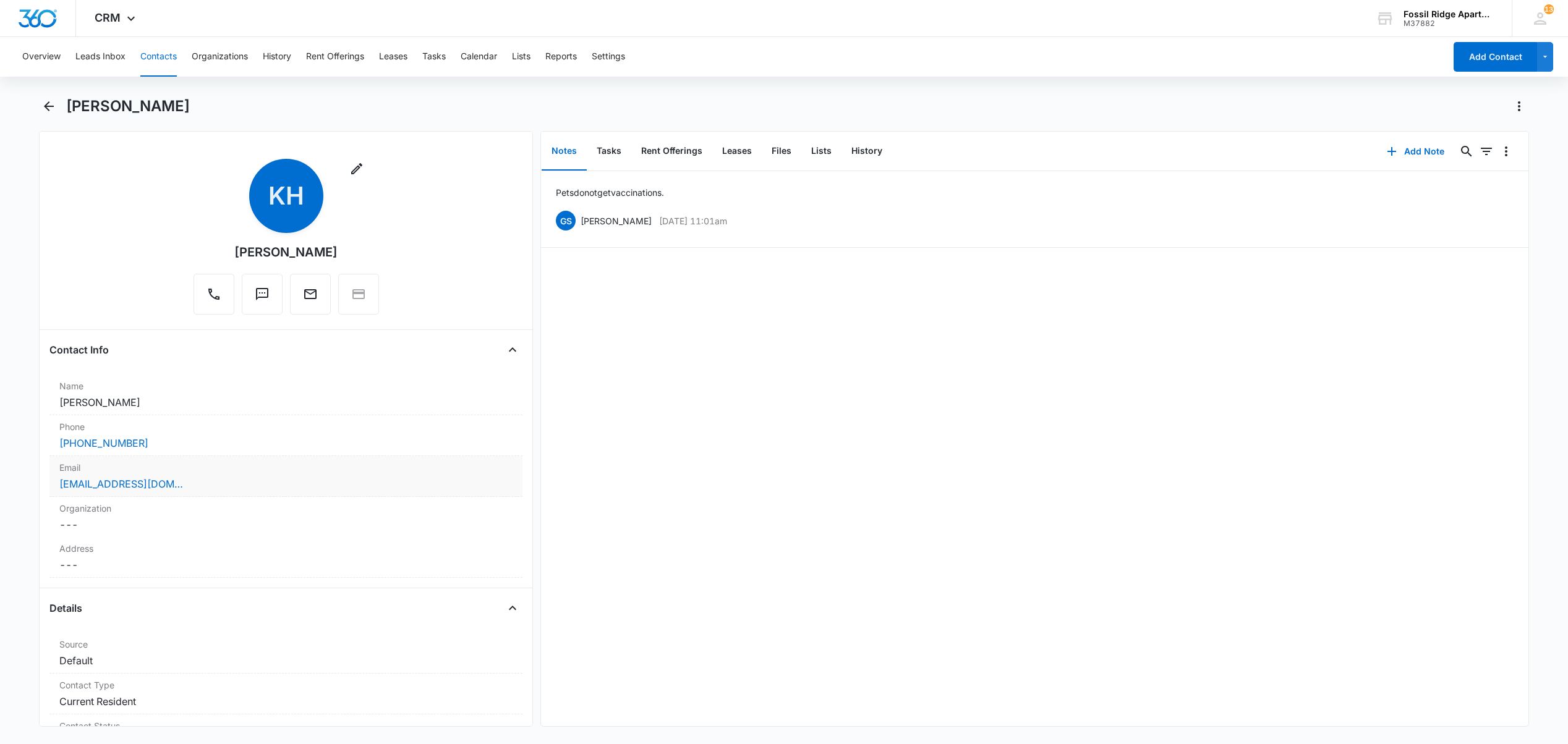
click at [206, 486] on div "kayeli22390@gmail.com" at bounding box center [286, 484] width 453 height 15
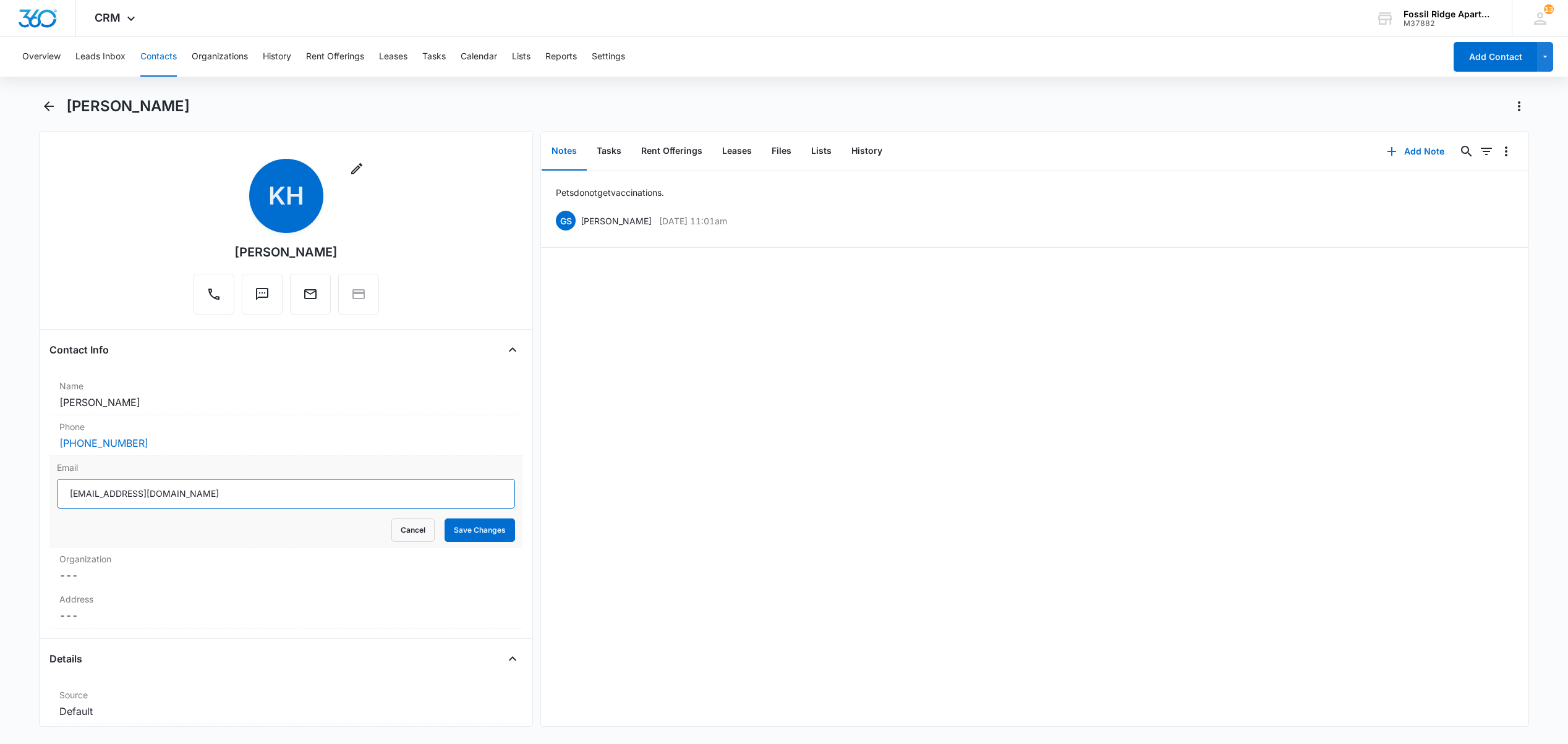
drag, startPoint x: 213, startPoint y: 496, endPoint x: 64, endPoint y: 505, distance: 149.3
click at [64, 505] on input "kayeli22390@gmail.com" at bounding box center [286, 493] width 458 height 29
click at [202, 465] on label "Email" at bounding box center [286, 467] width 458 height 13
click at [202, 478] on input "kayeli22390@gmail.com" at bounding box center [286, 493] width 458 height 29
click at [213, 506] on input "kayeli22390@gmail.com" at bounding box center [286, 493] width 458 height 29
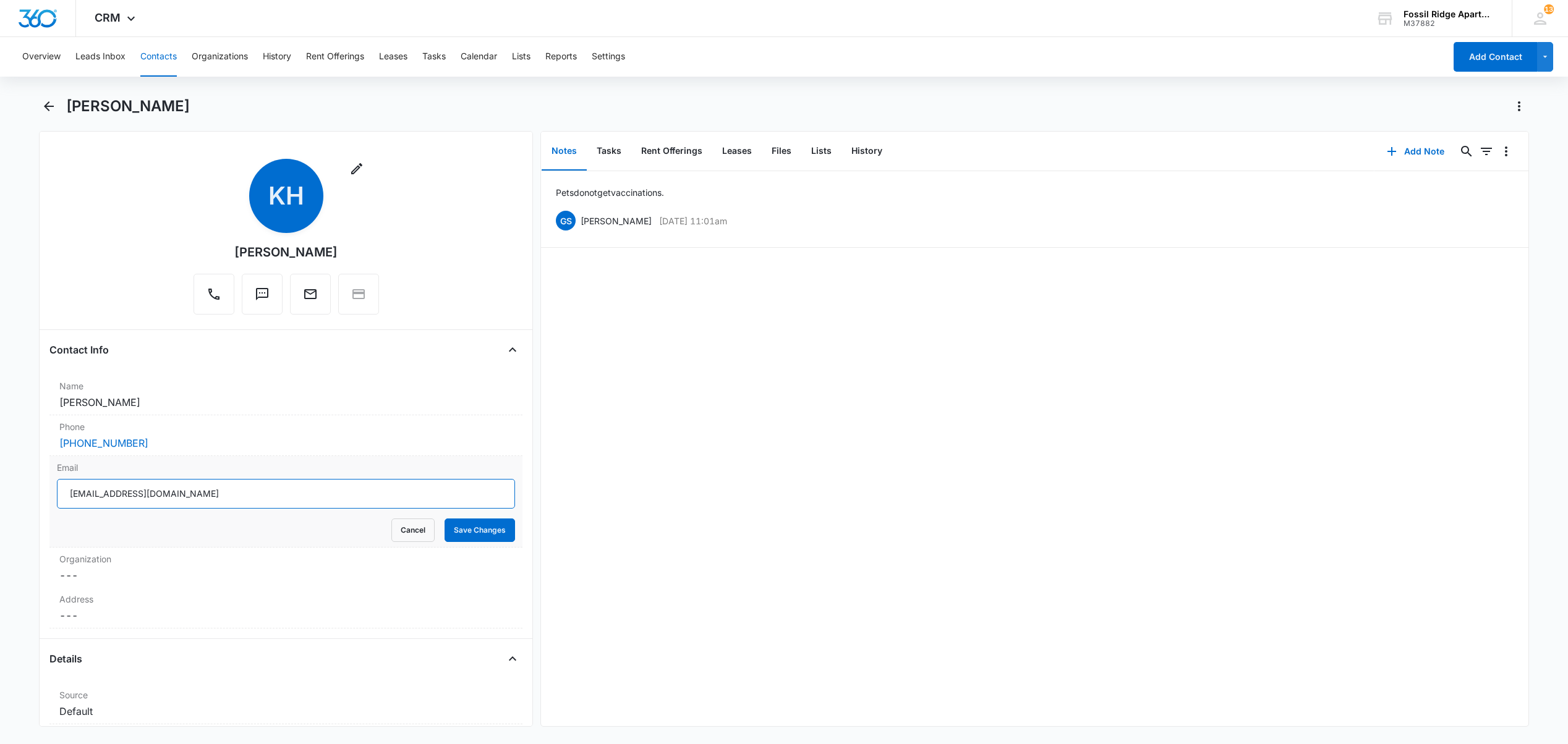
click at [99, 493] on input "kayeli22390@gmail.com" at bounding box center [286, 493] width 458 height 29
type input "kayeli2390@gmail.com"
click at [458, 534] on button "Save Changes" at bounding box center [480, 530] width 71 height 23
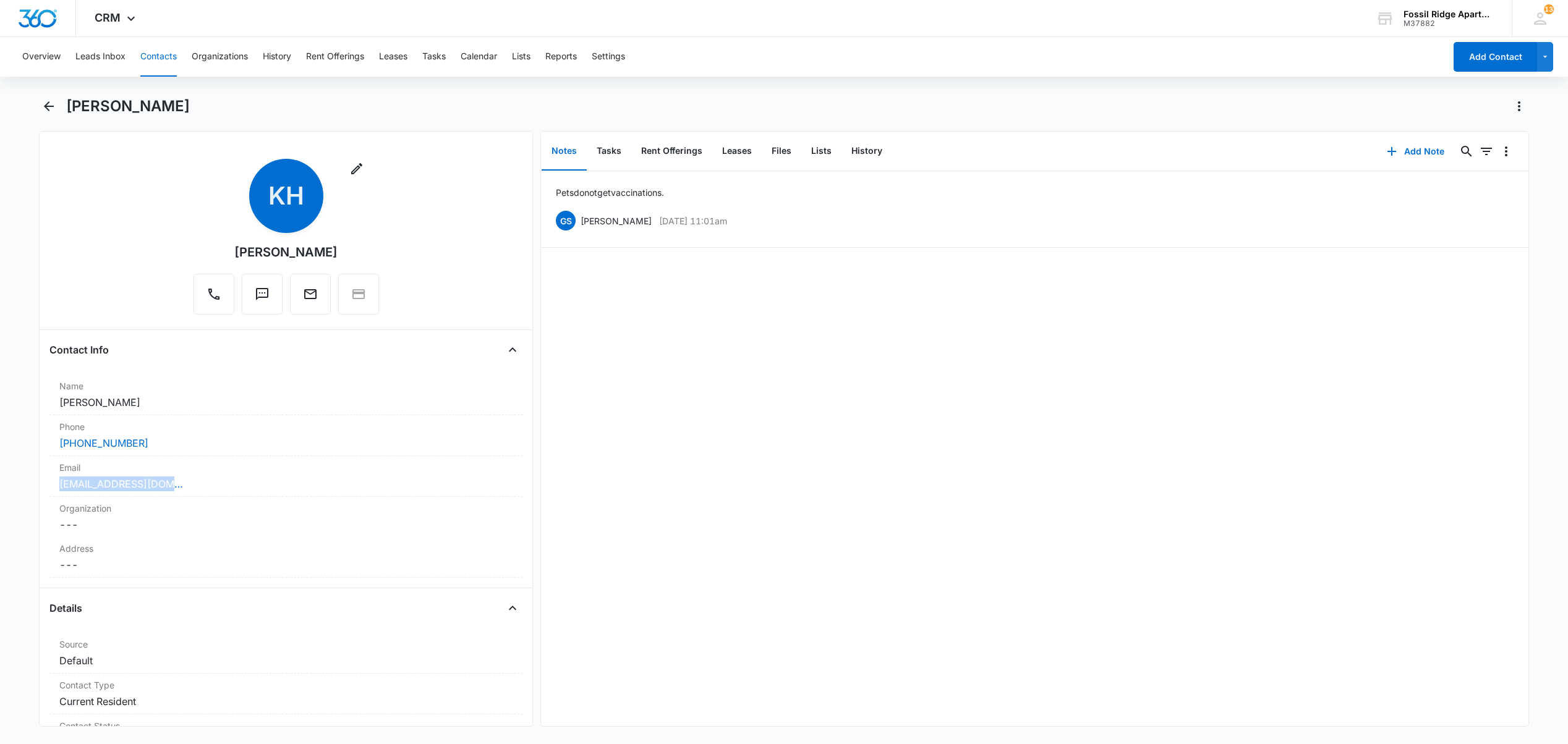
drag, startPoint x: 169, startPoint y: 483, endPoint x: 42, endPoint y: 487, distance: 127.1
click at [42, 487] on div "Remove KH Kayleigh Hansen Contact Info Name Cancel Save Changes Kayleigh Hansen…" at bounding box center [286, 429] width 494 height 596
copy link "kayeli2390@gmail.com"
click at [15, 488] on main "Kayleigh Hansen Remove KH Kayleigh Hansen Contact Info Name Cancel Save Changes…" at bounding box center [784, 418] width 1568 height 645
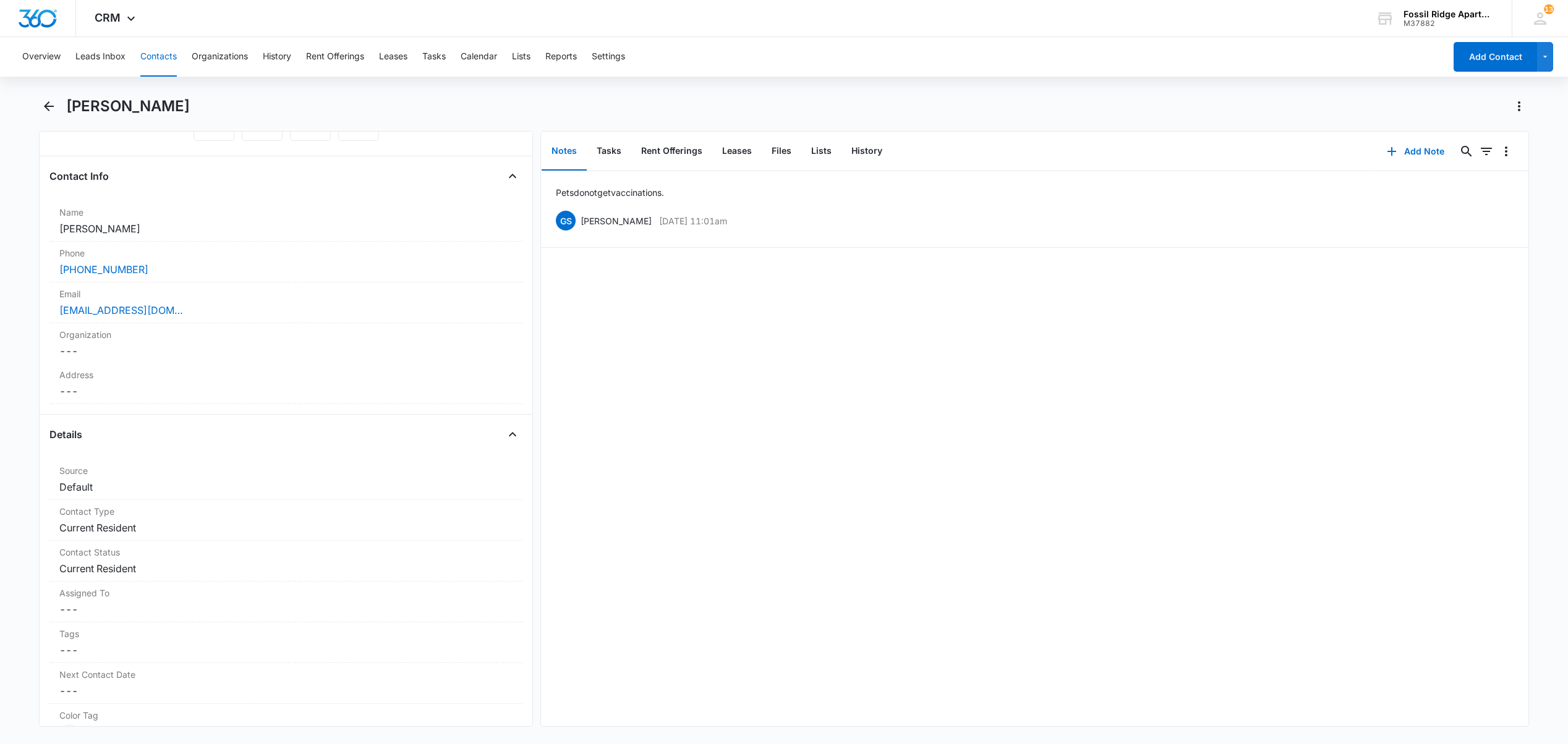
scroll to position [411, 0]
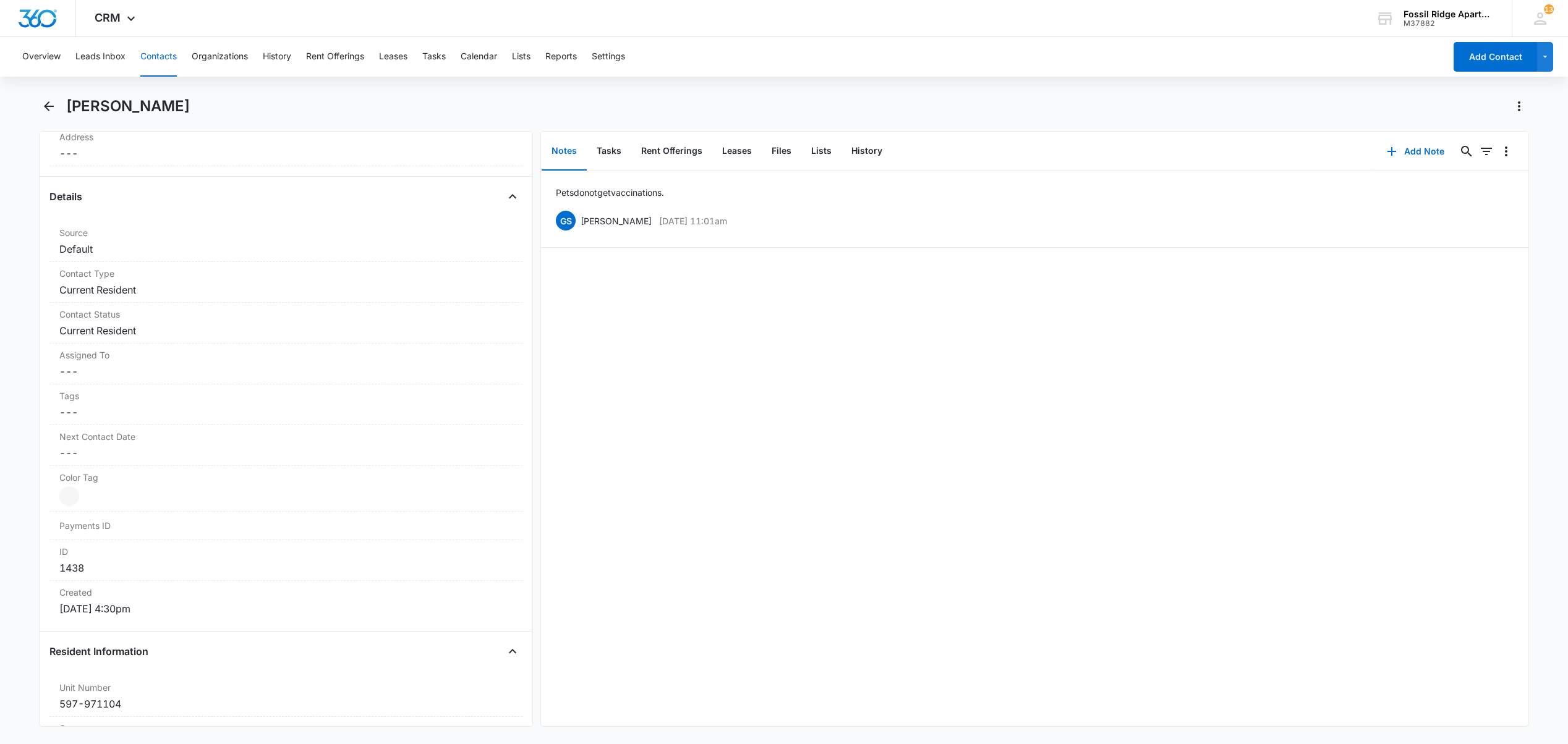
click at [154, 47] on button "Contacts" at bounding box center [158, 56] width 36 height 40
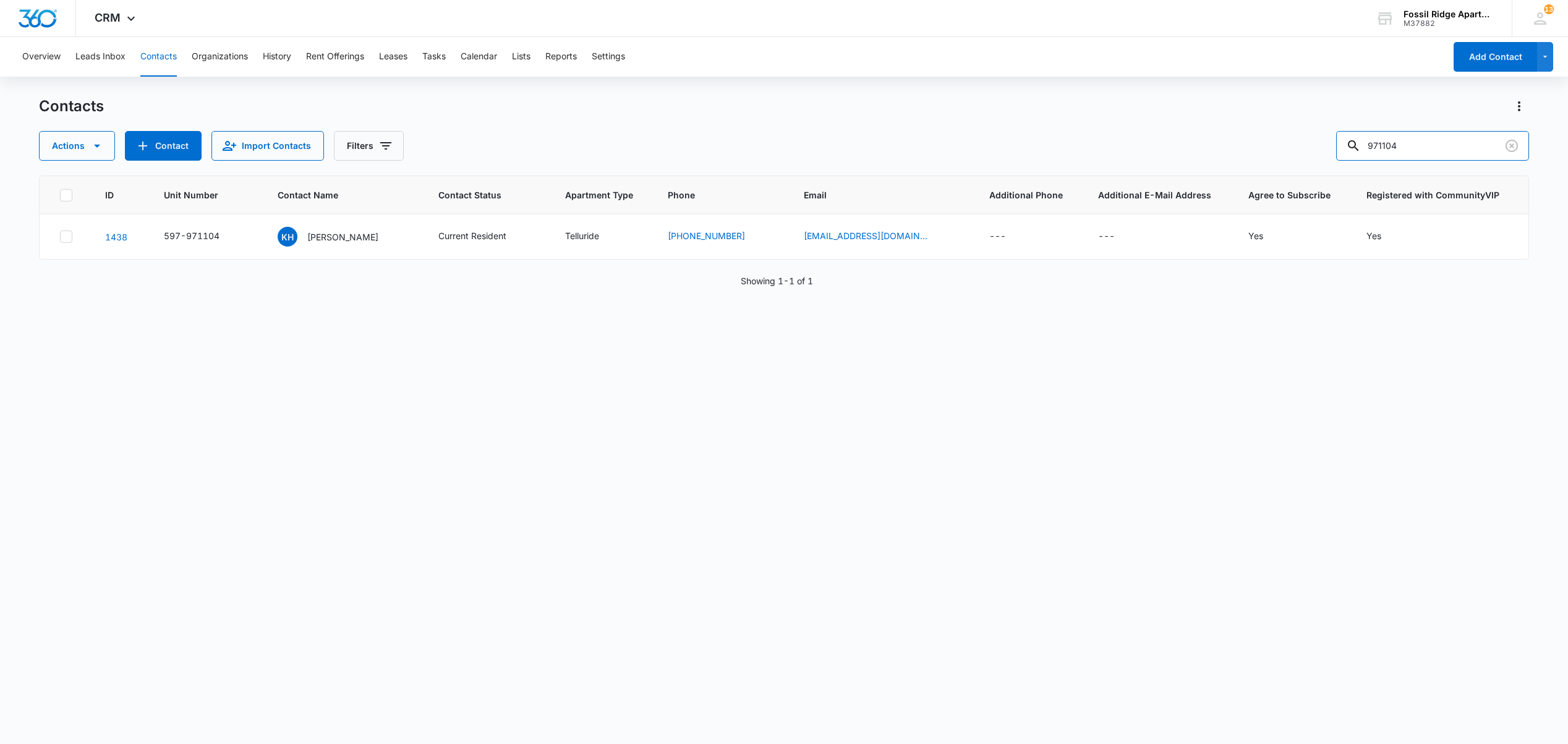
drag, startPoint x: 1385, startPoint y: 156, endPoint x: 911, endPoint y: 126, distance: 474.9
click at [911, 124] on div "Contacts Actions Contact Import Contacts Filters 971104" at bounding box center [784, 128] width 1489 height 64
type input "6"
type input "981107"
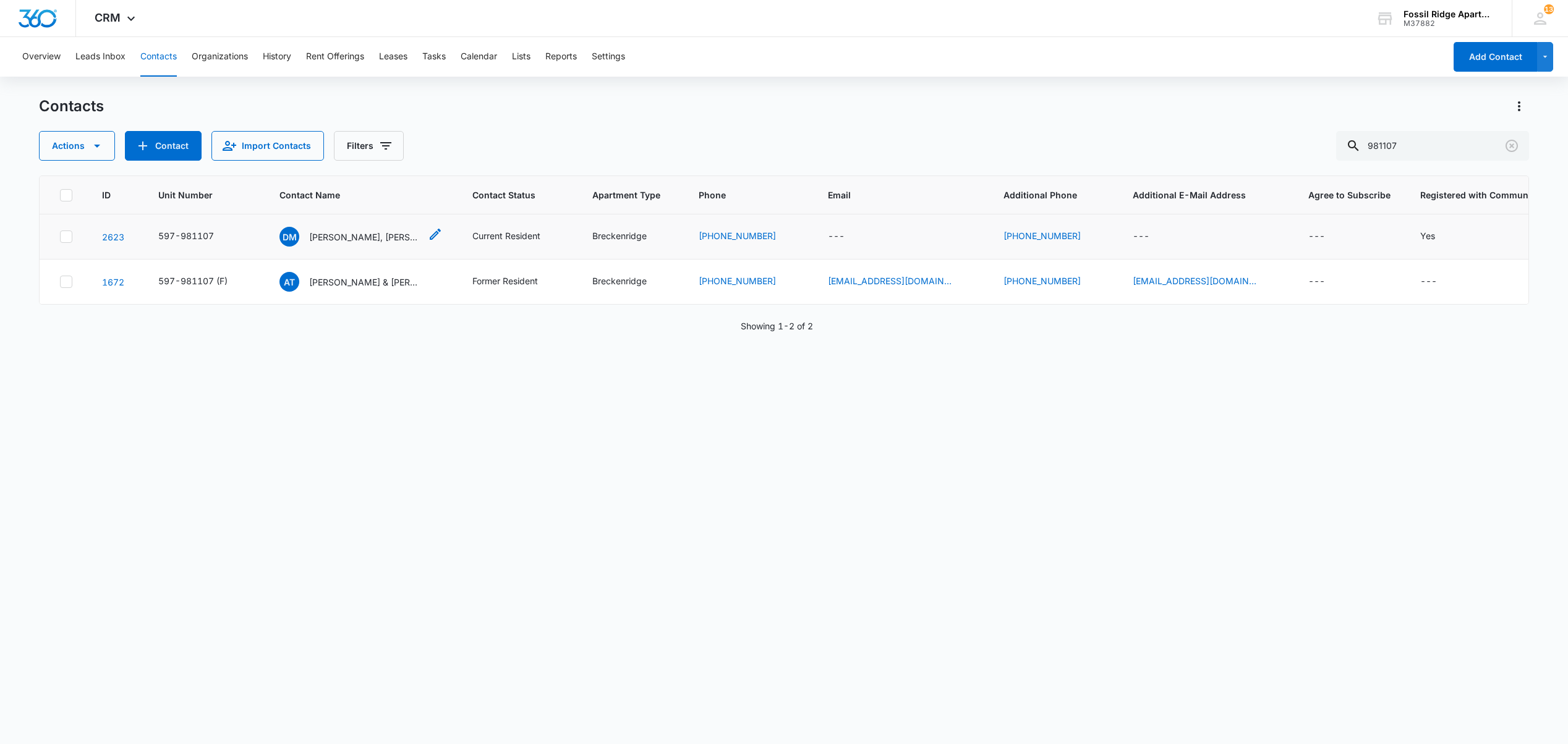
click at [325, 233] on p "Dominic Muniz, Gavin Gallegos" at bounding box center [365, 236] width 111 height 13
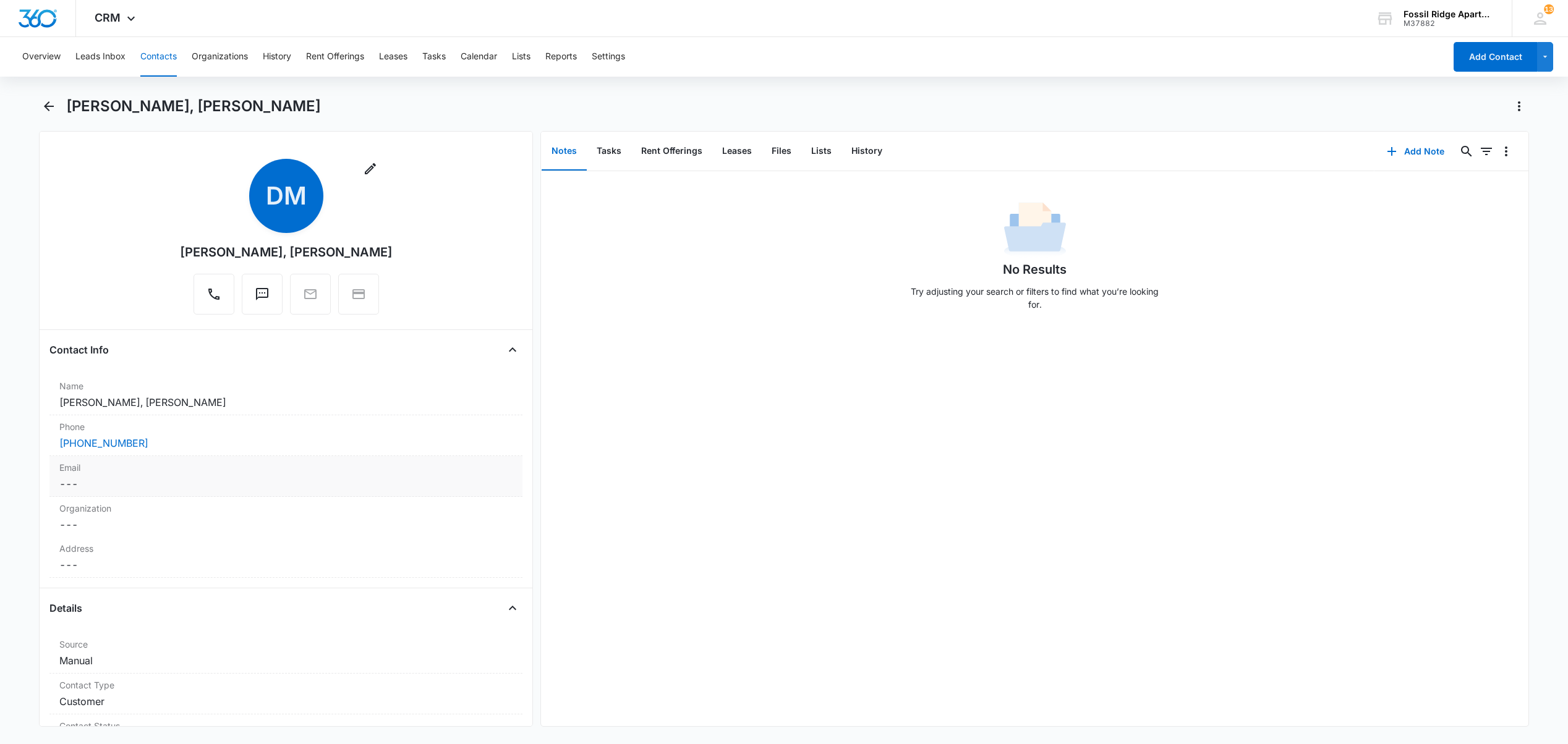
click at [126, 483] on dd "Cancel Save Changes ---" at bounding box center [286, 484] width 453 height 15
click at [123, 502] on div at bounding box center [286, 493] width 458 height 29
click at [92, 490] on input "Email" at bounding box center [286, 493] width 458 height 29
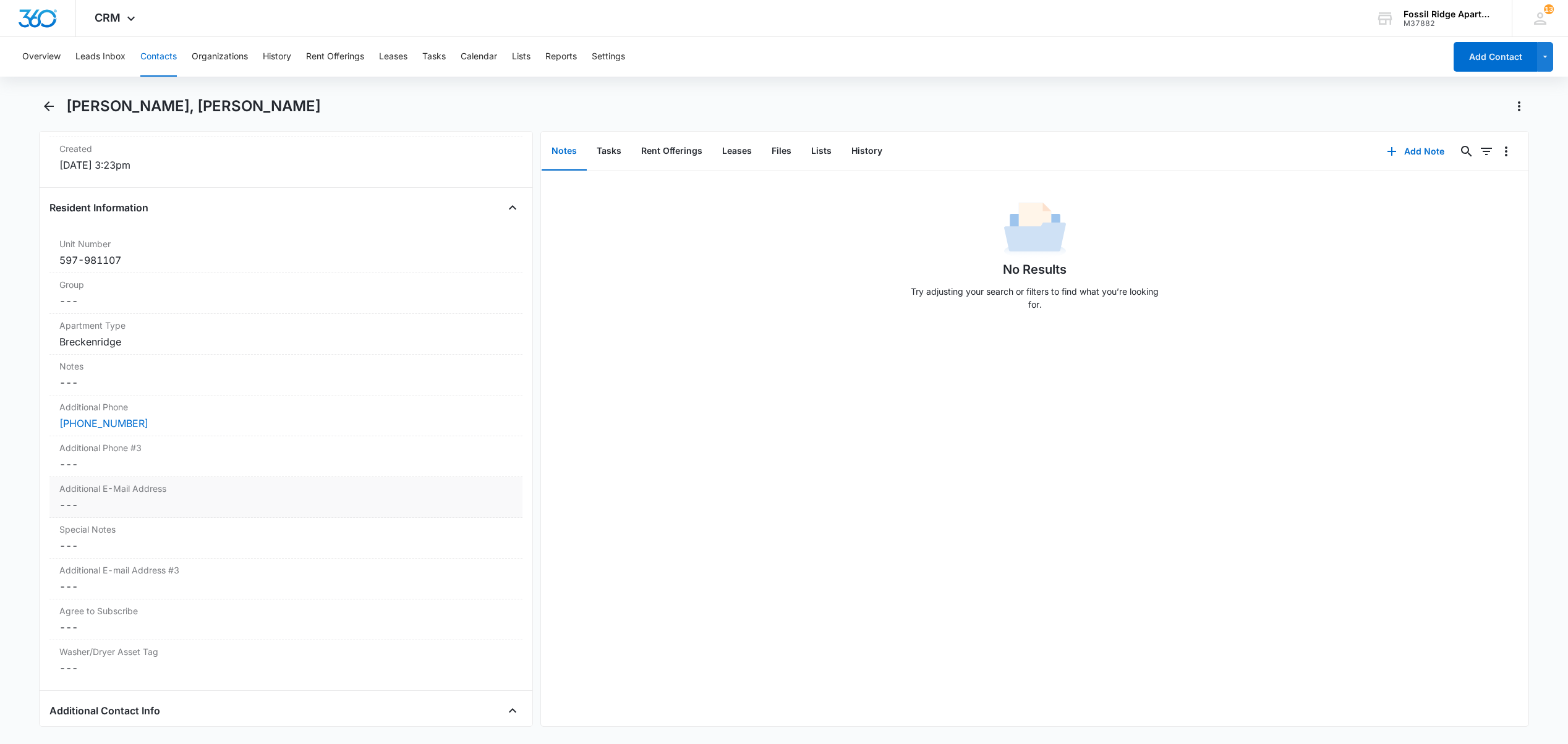
scroll to position [824, 0]
click at [150, 55] on button "Contacts" at bounding box center [158, 56] width 36 height 40
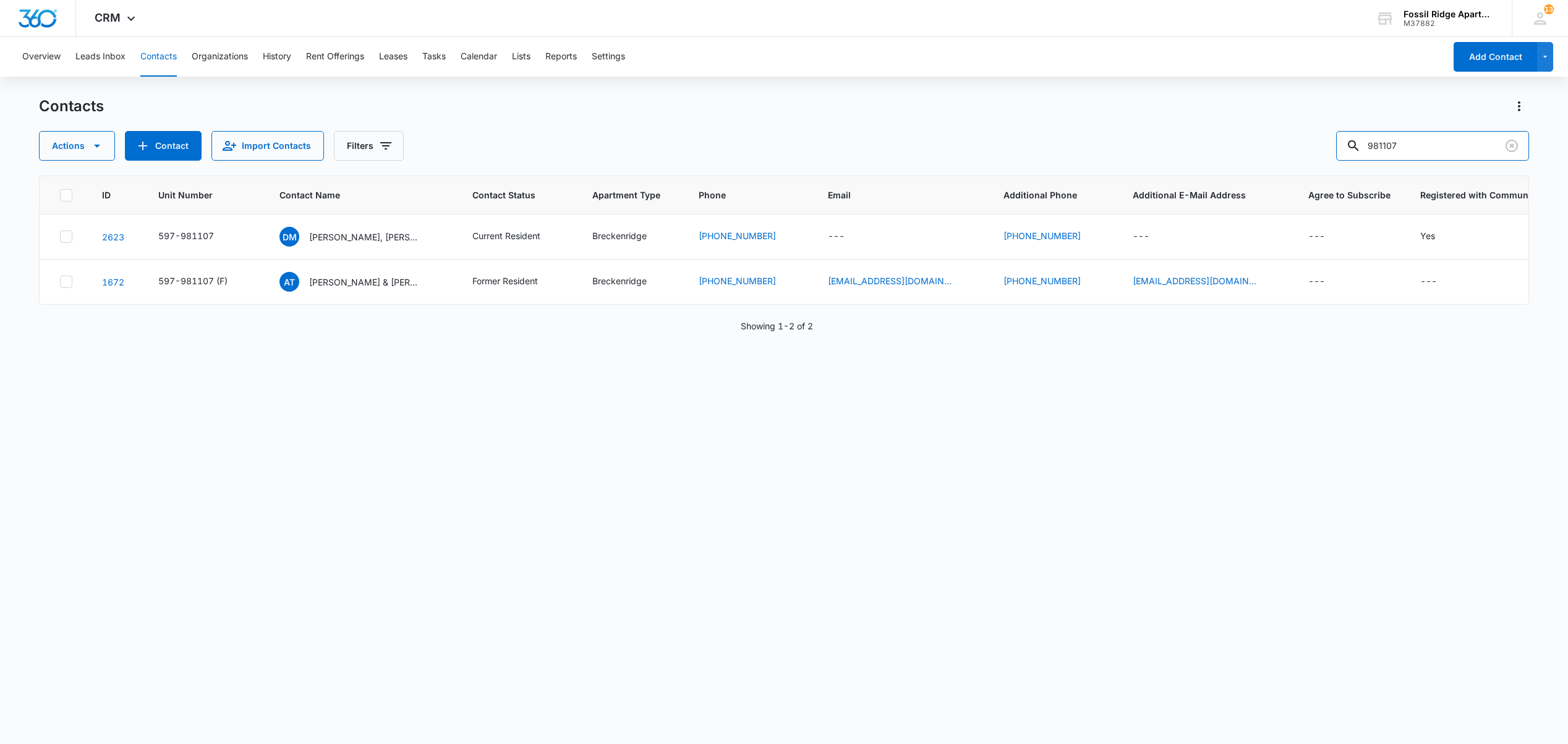
drag, startPoint x: 1415, startPoint y: 150, endPoint x: 1174, endPoint y: 136, distance: 241.4
click at [1174, 136] on div "Actions Contact Import Contacts Filters 981107" at bounding box center [784, 145] width 1489 height 29
type input "981301"
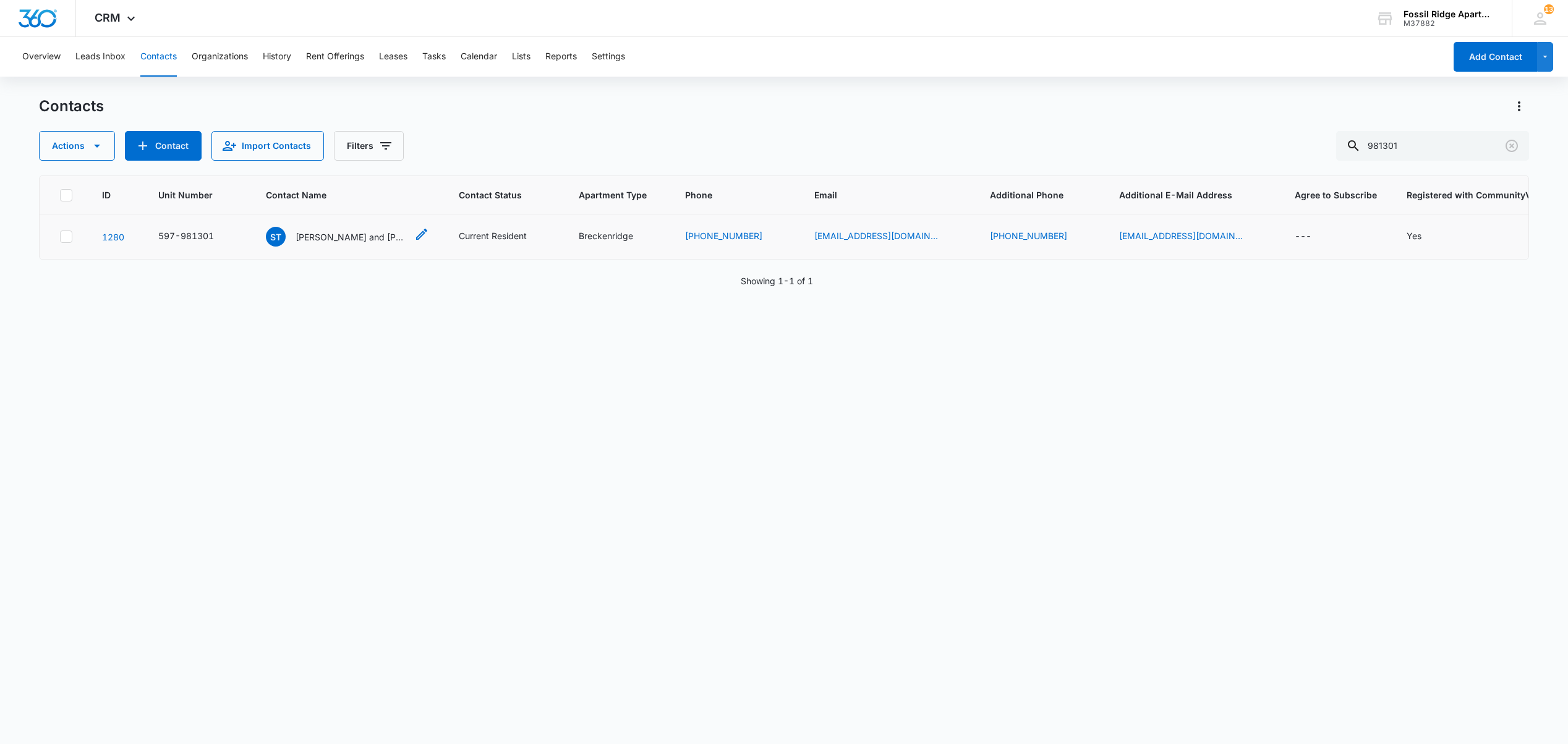
click at [341, 236] on p "Shane Troxell and Christopher Liewer" at bounding box center [352, 236] width 111 height 13
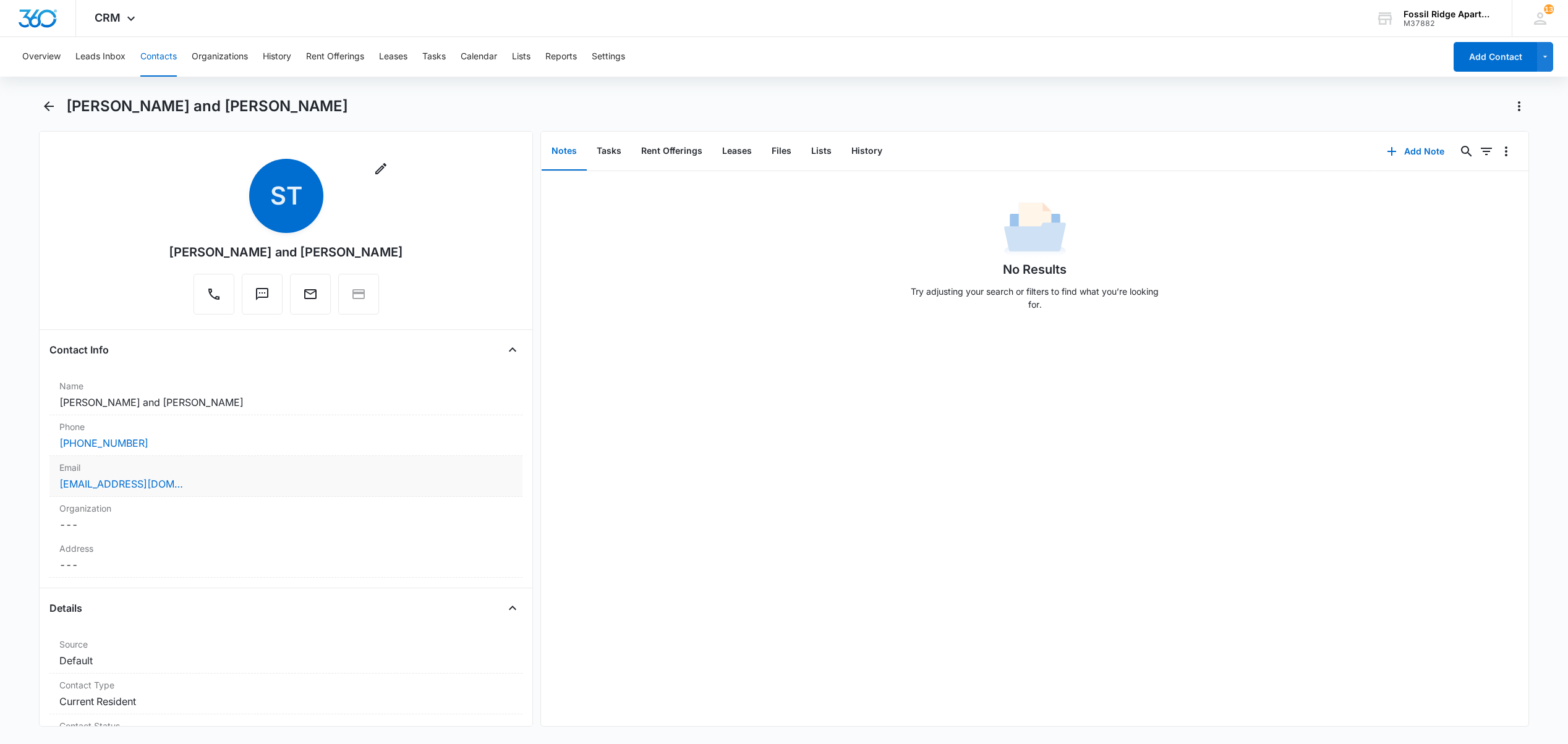
click at [185, 480] on div "shanetroxell@gmail.com" at bounding box center [286, 484] width 453 height 15
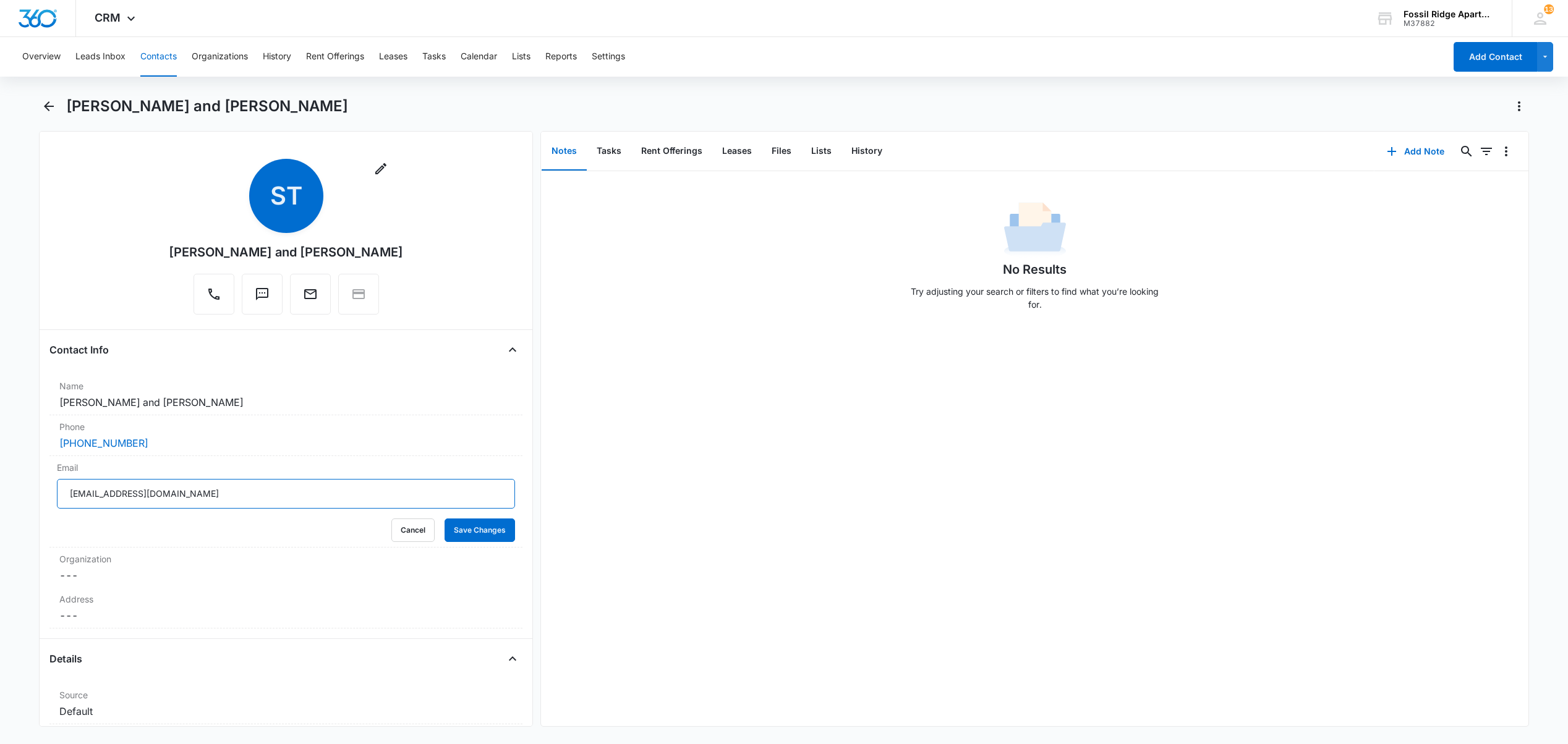
drag, startPoint x: 96, startPoint y: 488, endPoint x: 40, endPoint y: 494, distance: 56.3
click at [40, 494] on div "Remove ST Shane Troxell and Christopher Liewer Contact Info Name Cancel Save Ch…" at bounding box center [286, 429] width 494 height 596
click at [1378, 600] on div "No Results Try adjusting your search or filters to find what you’re looking for." at bounding box center [1034, 448] width 987 height 554
click at [152, 53] on button "Contacts" at bounding box center [158, 56] width 36 height 40
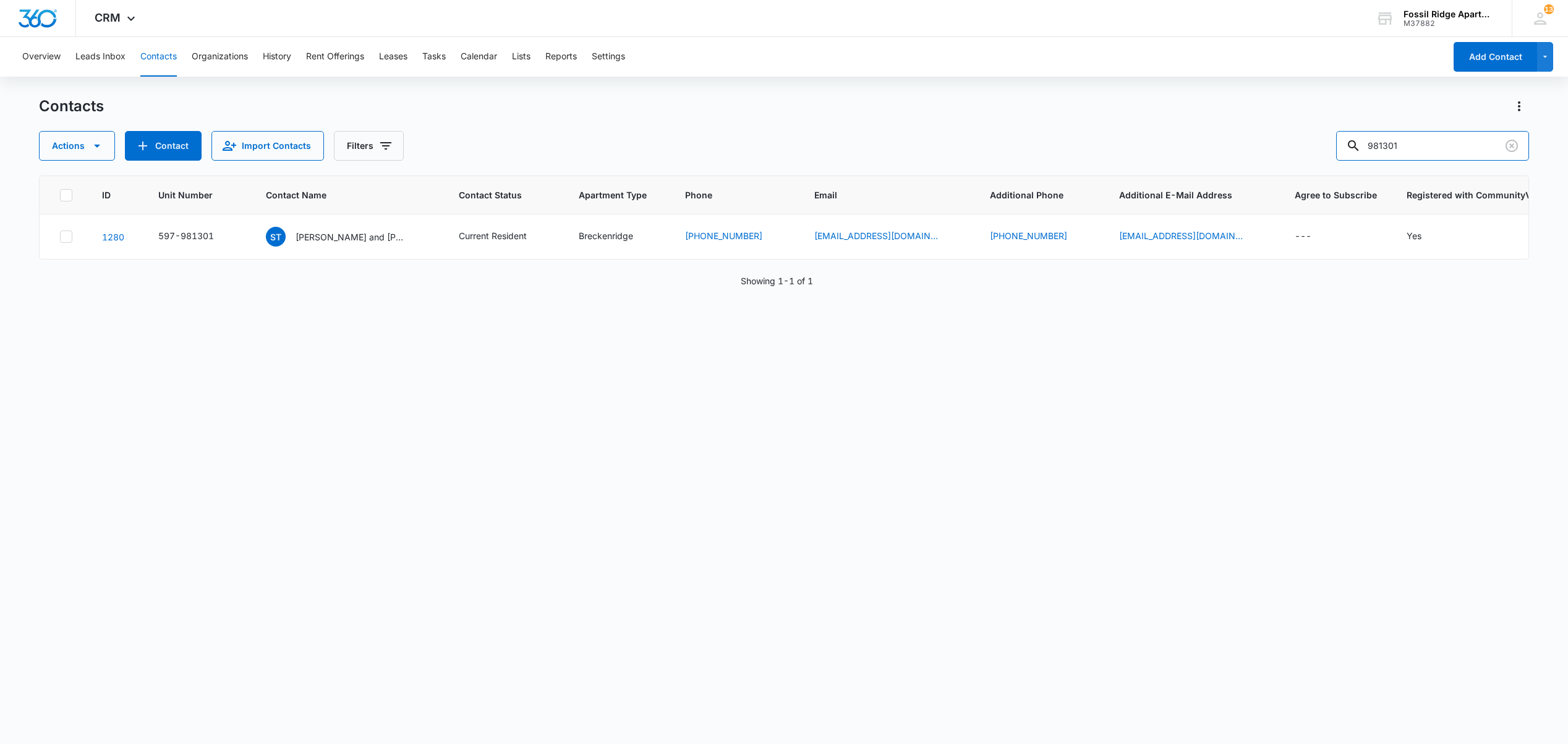
drag, startPoint x: 1133, startPoint y: 115, endPoint x: 1029, endPoint y: 120, distance: 104.1
click at [1039, 119] on div "Contacts Actions Contact Import Contacts Filters 981301" at bounding box center [784, 128] width 1489 height 64
type input "981308"
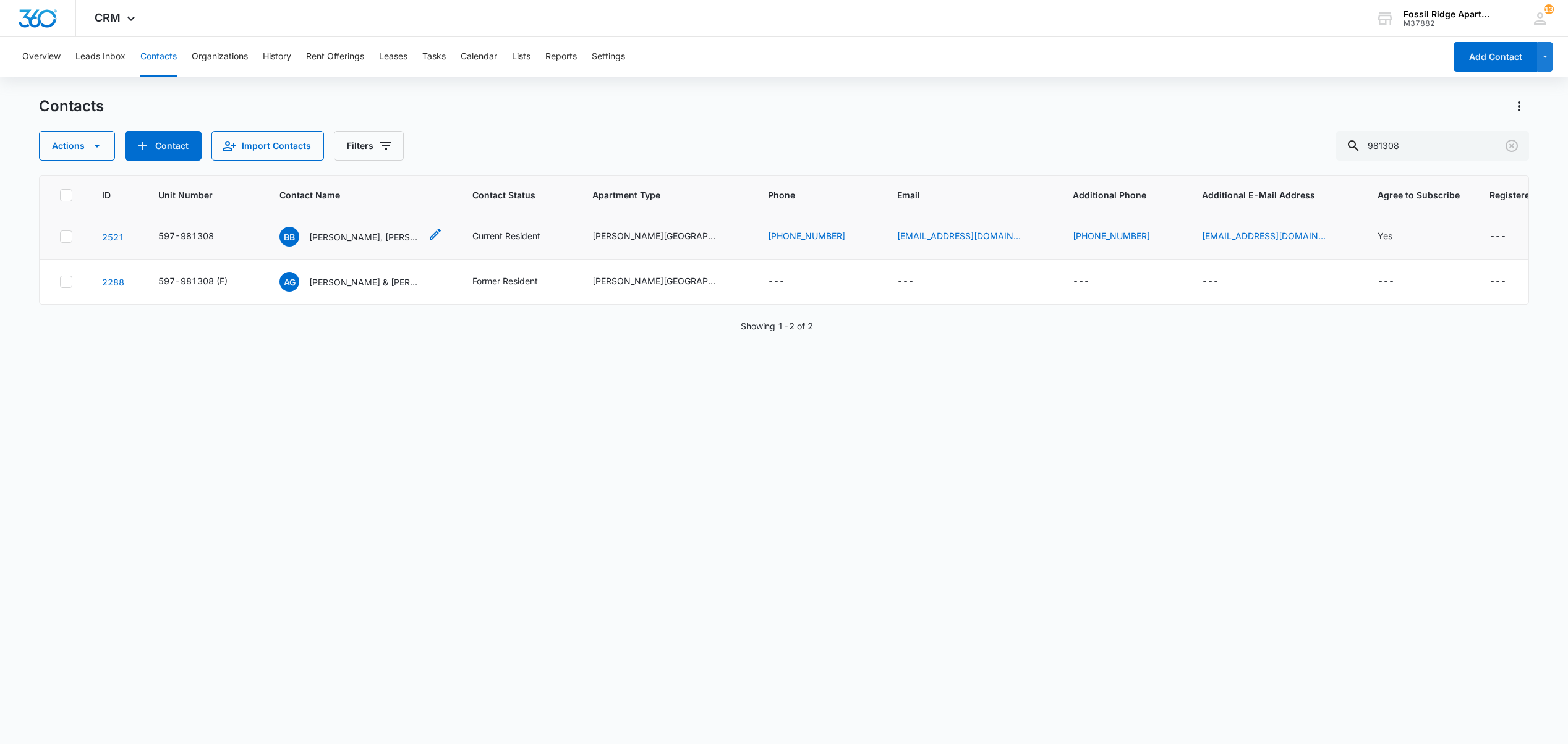
click at [348, 235] on p "Brittany Burns, Kaitlin Burns" at bounding box center [365, 236] width 111 height 13
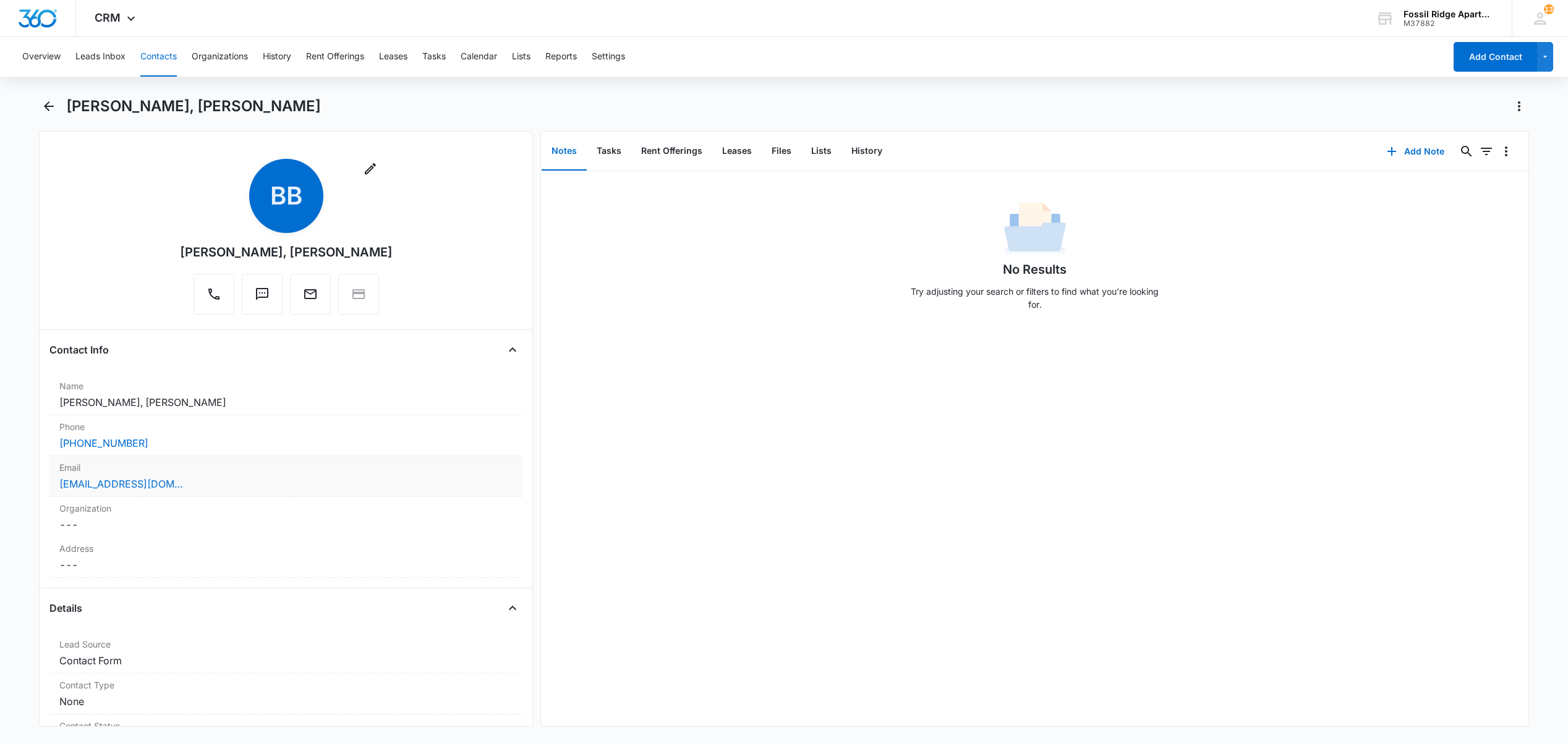
click at [181, 489] on div "brittb10120@gmail.com" at bounding box center [286, 484] width 453 height 15
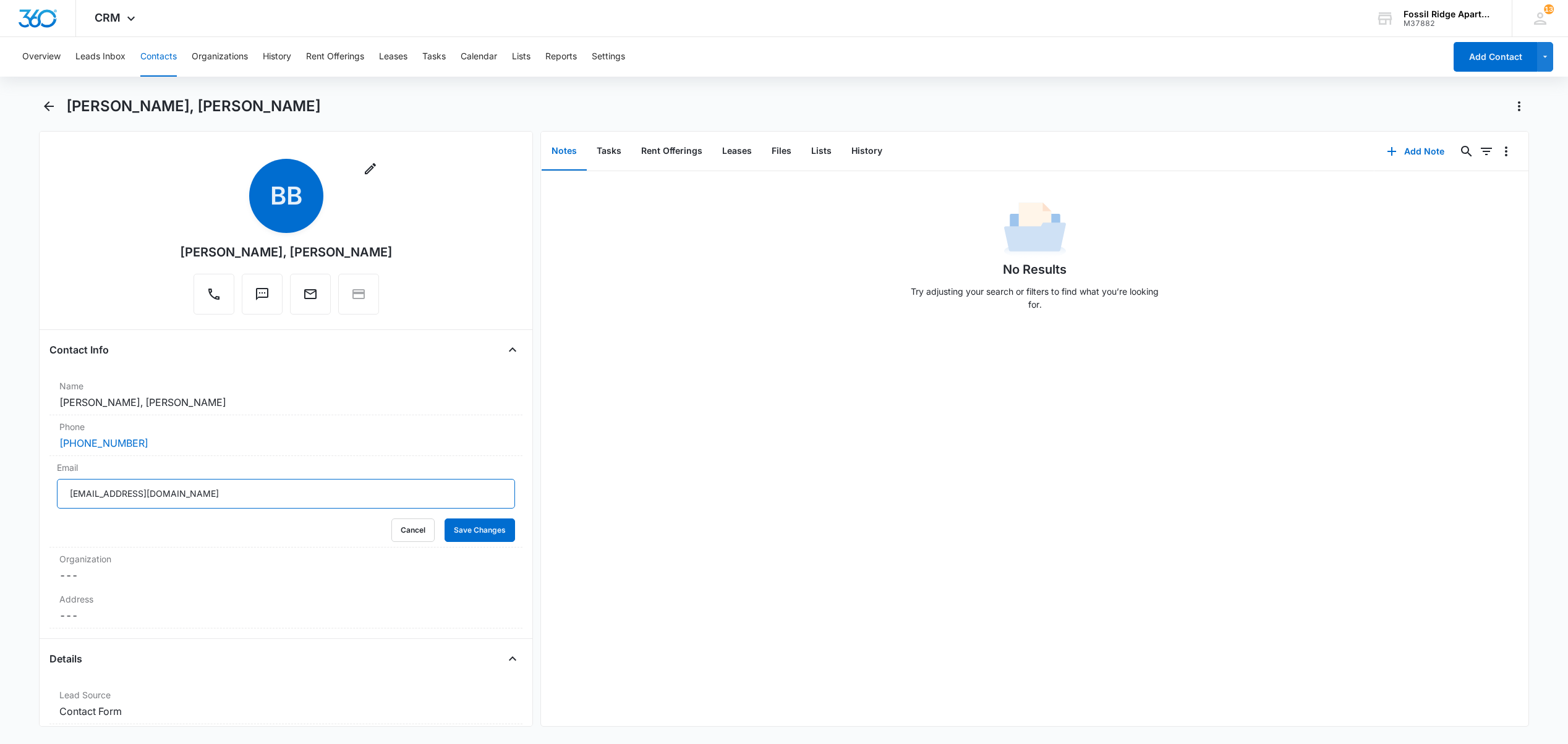
drag, startPoint x: 144, startPoint y: 475, endPoint x: 16, endPoint y: 477, distance: 128.0
click at [16, 477] on main "Brittany Burns, Kaitlin Burns Remove BB Brittany Burns, Kaitlin Burns Contact I…" at bounding box center [784, 418] width 1568 height 645
click at [53, 266] on div "Remove BB Brittany Burns, Kaitlin Burns" at bounding box center [286, 239] width 473 height 161
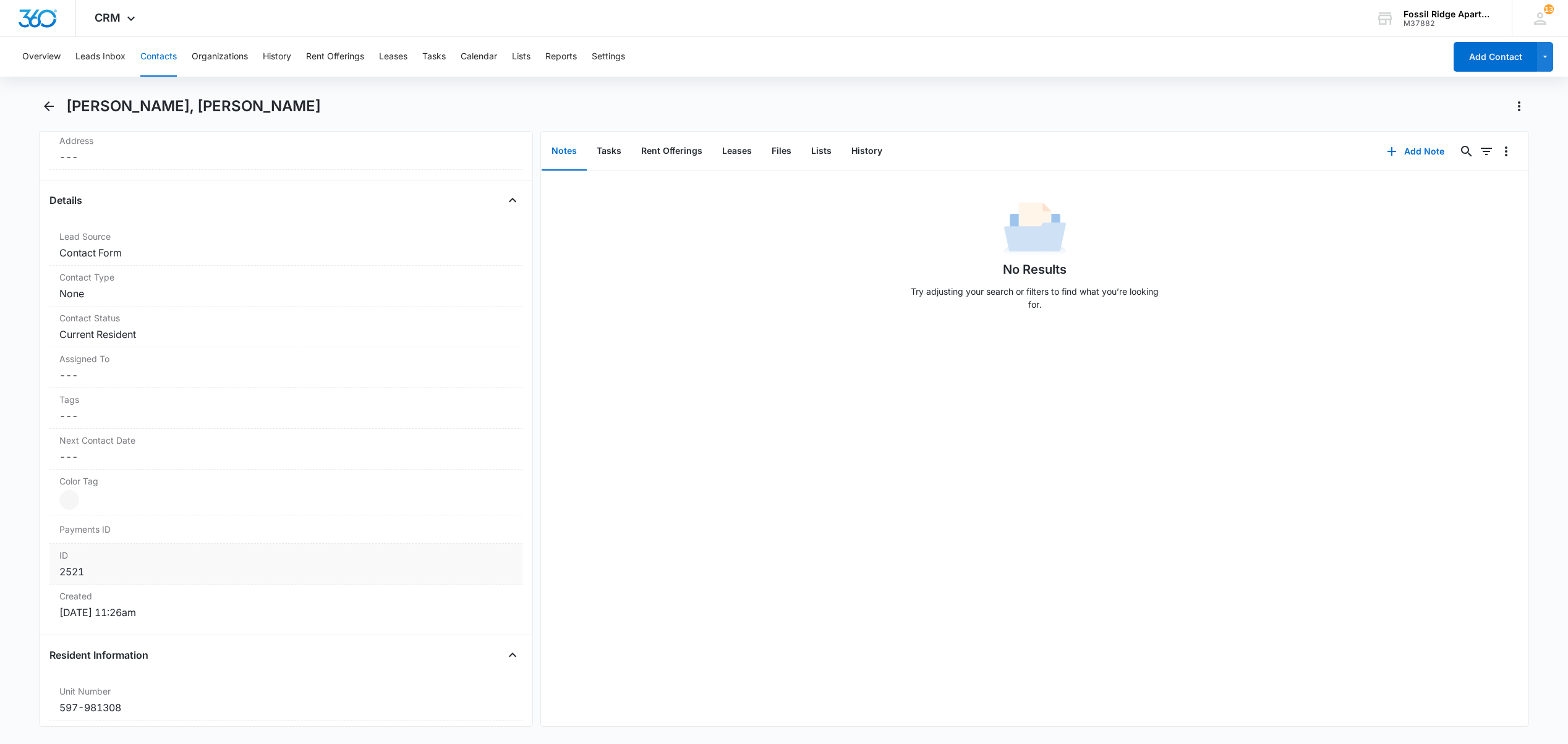
scroll to position [576, 0]
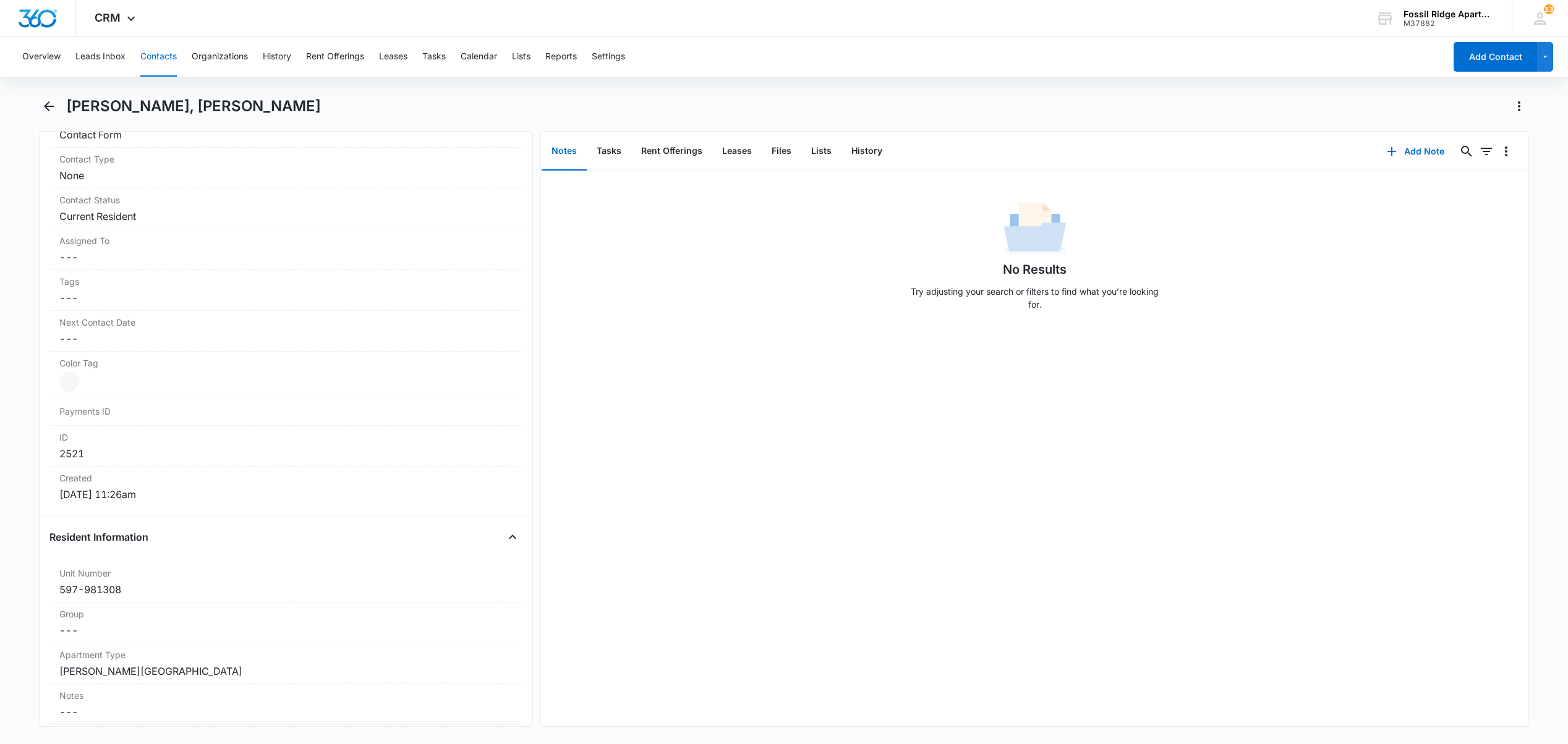
click at [171, 56] on button "Contacts" at bounding box center [158, 56] width 36 height 40
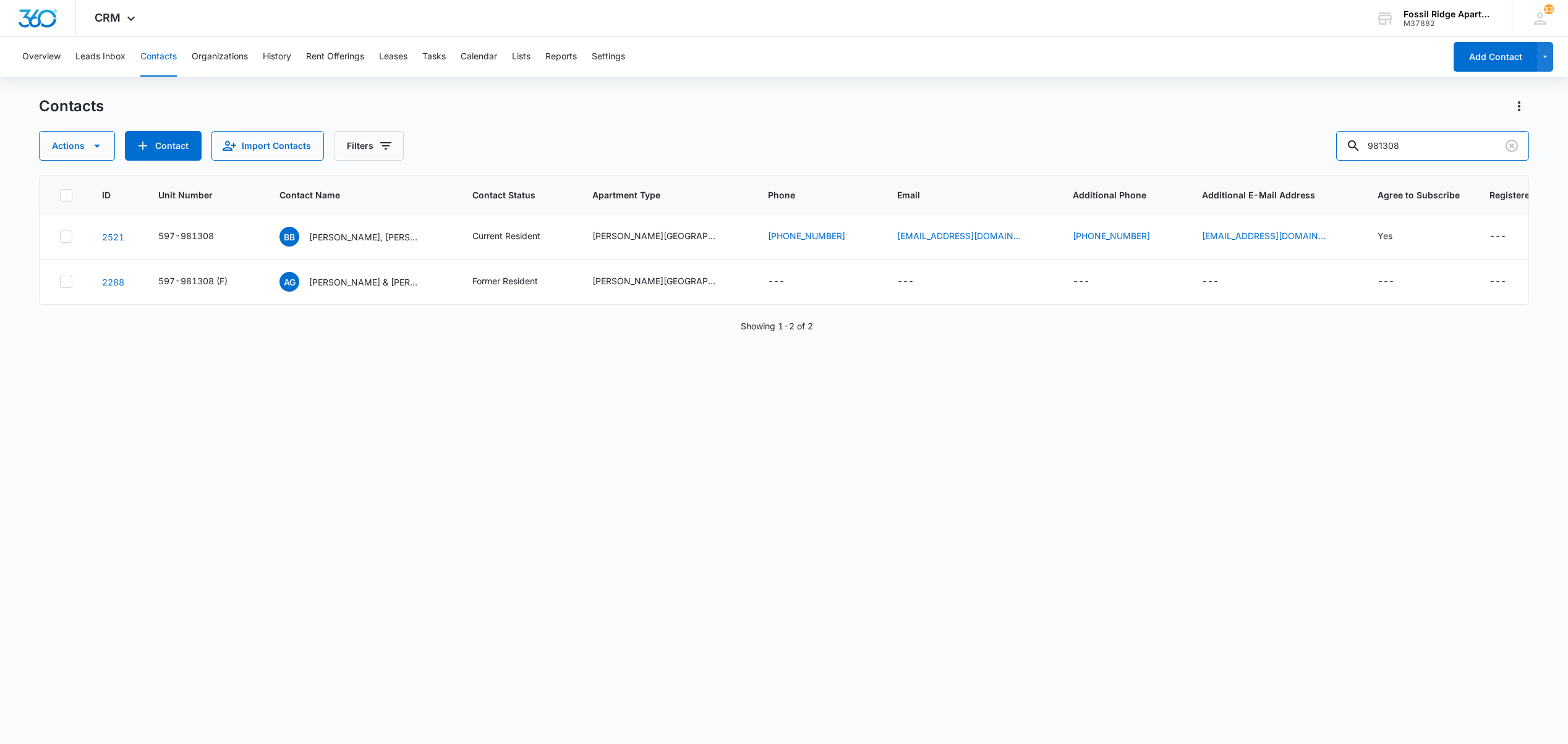
drag, startPoint x: 1376, startPoint y: 141, endPoint x: 859, endPoint y: 90, distance: 519.5
click at [874, 87] on div "Overview Leads Inbox Contacts Organizations History Rent Offerings Leases Tasks…" at bounding box center [784, 390] width 1568 height 706
type input "6990302"
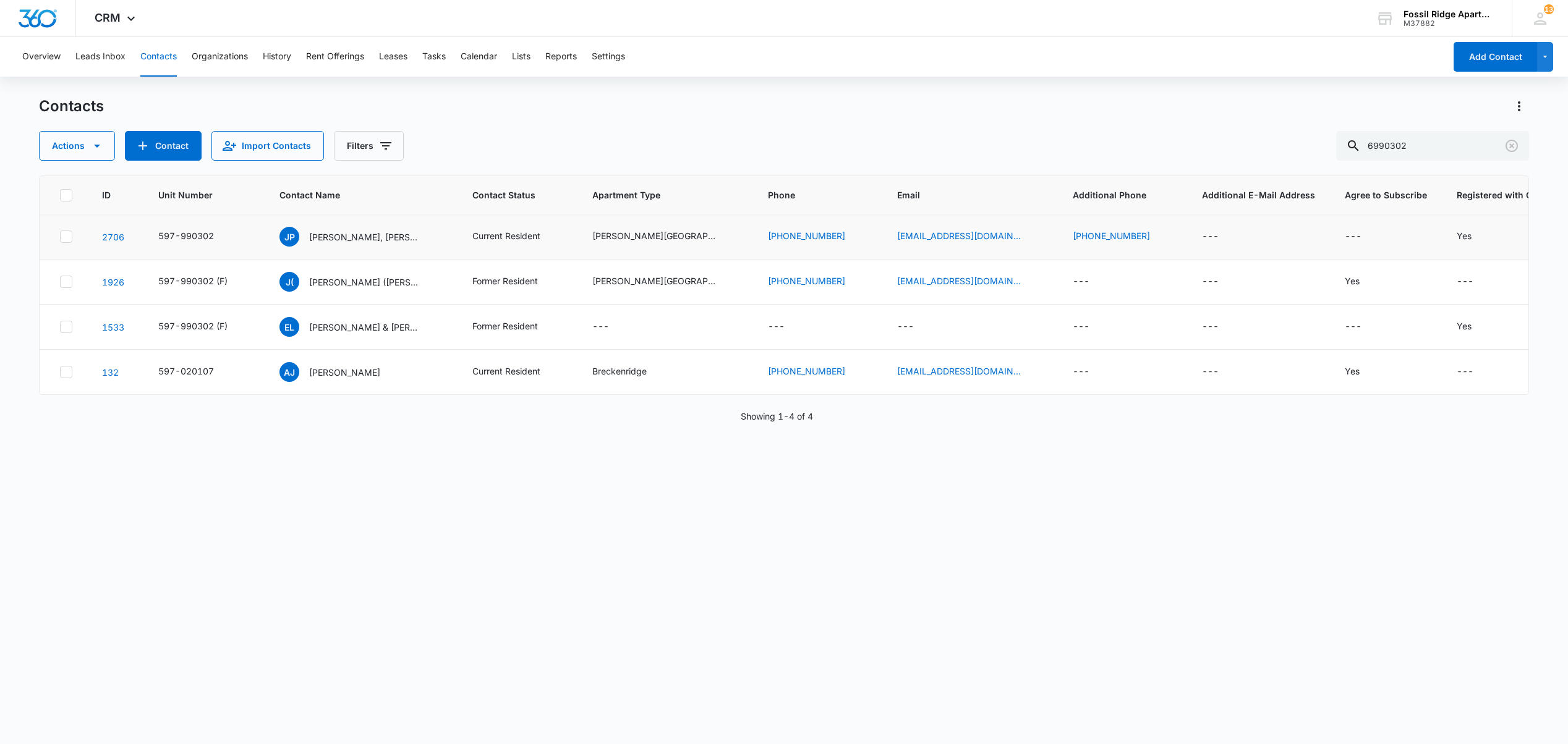
click at [336, 247] on td "JP John Paul Billeaud, Ky Braussard" at bounding box center [361, 237] width 193 height 45
click at [337, 238] on p "John Paul Billeaud, Ky Braussard" at bounding box center [365, 236] width 111 height 13
click at [349, 238] on p "John Paul Billeaud, Ky Braussard" at bounding box center [365, 236] width 111 height 13
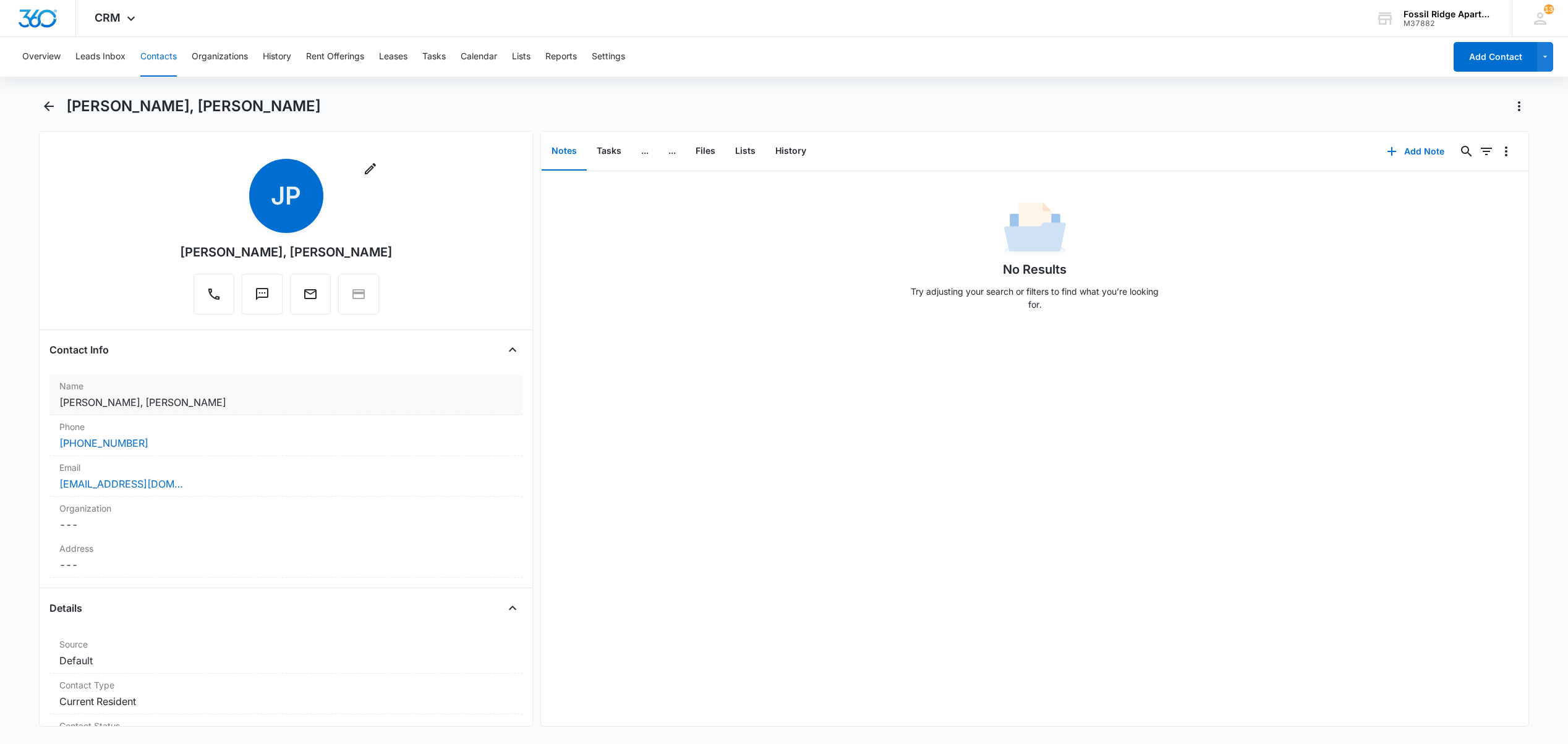
click at [133, 402] on dd "Cancel Save Changes John Paul Billeaud, Ky Braussard" at bounding box center [286, 402] width 453 height 15
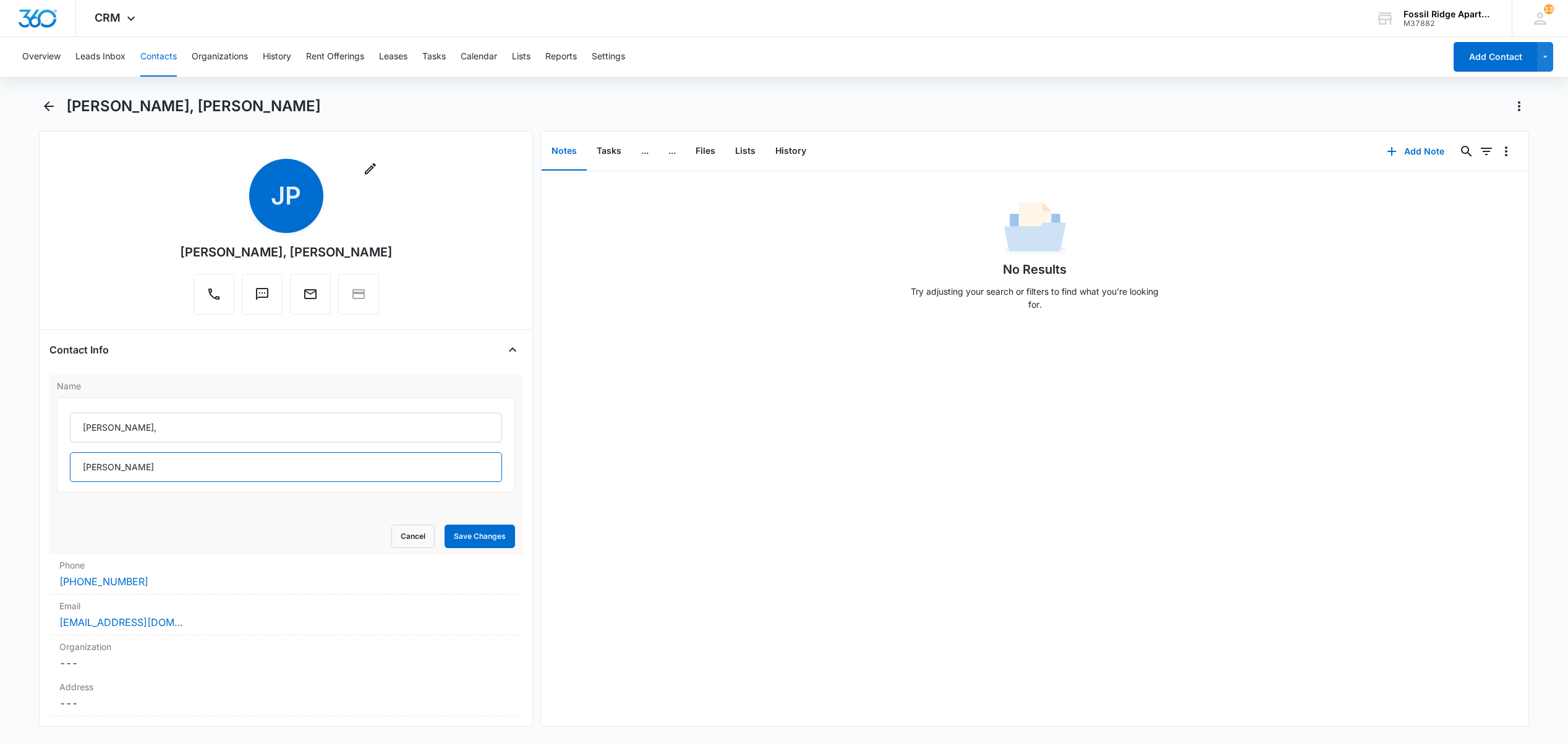
click at [87, 469] on input "Ky Braussard" at bounding box center [286, 466] width 432 height 29
type input "Kay Broussard"
click at [496, 539] on button "Save Changes" at bounding box center [480, 536] width 71 height 23
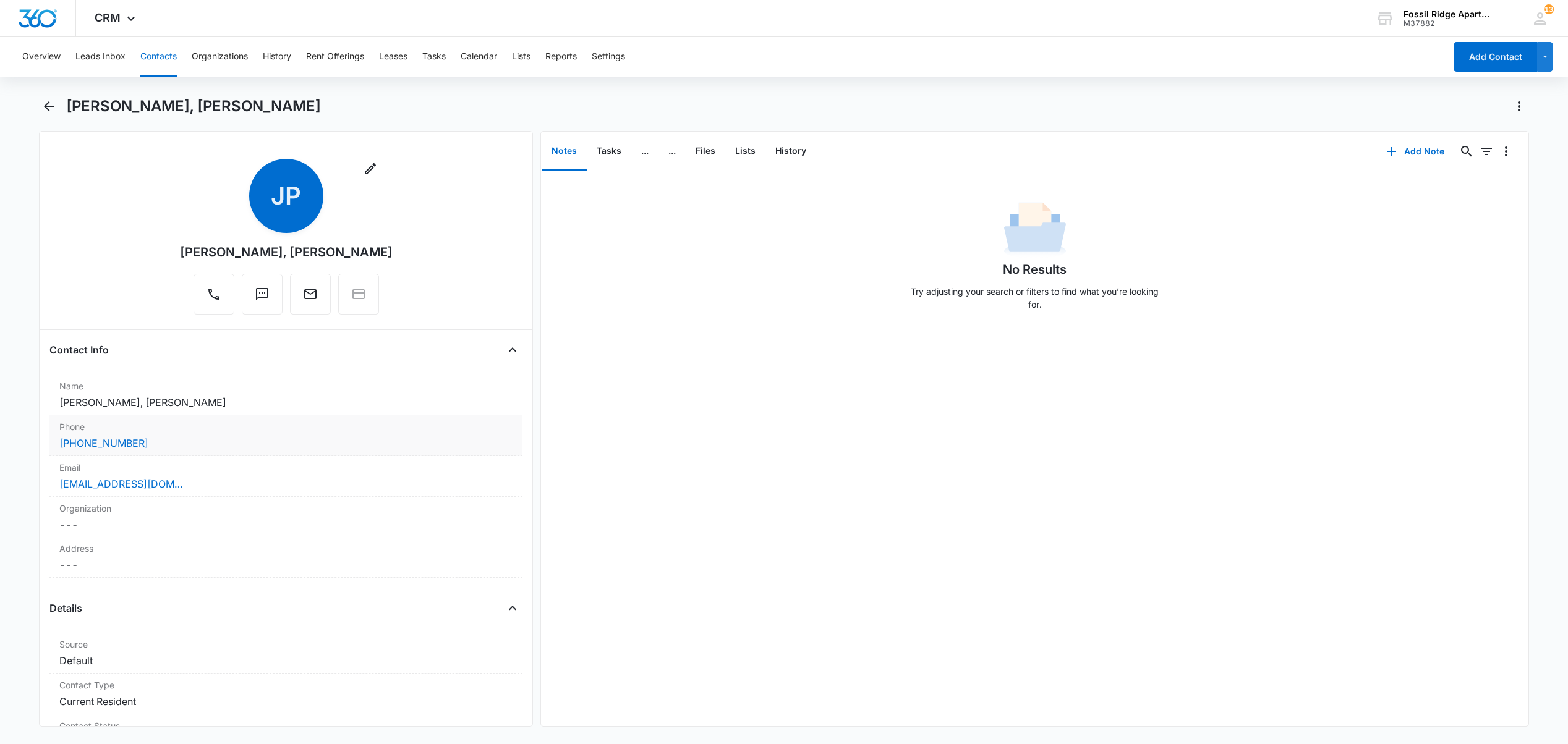
click at [171, 443] on div "(337) 356-2009" at bounding box center [286, 443] width 453 height 15
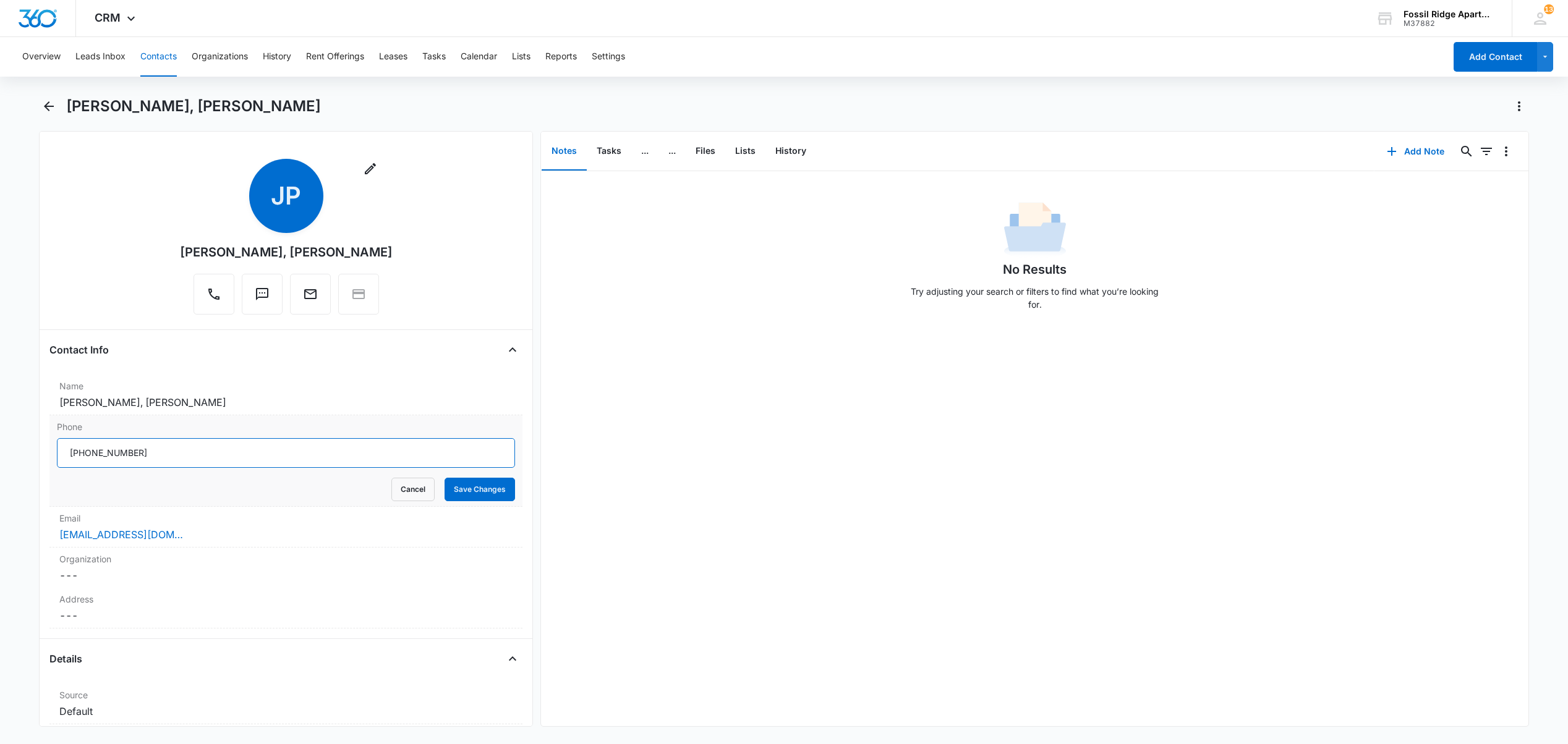
click at [117, 445] on input "Phone" at bounding box center [286, 452] width 458 height 29
type input "(337) 356-3009"
click at [485, 497] on button "Save Changes" at bounding box center [480, 489] width 71 height 23
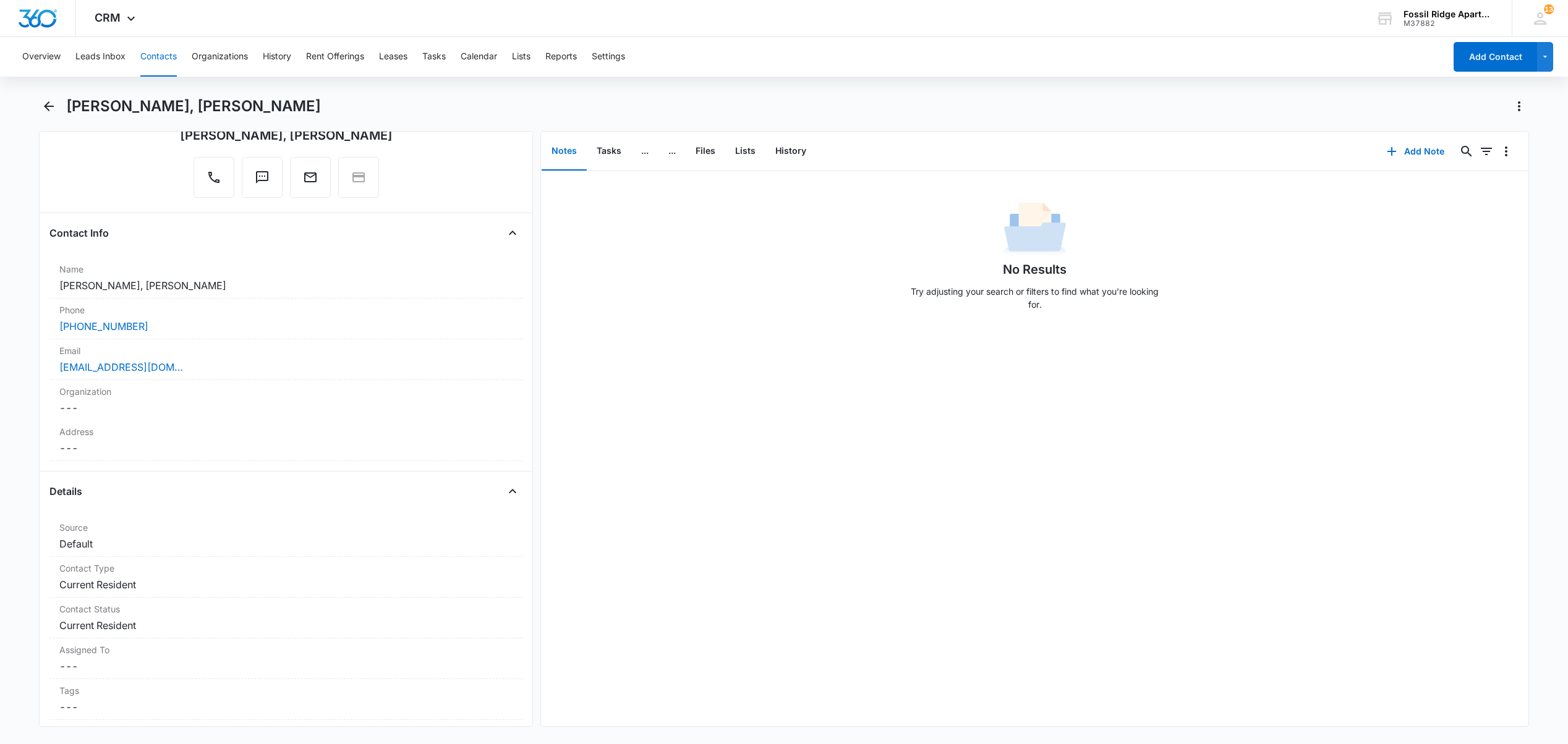
scroll to position [108, 0]
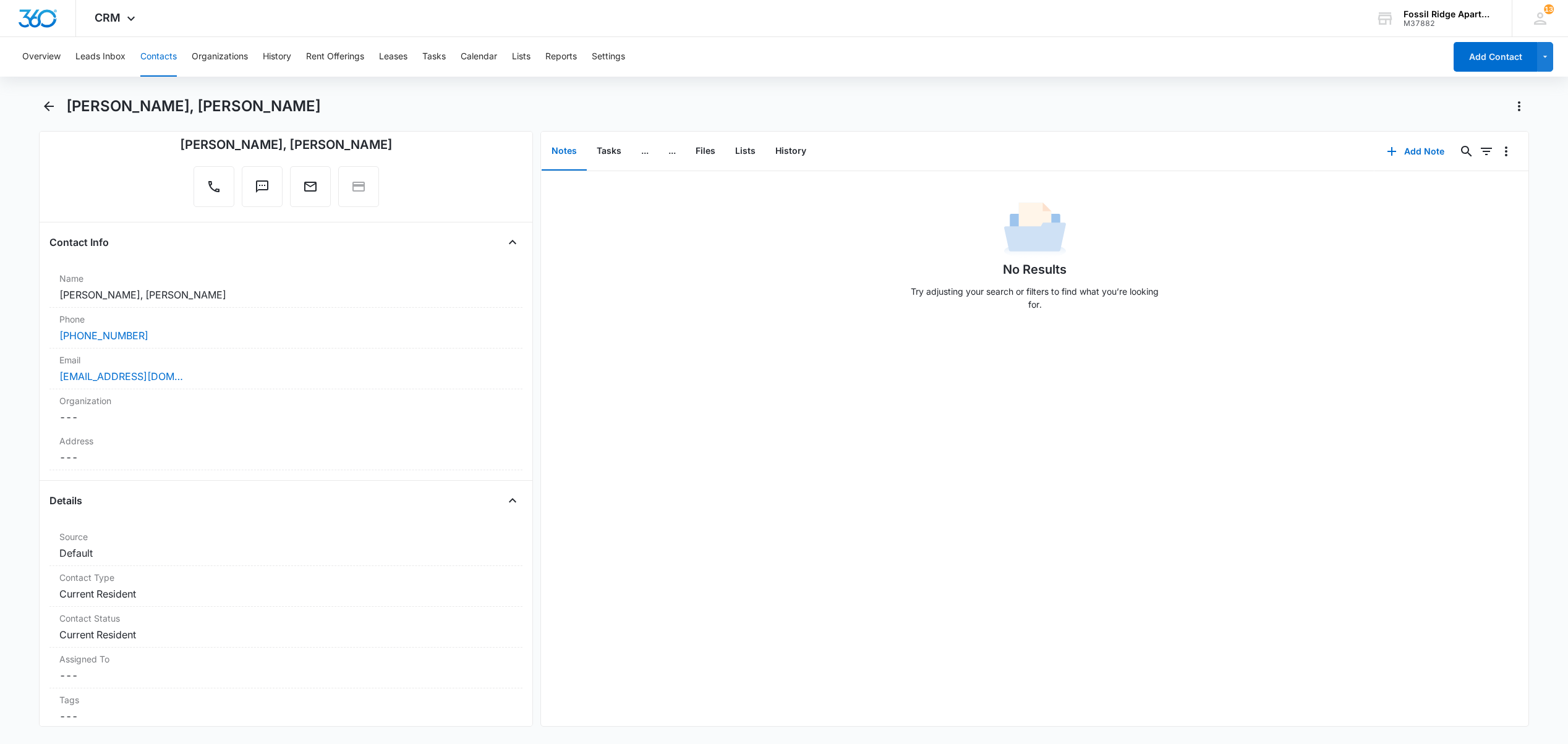
click at [881, 688] on div "No Results Try adjusting your search or filters to find what you’re looking for." at bounding box center [1034, 448] width 987 height 554
click at [437, 55] on button "Tasks" at bounding box center [434, 56] width 23 height 40
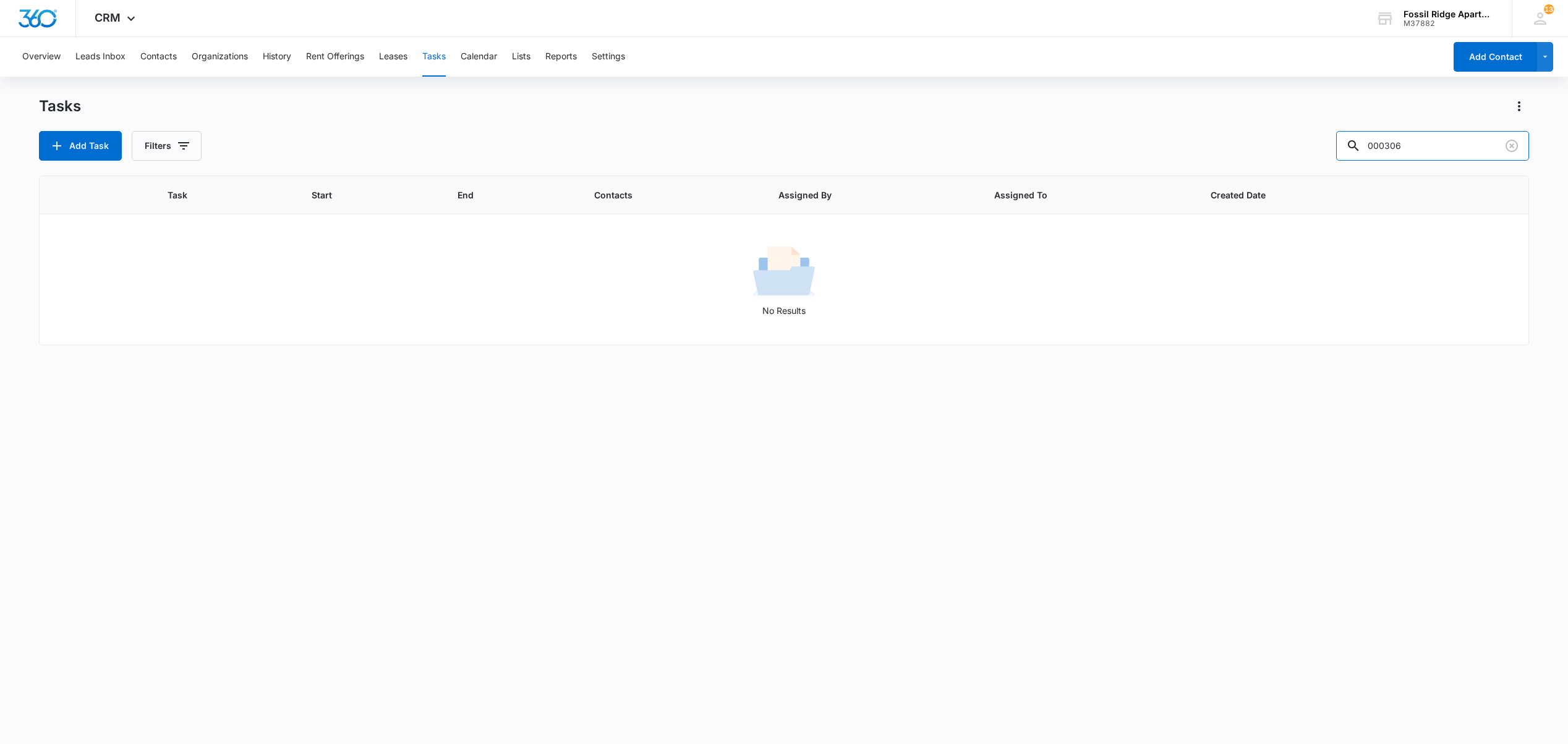
drag, startPoint x: 1417, startPoint y: 138, endPoint x: 1088, endPoint y: 109, distance: 330.3
click at [1089, 105] on div "Tasks Add Task Filters 000306" at bounding box center [784, 128] width 1489 height 64
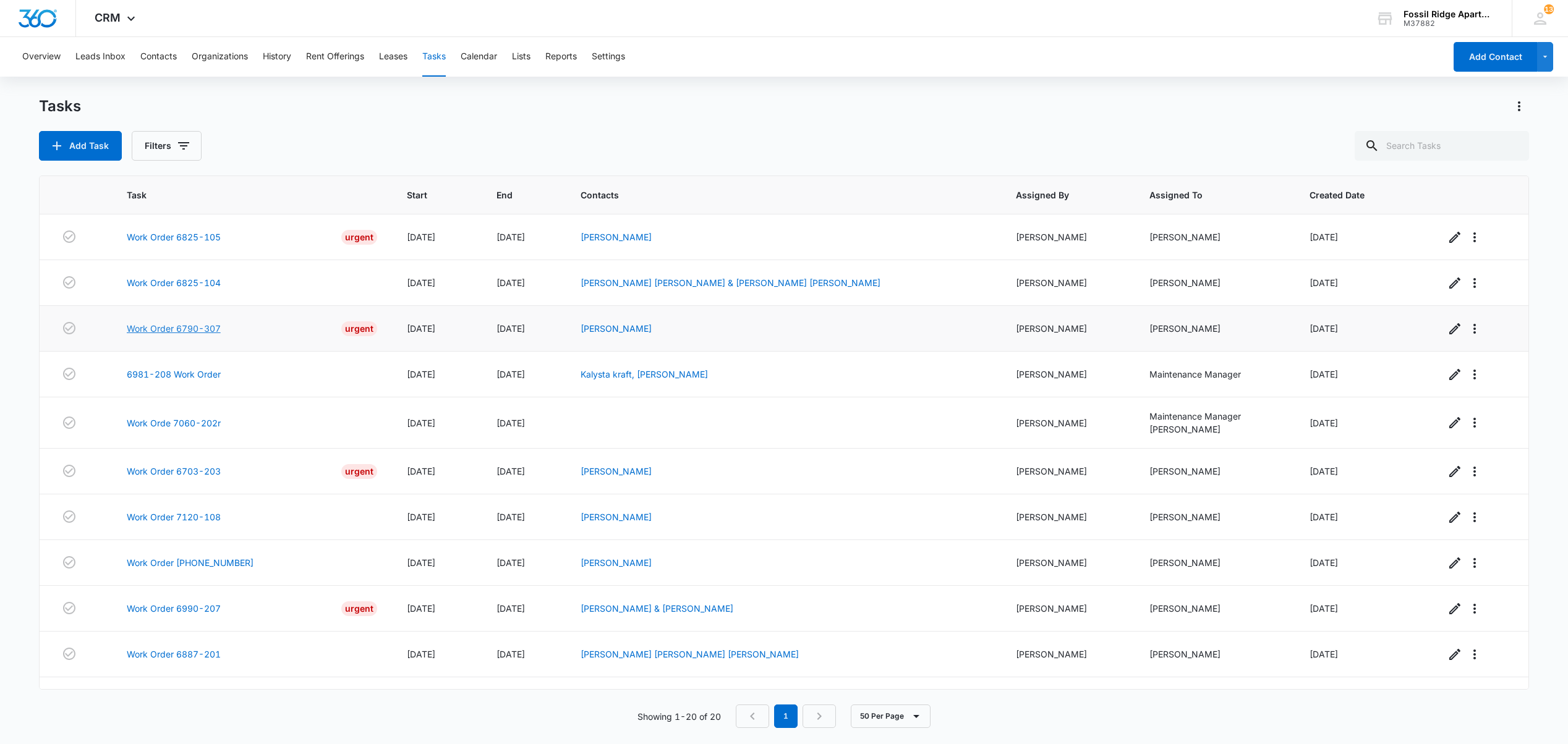
click at [199, 329] on link "Work Order 6790-307" at bounding box center [173, 328] width 94 height 13
